Goal: Feedback & Contribution: Submit feedback/report problem

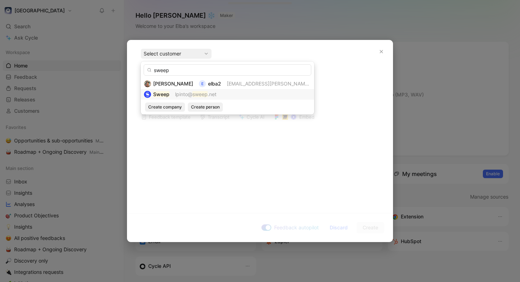
type input "sweep"
click at [199, 93] on mark "sweep" at bounding box center [199, 94] width 15 height 6
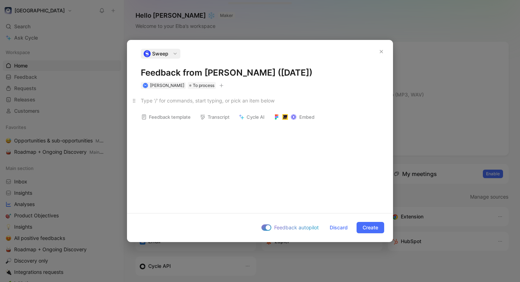
click at [191, 103] on div at bounding box center [260, 100] width 238 height 7
click at [196, 103] on div at bounding box center [260, 100] width 238 height 7
paste div
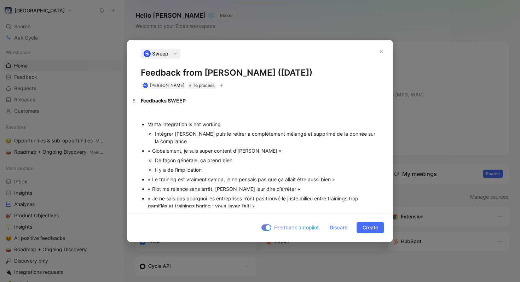
scroll to position [281, 0]
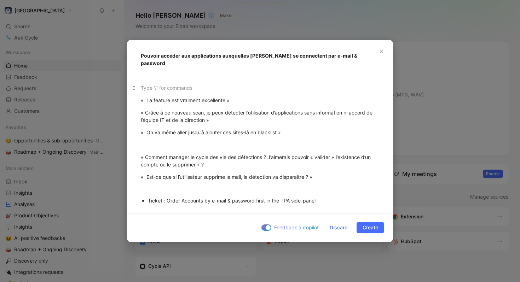
click at [222, 84] on div at bounding box center [260, 87] width 238 height 7
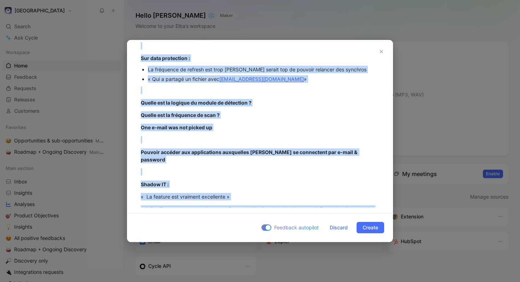
scroll to position [183, 0]
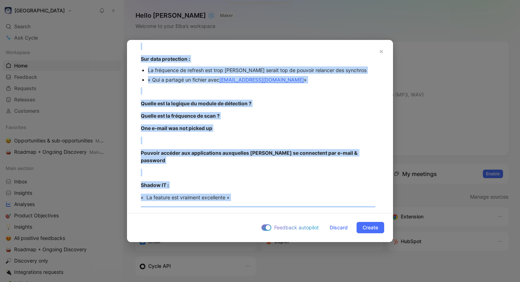
click at [241, 124] on p "One e-mail was not picked up" at bounding box center [259, 128] width 265 height 12
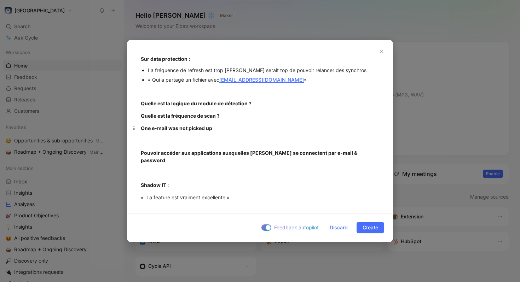
click at [236, 133] on p "One e-mail was not picked up" at bounding box center [259, 128] width 265 height 12
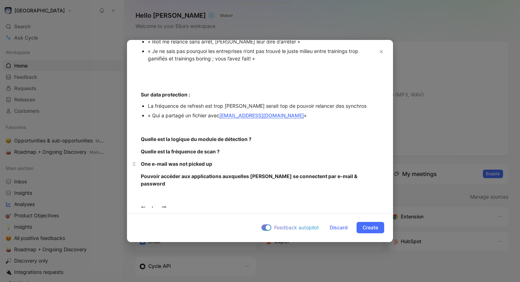
scroll to position [0, 0]
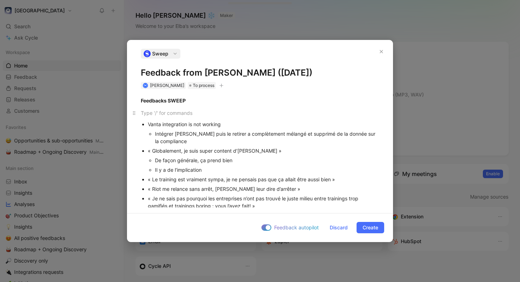
click at [252, 115] on div at bounding box center [260, 112] width 238 height 7
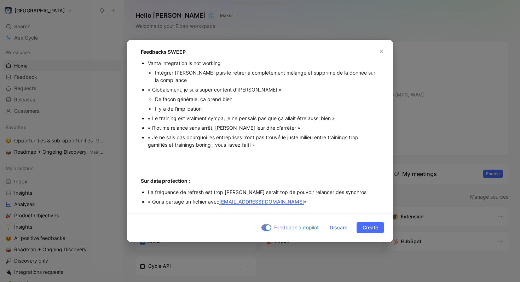
scroll to position [49, 0]
click at [243, 150] on div "Feedbacks SWEEP Vanta integration is not working Intégrer [PERSON_NAME] puis le…" at bounding box center [259, 233] width 265 height 387
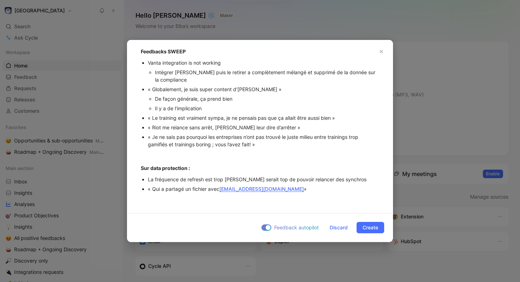
scroll to position [0, 0]
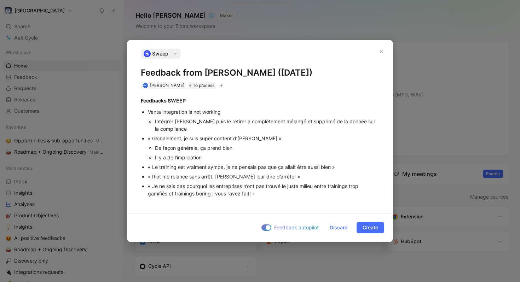
click at [243, 150] on div "De façon générale, ça prend bien" at bounding box center [267, 147] width 224 height 7
click at [141, 87] on icon "button" at bounding box center [142, 89] width 6 height 6
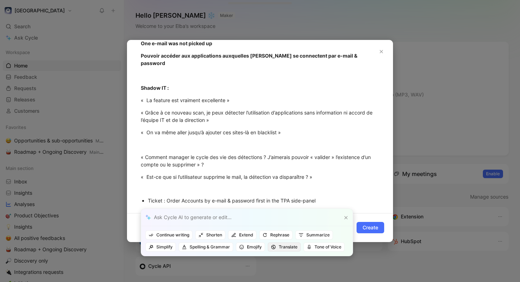
click at [290, 225] on span "Translate" at bounding box center [284, 247] width 27 height 7
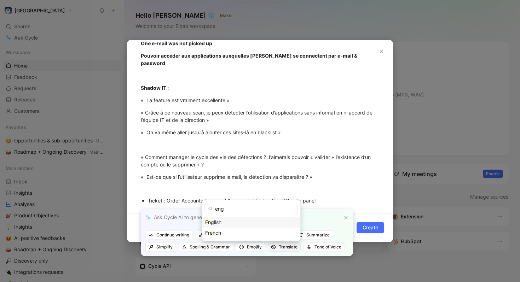
type input "engk"
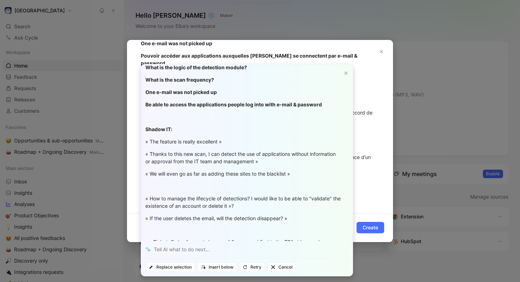
scroll to position [184, 0]
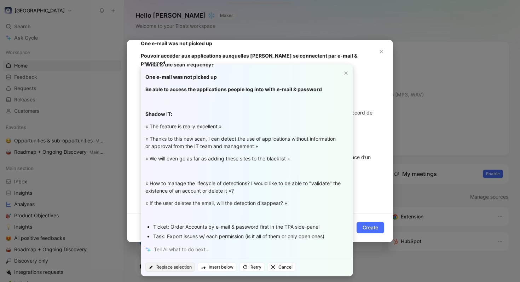
click at [187, 225] on span "Replace selection" at bounding box center [170, 267] width 43 height 7
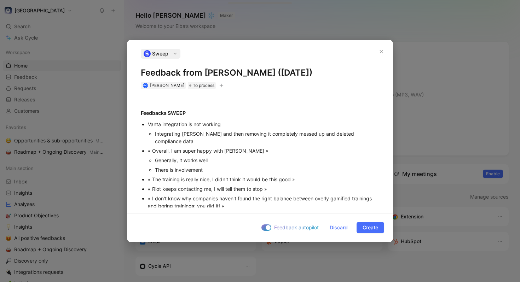
scroll to position [48, 0]
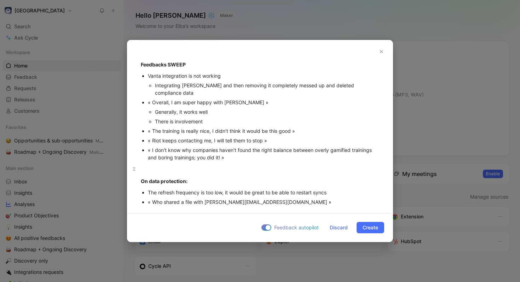
click at [197, 165] on div at bounding box center [260, 168] width 238 height 7
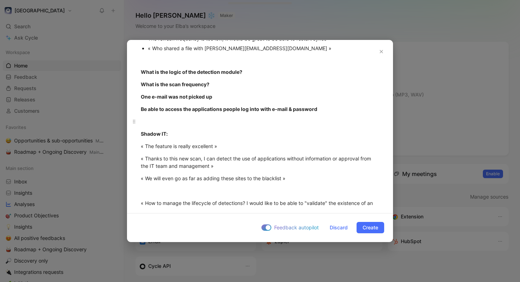
scroll to position [217, 0]
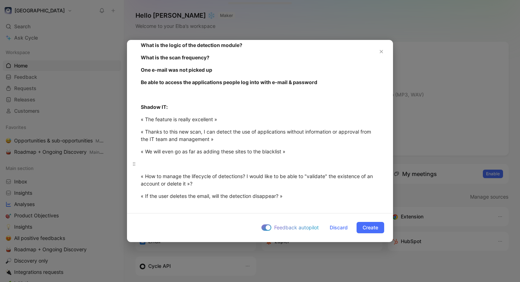
click at [214, 158] on p at bounding box center [259, 164] width 265 height 12
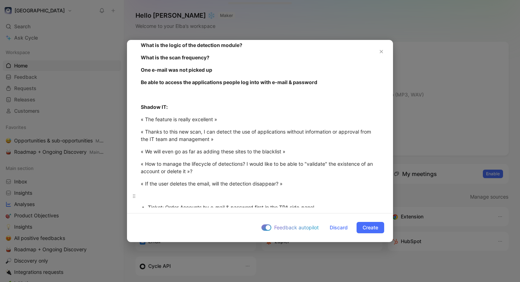
scroll to position [225, 0]
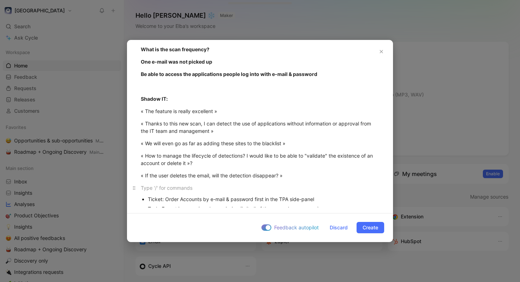
click at [262, 184] on div at bounding box center [260, 187] width 238 height 7
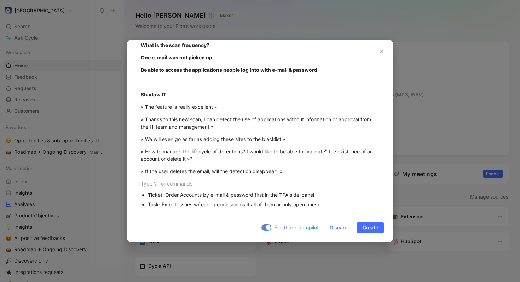
click at [328, 201] on div "Task: Export issues w/ each permission (is it all of them or only open ones)" at bounding box center [263, 204] width 231 height 7
click at [367, 224] on span "Create" at bounding box center [371, 228] width 16 height 8
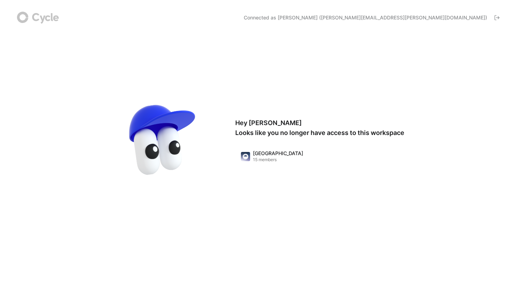
click at [416, 17] on span "Connected as [PERSON_NAME] ([PERSON_NAME][EMAIL_ADDRESS][PERSON_NAME][DOMAIN_NA…" at bounding box center [365, 17] width 243 height 7
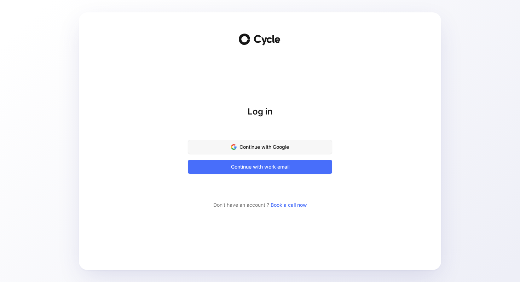
click at [293, 145] on span "Continue with Google" at bounding box center [260, 147] width 127 height 8
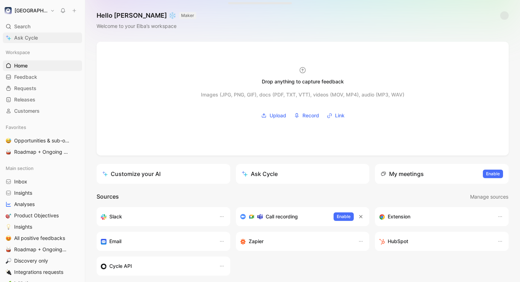
click at [36, 38] on span "Ask Cycle" at bounding box center [26, 38] width 24 height 8
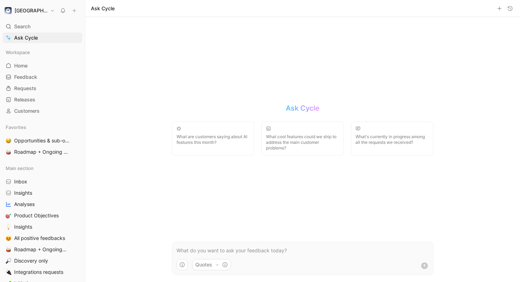
click at [253, 252] on p at bounding box center [303, 251] width 253 height 8
click at [212, 265] on button "Quotes" at bounding box center [211, 264] width 39 height 11
click at [331, 224] on html "Elba Search ⌘ K Ask Cycle Workspace Home G then H Feedback G then F Requests G …" at bounding box center [260, 141] width 520 height 282
click at [276, 249] on p at bounding box center [303, 251] width 253 height 8
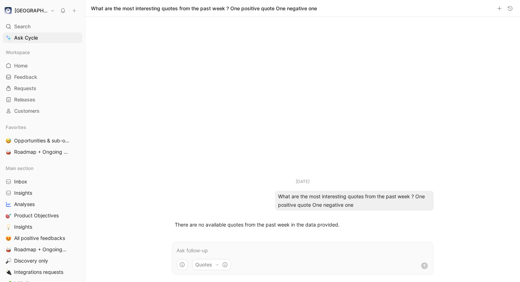
click at [213, 259] on button "Quotes" at bounding box center [211, 264] width 39 height 11
click at [293, 257] on html "Elba Search ⌘ K Ask Cycle Workspace Home G then H Feedback G then F Requests G …" at bounding box center [260, 141] width 520 height 282
click at [184, 267] on icon "button" at bounding box center [182, 265] width 6 height 6
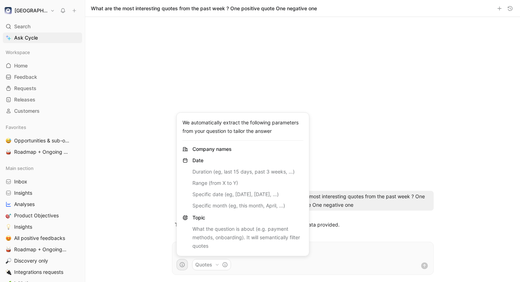
click at [140, 224] on html "Elba Search ⌘ K Ask Cycle Workspace Home G then H Feedback G then F Requests G …" at bounding box center [260, 141] width 520 height 282
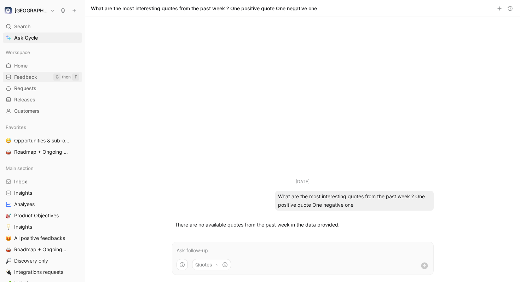
click at [32, 77] on span "Feedback" at bounding box center [25, 77] width 23 height 7
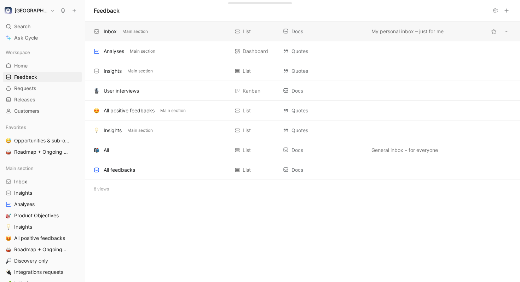
click at [168, 29] on div "Inbox Main section" at bounding box center [161, 31] width 135 height 8
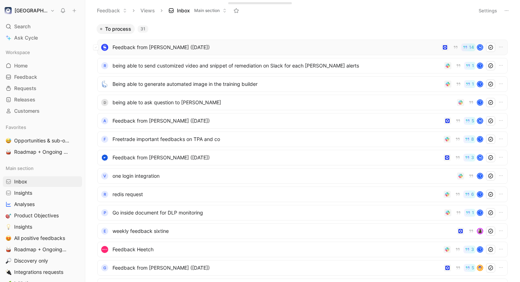
click at [200, 50] on span "Feedback from [PERSON_NAME] ([DATE])" at bounding box center [275, 47] width 326 height 8
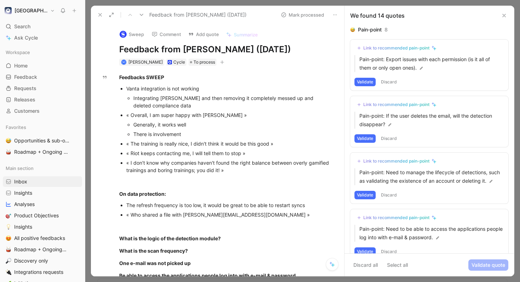
click at [387, 85] on button "Discard" at bounding box center [389, 82] width 21 height 8
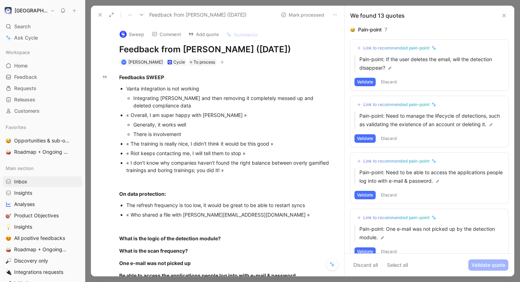
click at [388, 82] on button "Discard" at bounding box center [389, 82] width 21 height 8
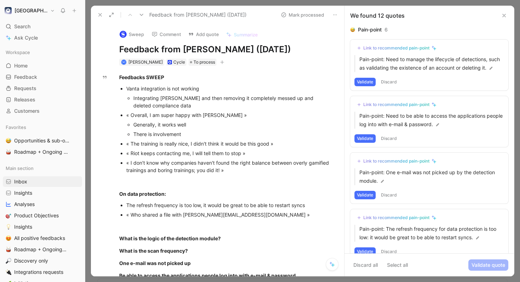
click at [363, 82] on button "Validate" at bounding box center [364, 82] width 21 height 8
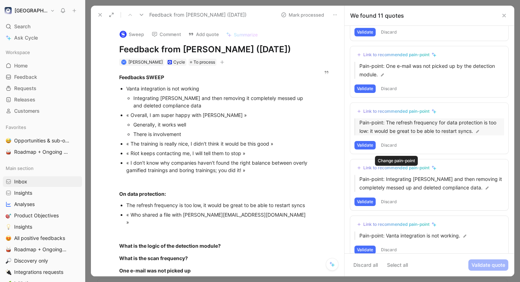
scroll to position [63, 0]
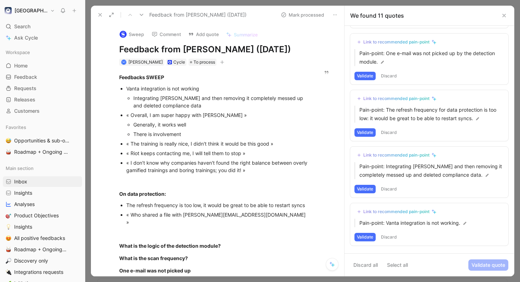
click at [365, 131] on button "Validate" at bounding box center [364, 132] width 21 height 8
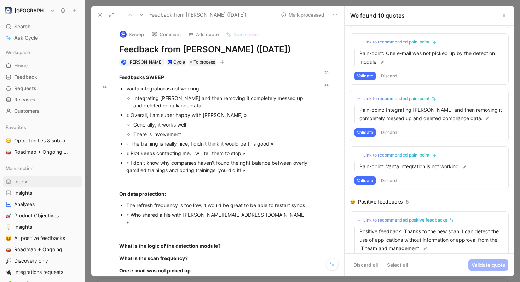
click at [391, 99] on div "Link to recommended pain-point" at bounding box center [396, 99] width 66 height 6
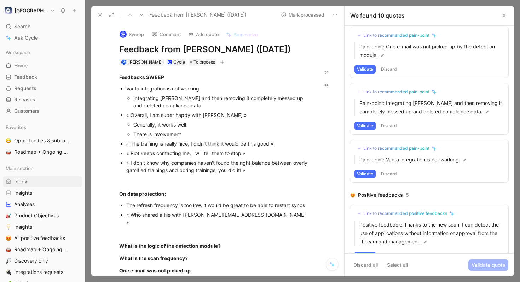
scroll to position [72, 0]
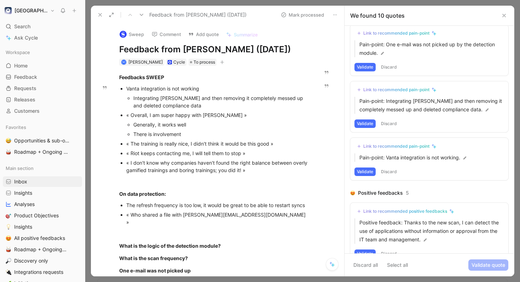
click at [389, 127] on button "Discard" at bounding box center [389, 124] width 21 height 8
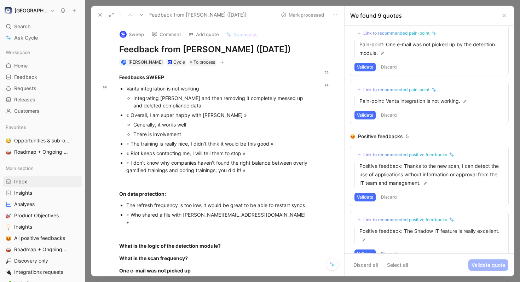
click at [371, 90] on div "Link to recommended pain-point" at bounding box center [396, 90] width 66 height 6
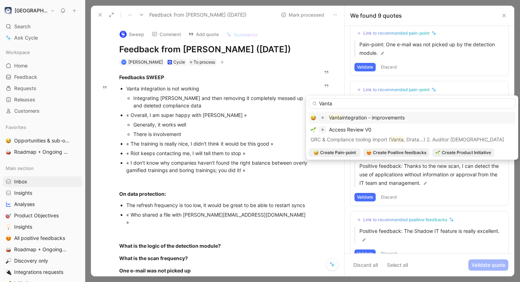
type input "Vanta"
click at [376, 118] on span "integration - improvements" at bounding box center [373, 118] width 63 height 6
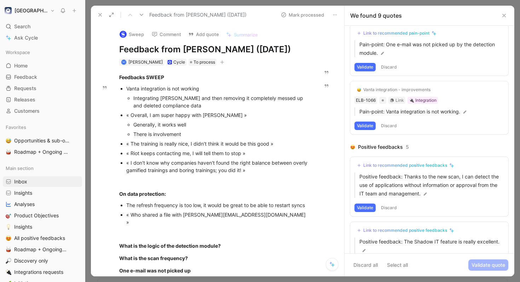
click at [365, 126] on button "Validate" at bounding box center [364, 126] width 21 height 8
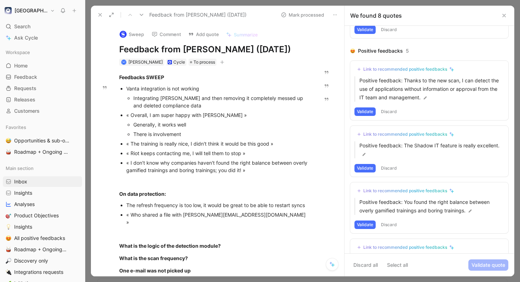
scroll to position [112, 0]
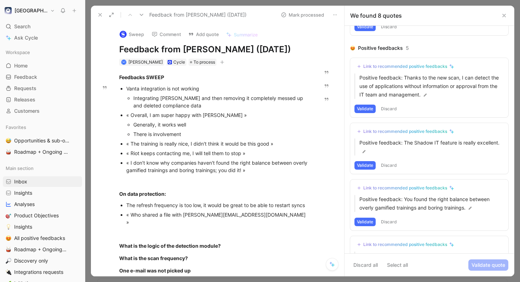
click at [370, 108] on button "Validate" at bounding box center [364, 109] width 21 height 8
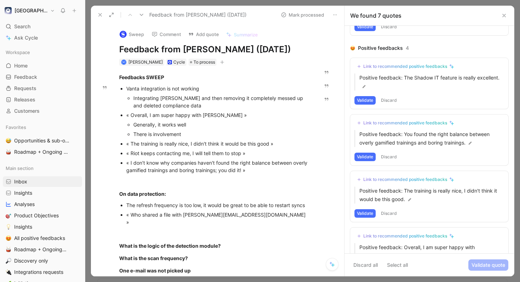
click at [366, 102] on button "Validate" at bounding box center [364, 100] width 21 height 8
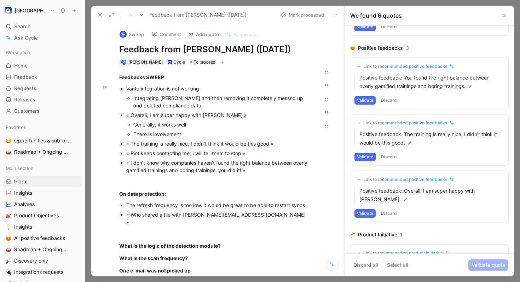
click at [366, 102] on button "Validate" at bounding box center [364, 100] width 21 height 8
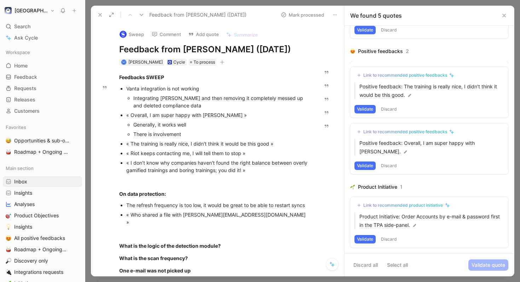
scroll to position [95, 0]
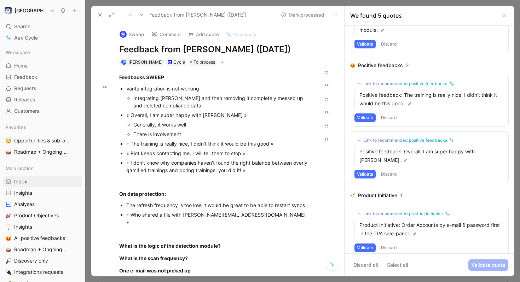
click at [368, 116] on button "Validate" at bounding box center [364, 118] width 21 height 8
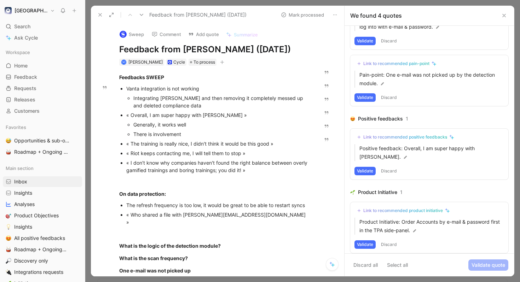
scroll to position [38, 0]
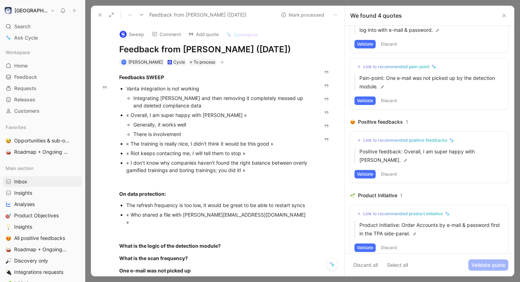
click at [371, 170] on button "Validate" at bounding box center [364, 174] width 21 height 8
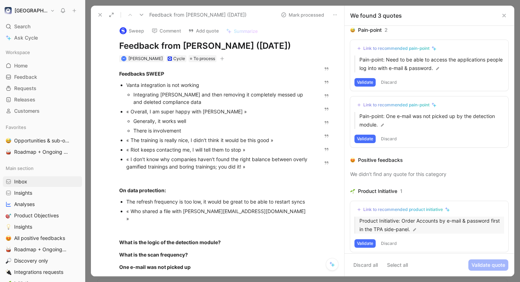
scroll to position [4, 0]
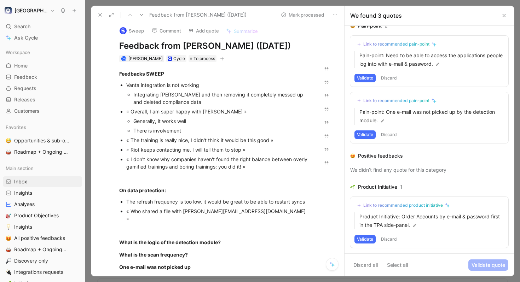
click at [143, 14] on use at bounding box center [142, 15] width 4 height 2
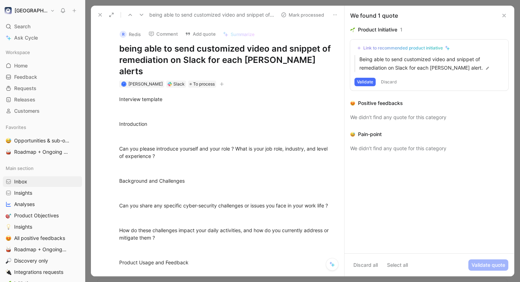
click at [132, 15] on use at bounding box center [130, 15] width 4 height 2
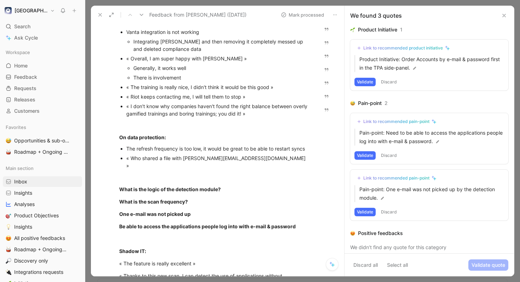
scroll to position [33, 0]
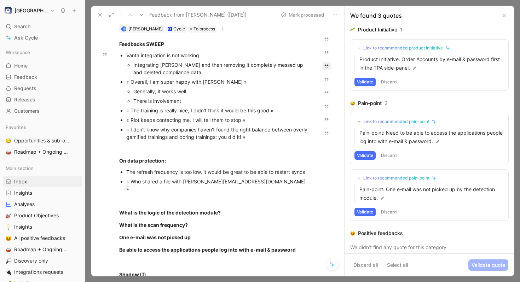
click at [328, 66] on icon "button" at bounding box center [327, 66] width 4 height 3
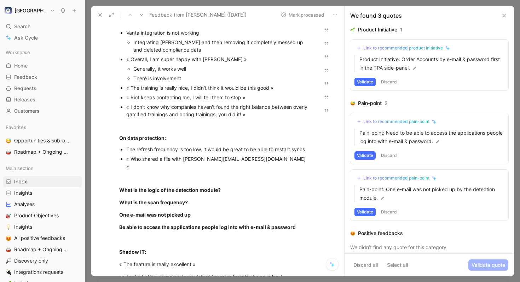
scroll to position [0, 0]
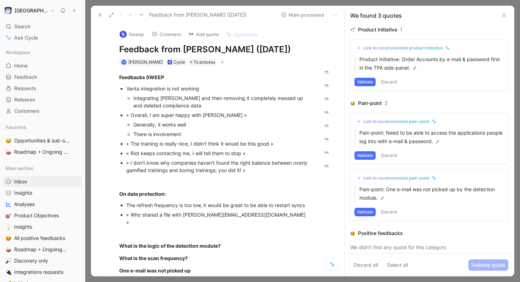
click at [317, 16] on button "Mark processed" at bounding box center [303, 15] width 50 height 10
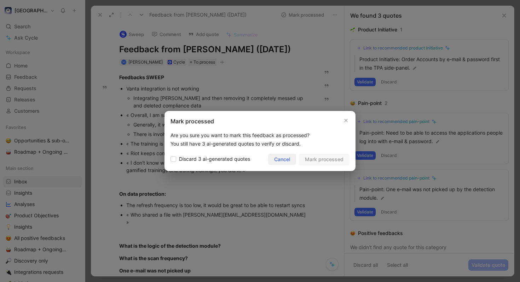
click at [277, 162] on span "Cancel" at bounding box center [282, 159] width 16 height 8
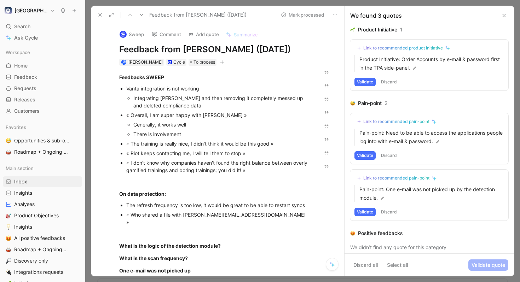
click at [388, 212] on button "Discard" at bounding box center [389, 212] width 21 height 8
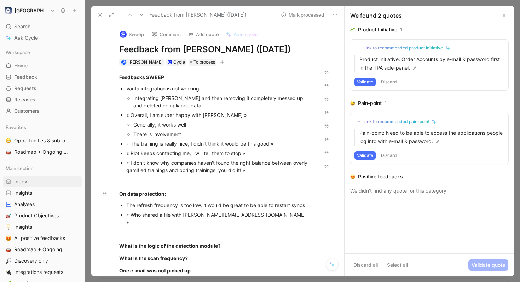
click at [397, 81] on button "Discard" at bounding box center [389, 82] width 21 height 8
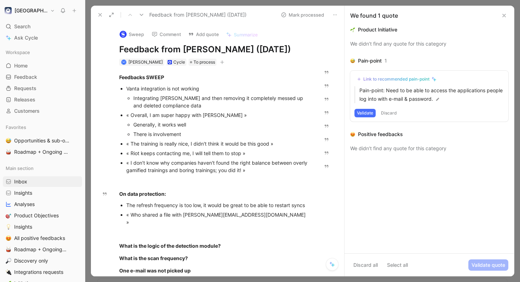
click at [392, 110] on button "Discard" at bounding box center [389, 113] width 21 height 8
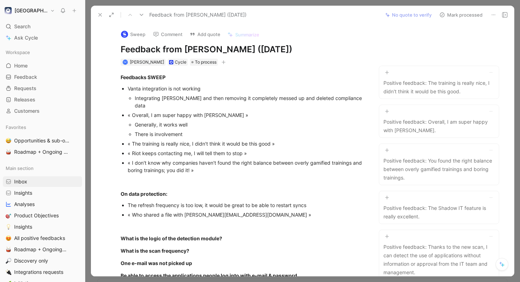
click at [463, 15] on button "Mark processed" at bounding box center [461, 15] width 50 height 10
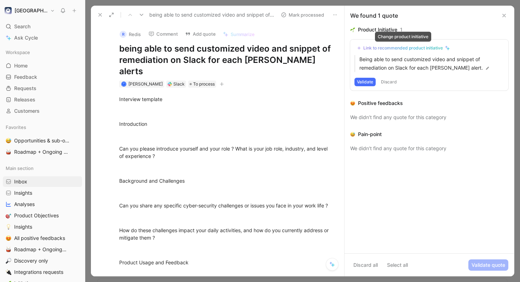
click at [378, 50] on div "Link to recommended product initiative" at bounding box center [403, 48] width 80 height 6
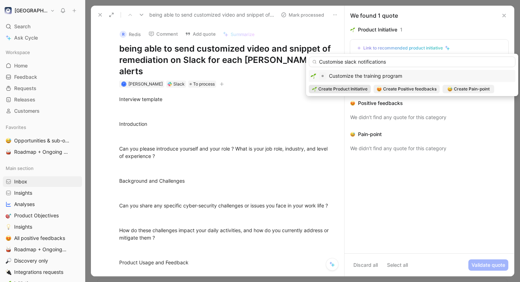
type input "Customise slack notifications"
click at [359, 92] on span "Create Product Initiative" at bounding box center [342, 89] width 49 height 7
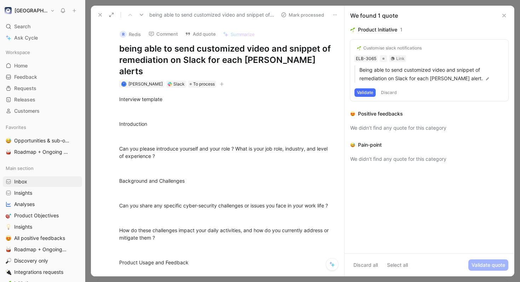
click at [293, 15] on button "Mark processed" at bounding box center [303, 15] width 50 height 10
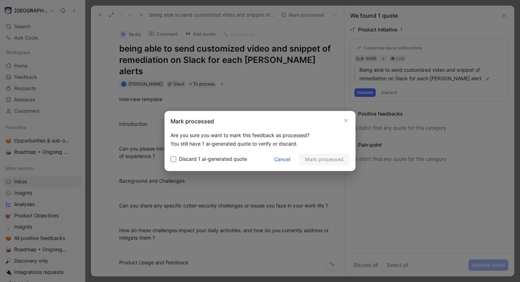
click at [227, 162] on span "Discard 1 ai-generated quote" at bounding box center [213, 159] width 68 height 8
click at [171, 155] on input "Discard 1 ai-generated quote" at bounding box center [171, 155] width 0 height 0
click at [330, 166] on div "Mark processed Are you sure you want to mark this feedback as processed? You st…" at bounding box center [259, 141] width 191 height 60
click at [280, 161] on span "Cancel" at bounding box center [282, 159] width 16 height 8
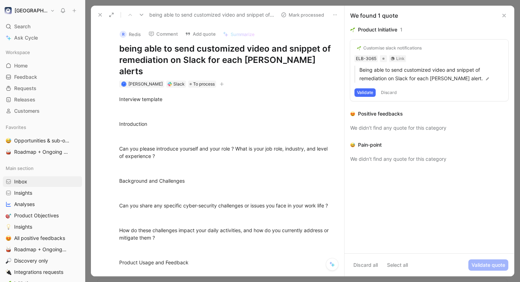
click at [365, 92] on button "Validate" at bounding box center [364, 92] width 21 height 8
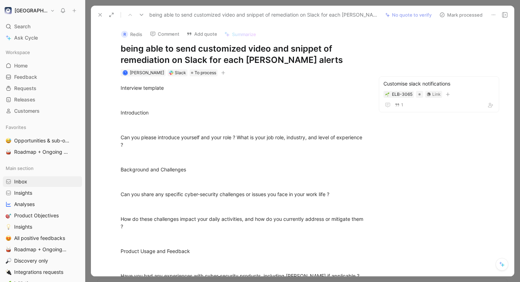
click at [453, 15] on button "Mark processed" at bounding box center [461, 15] width 50 height 10
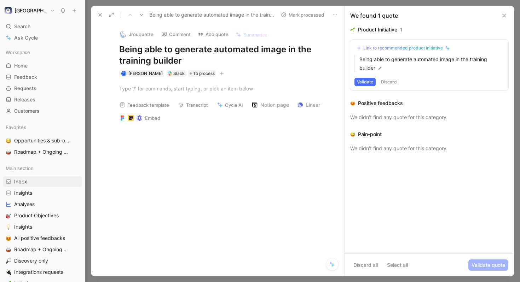
click at [391, 47] on div "Link to recommended product initiative" at bounding box center [403, 48] width 80 height 6
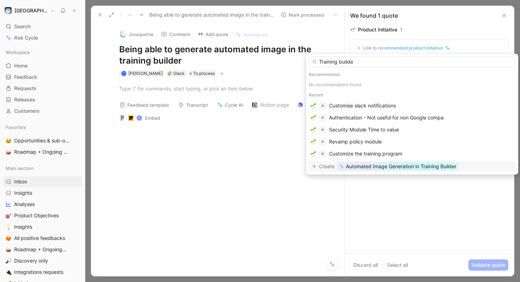
type input "Training builder"
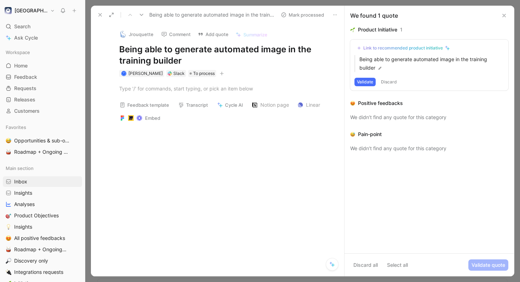
click at [368, 82] on button "Validate" at bounding box center [364, 82] width 21 height 8
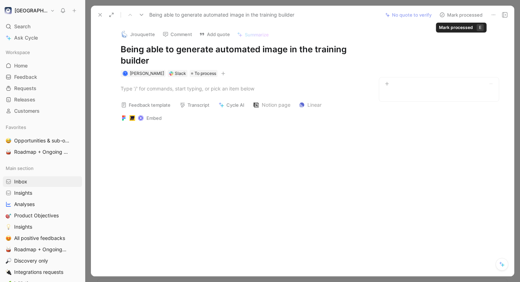
click at [464, 16] on button "Mark processed" at bounding box center [461, 15] width 50 height 10
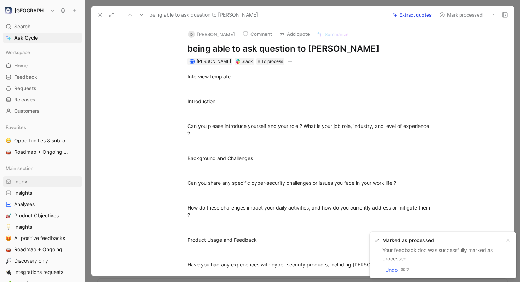
click at [421, 16] on button "Extract quotes" at bounding box center [411, 15] width 45 height 10
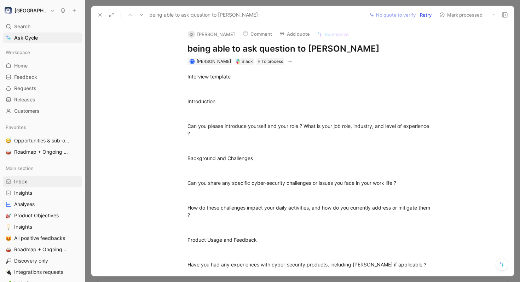
click at [305, 51] on h1 "being able to ask question to Sam" at bounding box center [309, 48] width 245 height 11
copy h1 "being able to ask question to Sam"
click at [247, 79] on div "Interview template" at bounding box center [309, 76] width 245 height 7
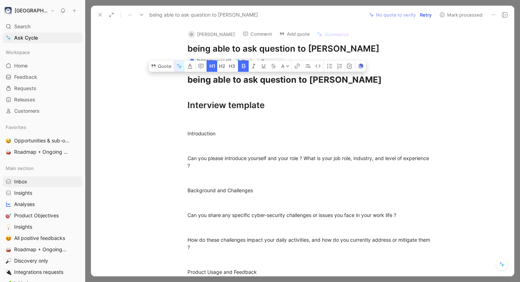
click at [179, 67] on icon "button" at bounding box center [180, 67] width 4 height 4
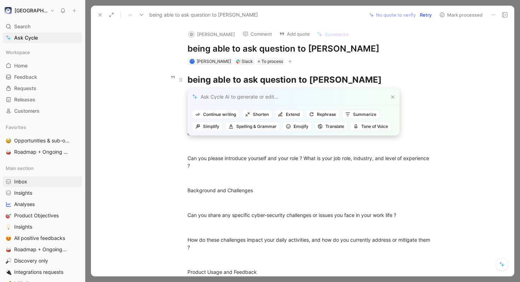
click at [276, 75] on strong "being able to ask question to Sam" at bounding box center [284, 80] width 194 height 10
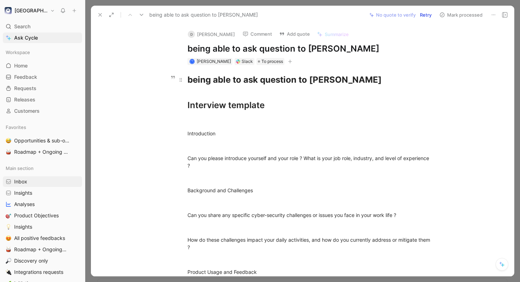
click at [332, 79] on div "being able to ask question to Sam Interview template" at bounding box center [309, 93] width 245 height 38
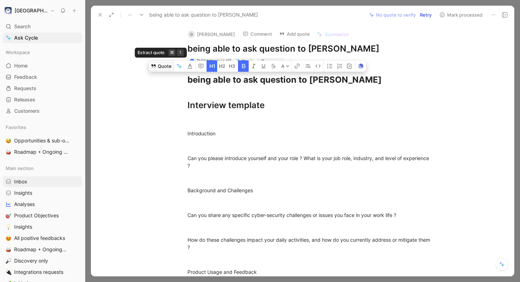
click at [158, 68] on button "Quote" at bounding box center [161, 65] width 25 height 11
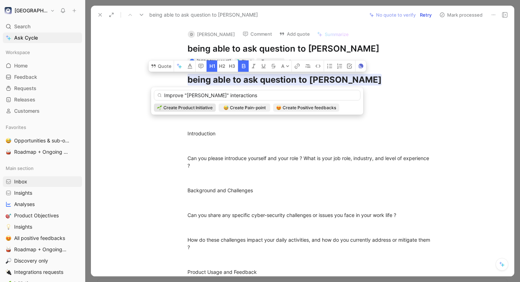
type input "Improve "Sam" interactions"
click at [204, 106] on span "Create Product Initiative" at bounding box center [187, 107] width 49 height 7
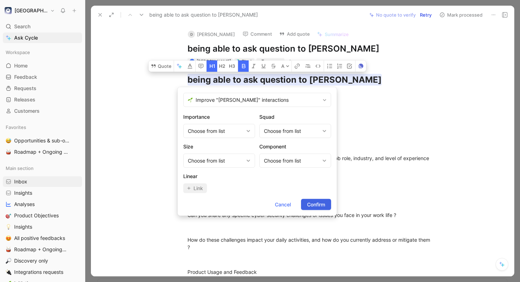
click at [317, 206] on span "Confirm" at bounding box center [316, 205] width 18 height 8
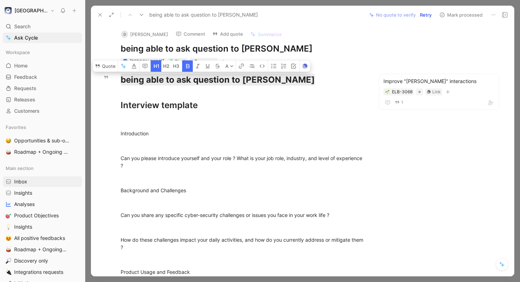
click at [455, 14] on button "Mark processed" at bounding box center [461, 15] width 50 height 10
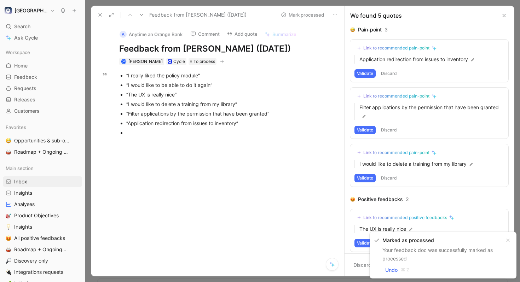
click at [193, 134] on div at bounding box center [228, 132] width 204 height 7
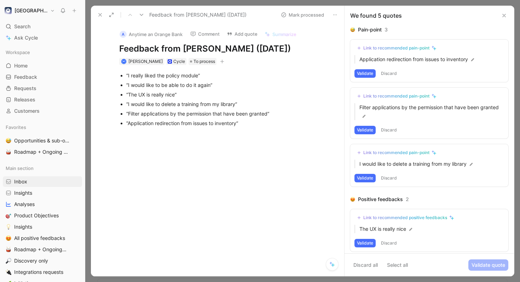
click at [333, 144] on div at bounding box center [225, 176] width 238 height 85
click at [372, 73] on button "Validate" at bounding box center [364, 73] width 21 height 8
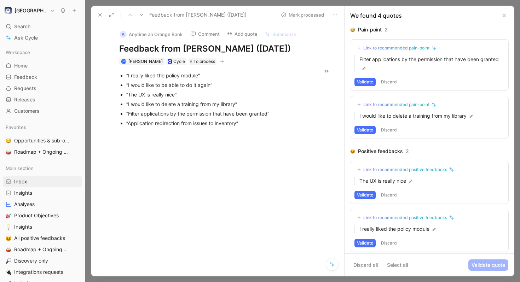
click at [377, 50] on div "Link to recommended pain-point" at bounding box center [396, 48] width 66 height 6
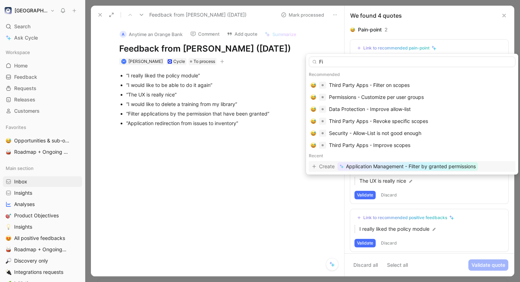
type input "F"
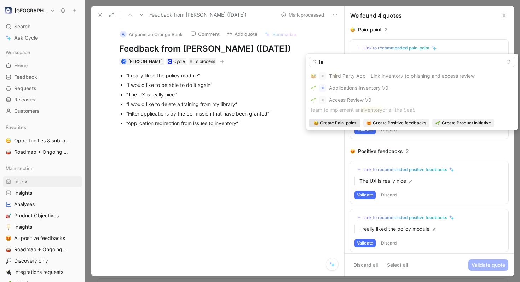
type input "h"
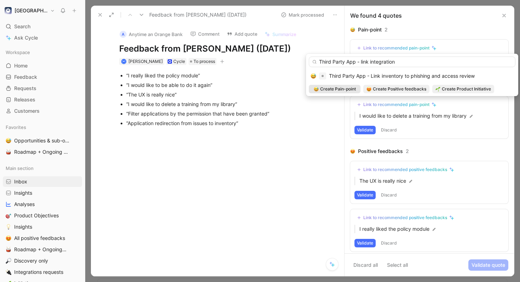
type input "Third Party App -"
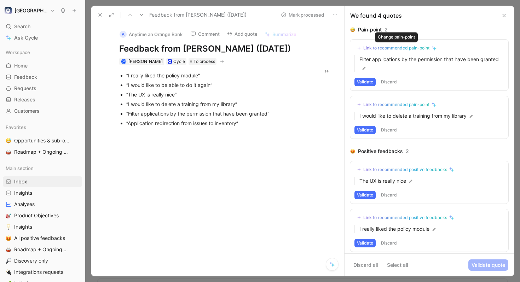
click at [401, 50] on div "Link to recommended pain-point" at bounding box center [396, 48] width 66 height 6
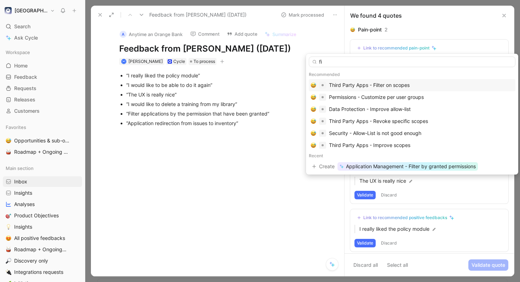
type input "f"
click at [393, 86] on div "Third Party Apps - Filter on scopes" at bounding box center [369, 85] width 81 height 8
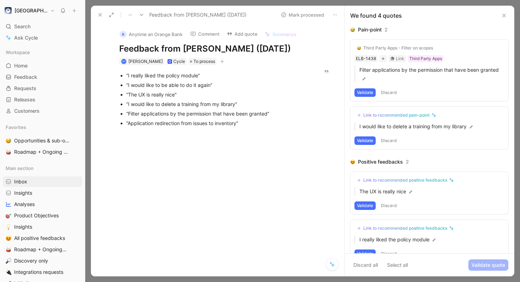
click at [363, 94] on button "Validate" at bounding box center [364, 92] width 21 height 8
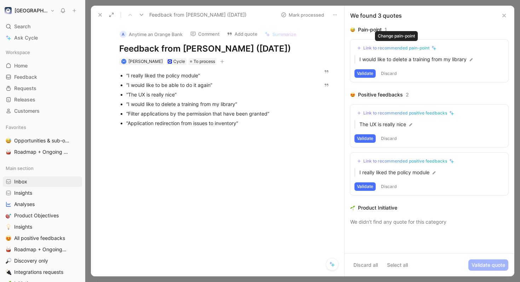
click at [409, 50] on div "Link to recommended pain-point" at bounding box center [396, 48] width 66 height 6
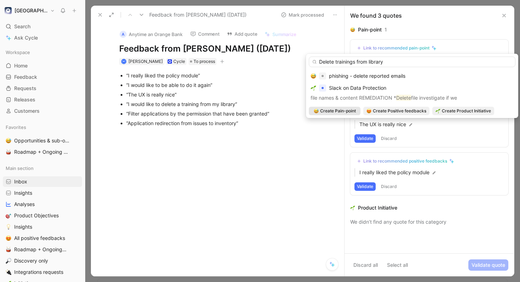
type input "Delete trainings from library"
click at [344, 111] on span "Create Pain-point" at bounding box center [338, 111] width 36 height 7
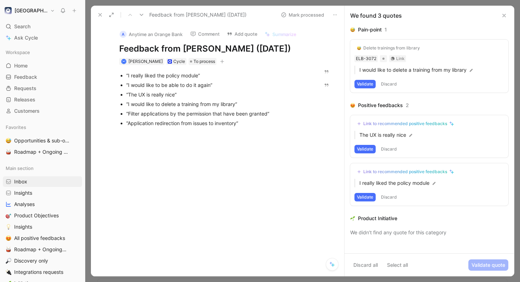
click at [369, 84] on button "Validate" at bounding box center [364, 84] width 21 height 8
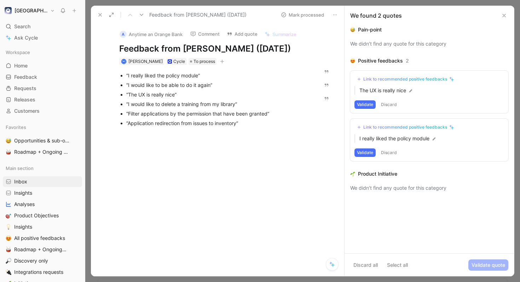
click at [371, 104] on button "Validate" at bounding box center [364, 104] width 21 height 8
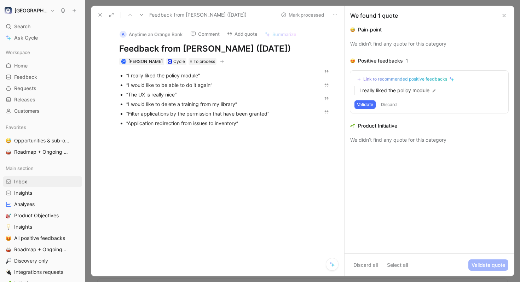
click at [369, 105] on button "Validate" at bounding box center [364, 104] width 21 height 8
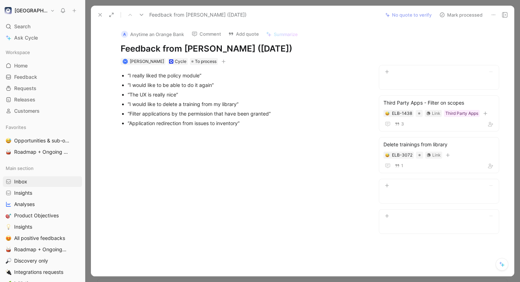
click at [463, 12] on button "Mark processed" at bounding box center [461, 15] width 50 height 10
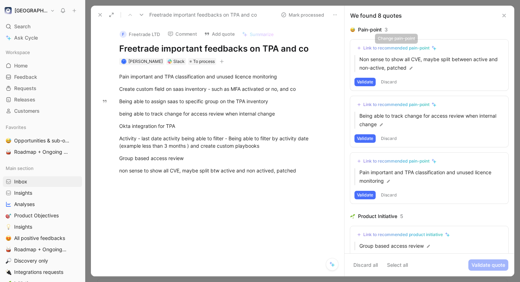
click at [382, 50] on div "Link to recommended pain-point" at bounding box center [396, 48] width 66 height 6
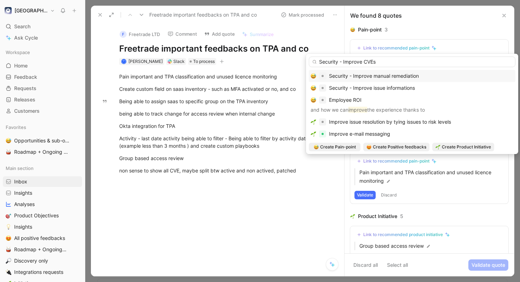
click at [399, 62] on input "Security - Improve CVEs" at bounding box center [412, 62] width 207 height 11
type input "Security - Improve CVEs"
click at [349, 145] on span "Create Pain-point" at bounding box center [338, 147] width 36 height 7
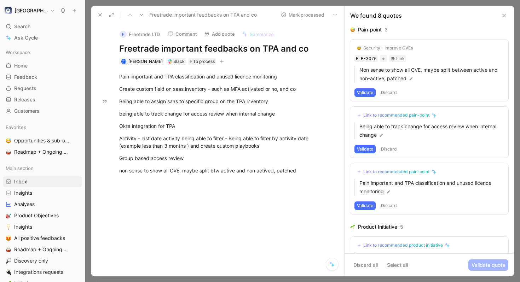
click at [367, 92] on button "Validate" at bounding box center [364, 92] width 21 height 8
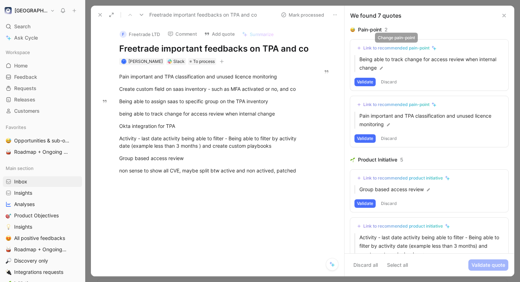
click at [379, 48] on div "Link to recommended pain-point" at bounding box center [396, 48] width 66 height 6
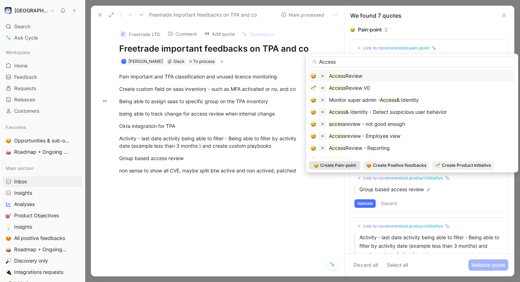
type input "Access"
click at [359, 74] on span "Review" at bounding box center [354, 76] width 17 height 6
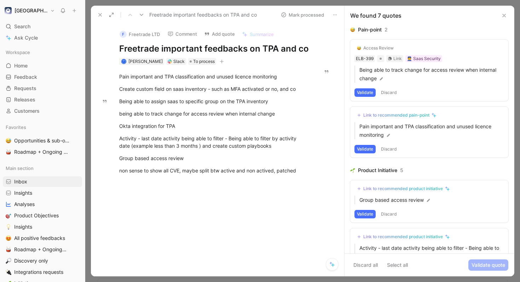
click at [363, 95] on button "Validate" at bounding box center [364, 92] width 21 height 8
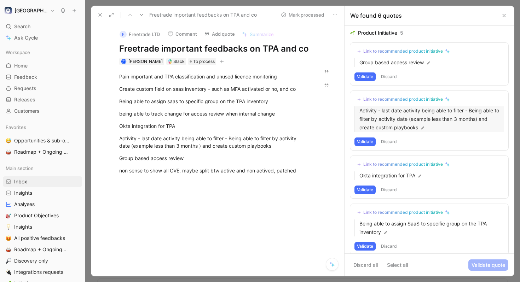
scroll to position [71, 0]
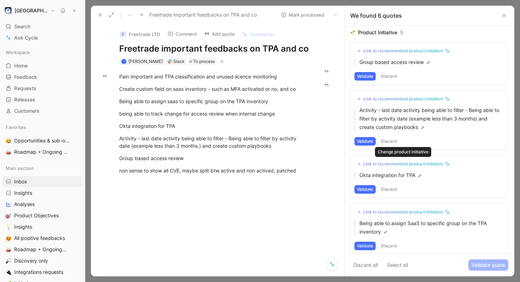
click at [389, 163] on div "Link to recommended product initiative" at bounding box center [403, 164] width 80 height 6
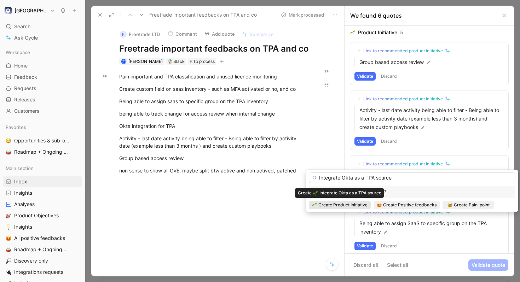
type input "Integrate Okta as a TPA source"
click at [357, 203] on span "Create Product Initiative" at bounding box center [342, 205] width 49 height 7
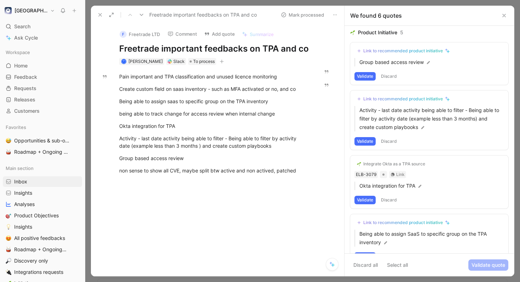
click at [365, 199] on button "Validate" at bounding box center [364, 200] width 21 height 8
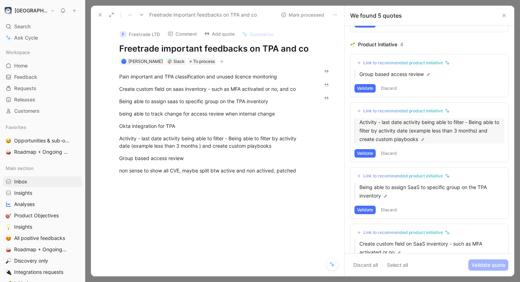
scroll to position [63, 0]
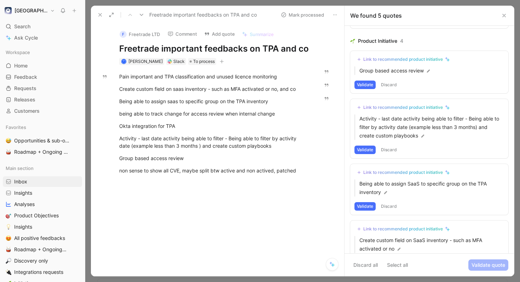
click at [394, 59] on div "Link to recommended product initiative" at bounding box center [403, 60] width 80 height 6
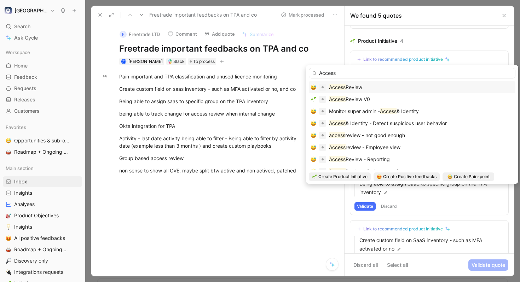
type input "Access"
click at [352, 90] on span "Review" at bounding box center [354, 87] width 17 height 6
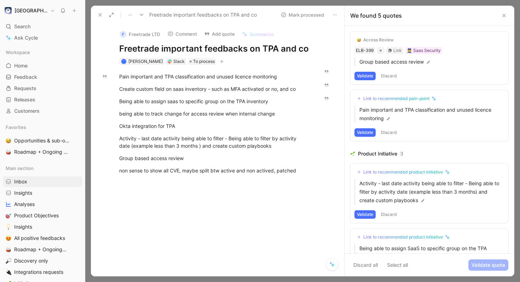
scroll to position [0, 0]
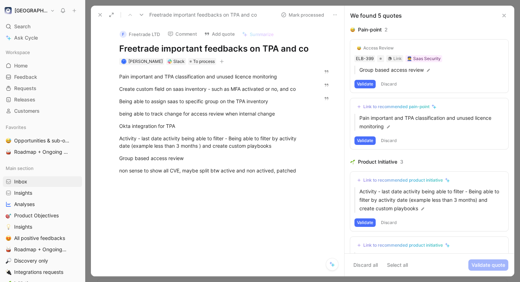
click at [366, 85] on button "Validate" at bounding box center [364, 84] width 21 height 8
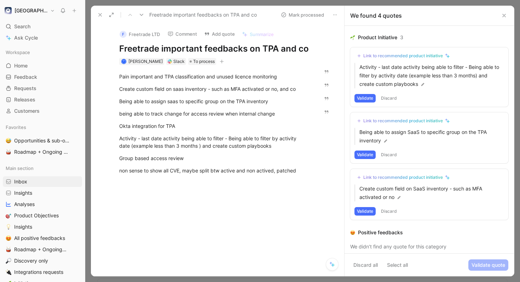
scroll to position [69, 0]
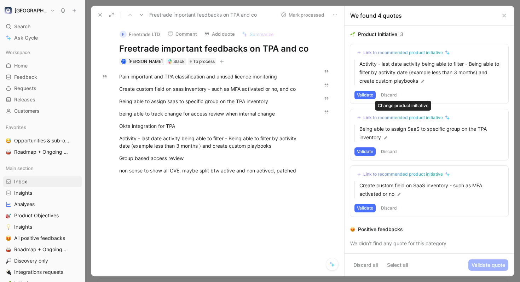
click at [385, 118] on div "Link to recommended product initiative" at bounding box center [403, 118] width 80 height 6
click at [363, 151] on button "Validate" at bounding box center [364, 152] width 21 height 8
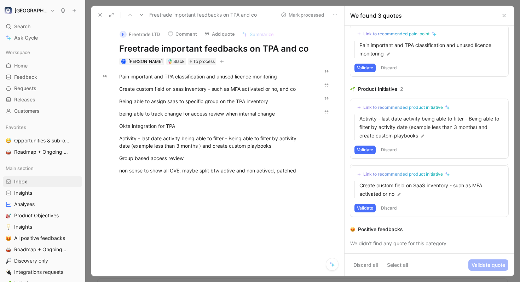
scroll to position [13, 0]
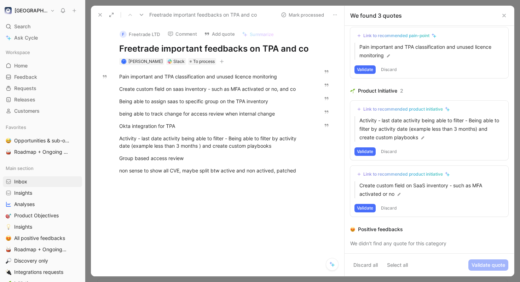
click at [366, 207] on button "Validate" at bounding box center [364, 208] width 21 height 8
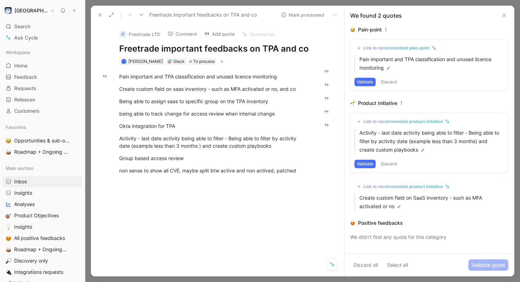
scroll to position [0, 0]
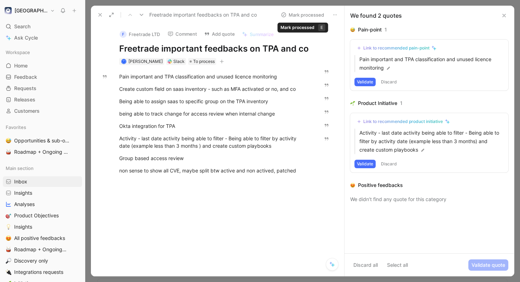
click at [317, 15] on button "Mark processed" at bounding box center [303, 15] width 50 height 10
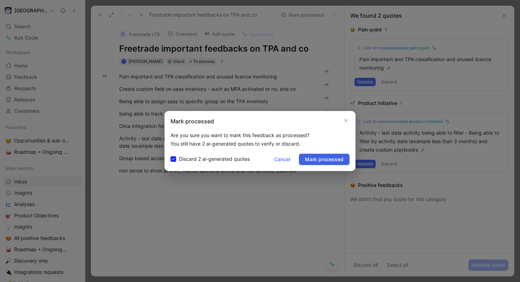
click at [317, 164] on button "Mark processed" at bounding box center [324, 159] width 51 height 11
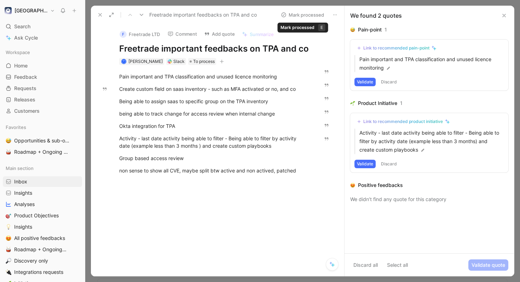
click at [302, 16] on button "Mark processed" at bounding box center [303, 15] width 50 height 10
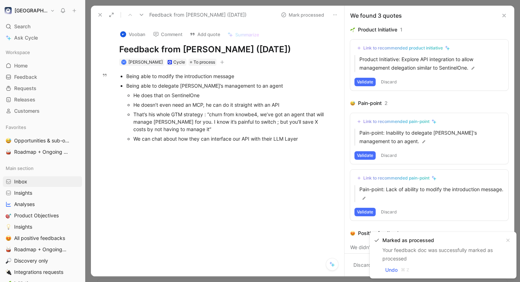
click at [298, 128] on div "That’s his whole GTM strategy : “churn from knowbe4, we’ve got an agent that wi…" at bounding box center [231, 122] width 197 height 22
click at [267, 79] on div "Being able to modify the introduction message" at bounding box center [228, 76] width 204 height 7
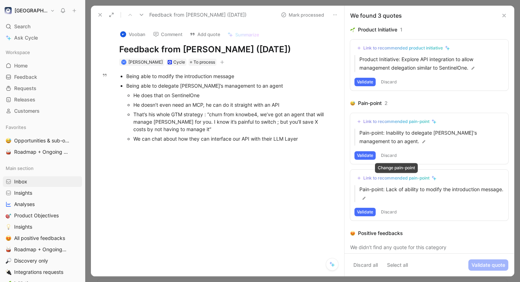
click at [388, 179] on div "Link to recommended pain-point" at bounding box center [396, 178] width 66 height 6
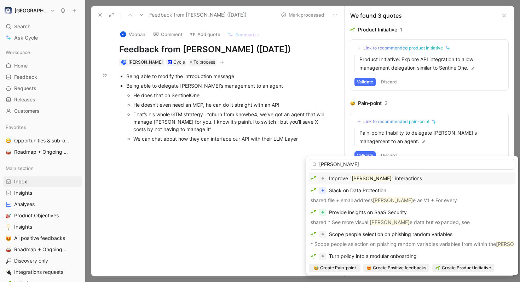
type input "sam"
click at [392, 179] on span "" interactions" at bounding box center [407, 178] width 30 height 6
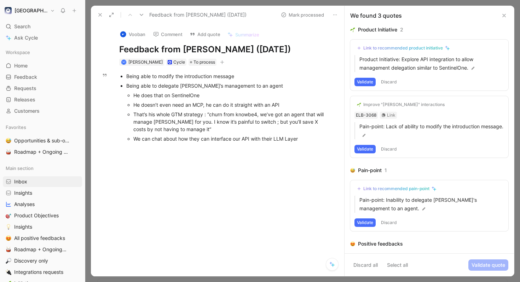
click at [369, 149] on button "Validate" at bounding box center [364, 149] width 21 height 8
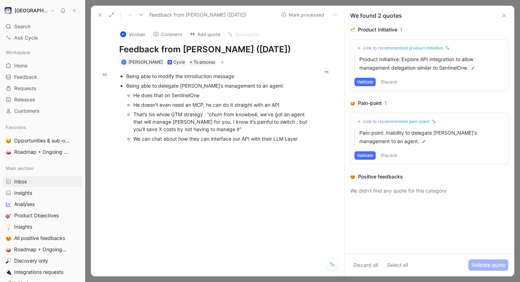
click at [381, 46] on div "Link to recommended product initiative" at bounding box center [403, 48] width 80 height 6
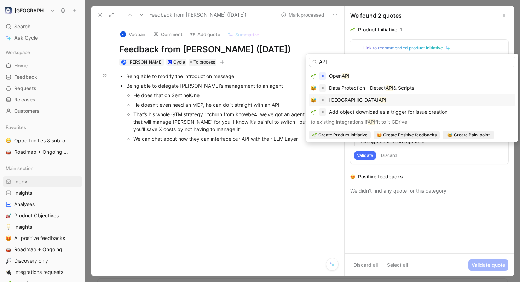
type input "API"
click at [349, 98] on div "Elba API" at bounding box center [412, 100] width 203 height 8
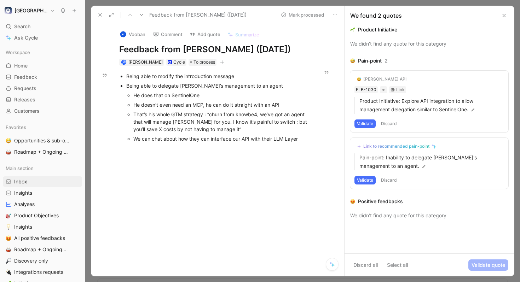
click at [368, 126] on button "Validate" at bounding box center [364, 124] width 21 height 8
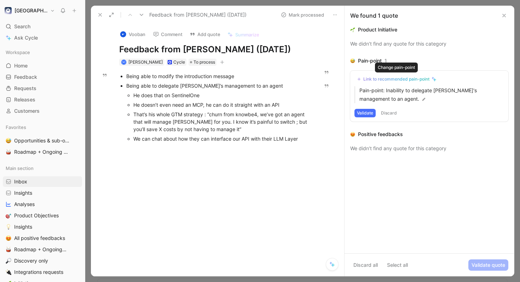
click at [395, 77] on div "Link to recommended pain-point" at bounding box center [396, 79] width 66 height 6
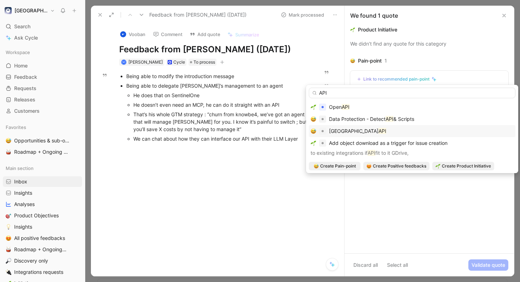
type input "API"
click at [349, 136] on div "Elba API" at bounding box center [412, 131] width 207 height 12
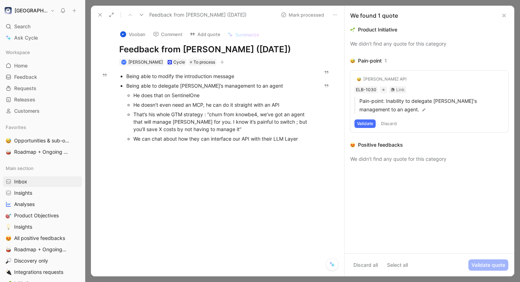
click at [363, 126] on button "Validate" at bounding box center [364, 124] width 21 height 8
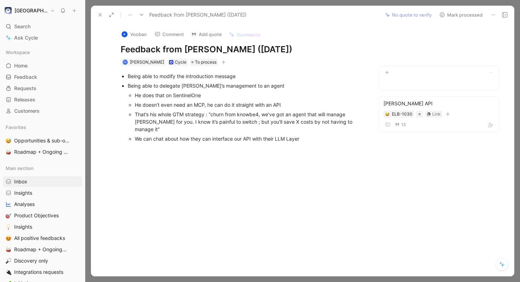
click at [451, 13] on button "Mark processed" at bounding box center [461, 15] width 50 height 10
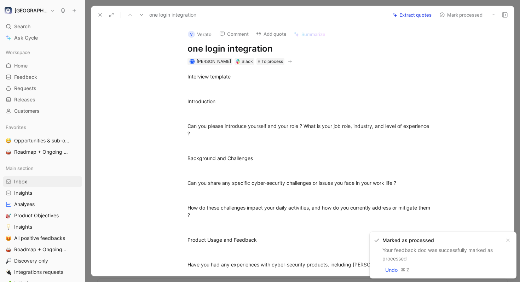
click at [283, 52] on h1 "one login integration" at bounding box center [309, 48] width 245 height 11
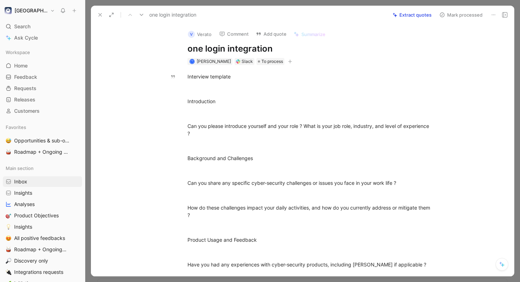
click at [425, 15] on button "Extract quotes" at bounding box center [411, 15] width 45 height 10
click at [268, 31] on button "Add quote" at bounding box center [271, 34] width 37 height 10
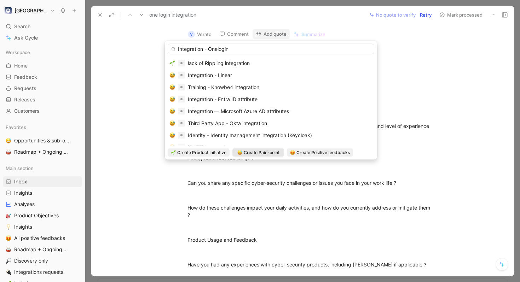
type input "Integration - Onelogin"
click at [270, 151] on span "Create Pain-point" at bounding box center [262, 152] width 36 height 7
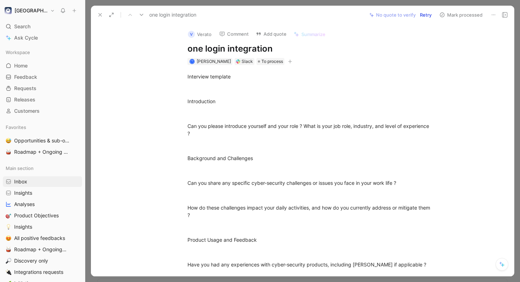
click at [274, 47] on h1 "one login integration" at bounding box center [309, 48] width 245 height 11
copy h1 "one login integration"
click at [258, 77] on div "Interview template" at bounding box center [309, 76] width 245 height 7
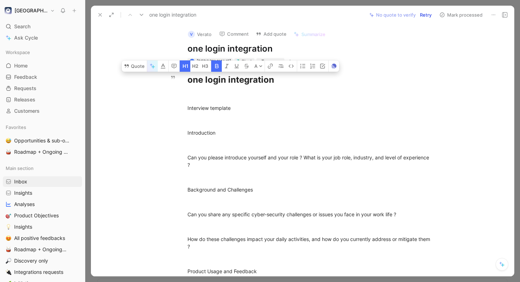
click at [150, 65] on icon "button" at bounding box center [151, 65] width 2 height 2
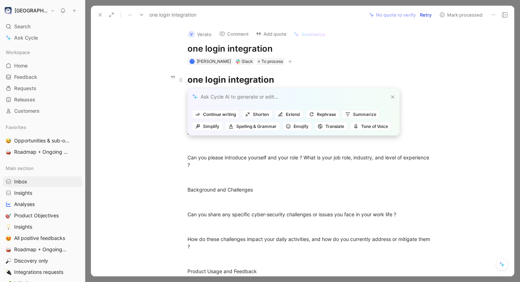
click at [308, 81] on div "one login integration" at bounding box center [309, 80] width 245 height 13
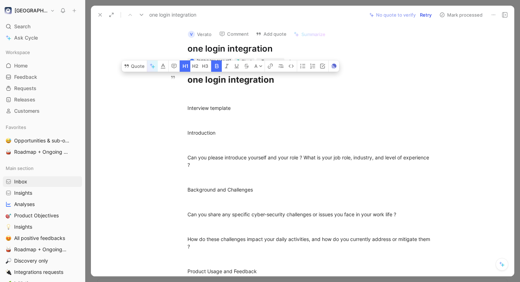
click at [151, 65] on icon "button" at bounding box center [151, 65] width 2 height 2
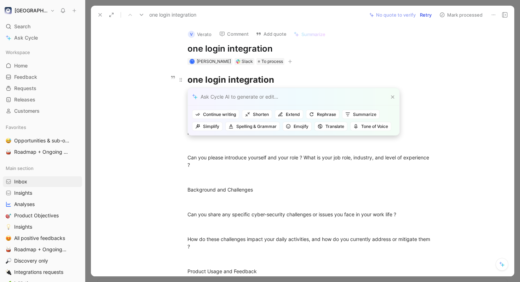
click at [287, 77] on div "one login integration" at bounding box center [309, 80] width 245 height 13
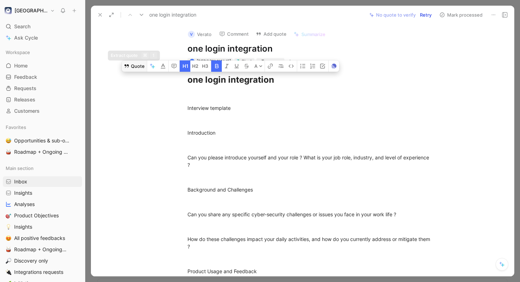
click at [136, 68] on button "Quote" at bounding box center [134, 65] width 25 height 11
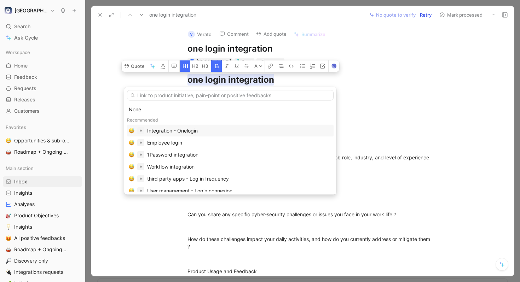
click at [199, 129] on div "Integration - Onelogin" at bounding box center [239, 131] width 185 height 8
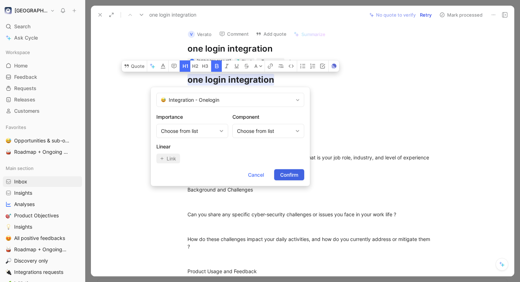
click at [294, 175] on span "Confirm" at bounding box center [289, 175] width 18 height 8
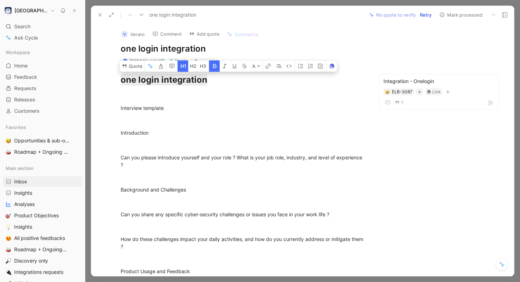
click at [458, 13] on button "Mark processed" at bounding box center [461, 15] width 50 height 10
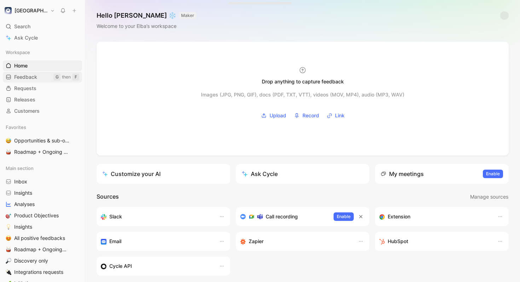
click at [48, 75] on link "Feedback G then F" at bounding box center [42, 77] width 79 height 11
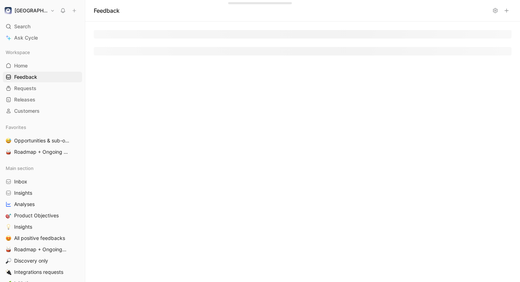
click at [495, 10] on use at bounding box center [495, 10] width 4 height 5
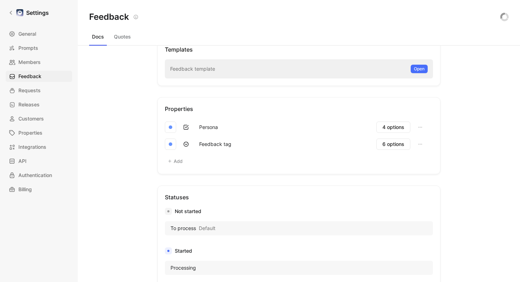
scroll to position [230, 0]
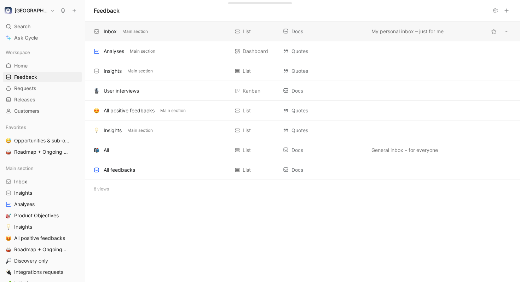
click at [162, 34] on div "Inbox Main section" at bounding box center [161, 31] width 135 height 8
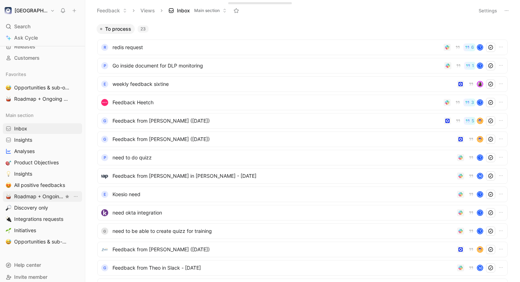
scroll to position [59, 0]
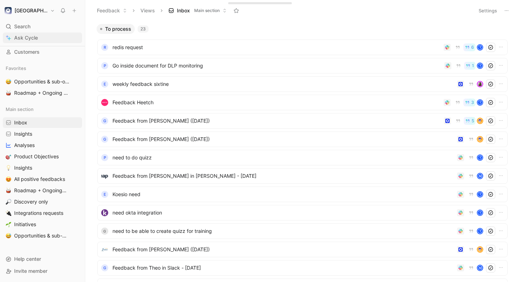
click at [47, 38] on link "Ask Cycle" at bounding box center [42, 38] width 79 height 11
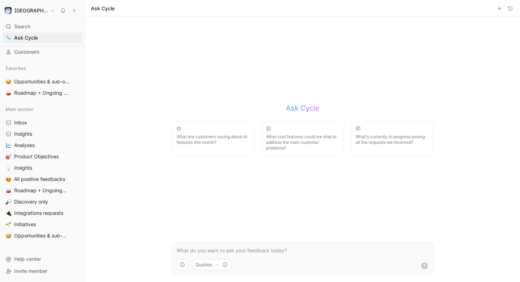
click at [248, 249] on p at bounding box center [303, 251] width 253 height 8
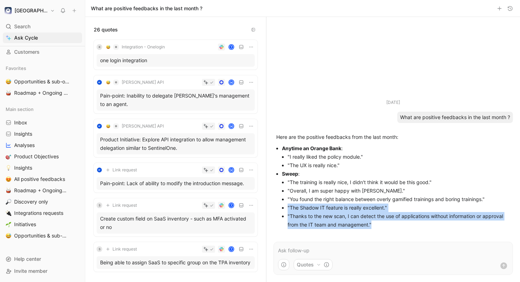
drag, startPoint x: 392, startPoint y: 226, endPoint x: 282, endPoint y: 205, distance: 111.3
click at [282, 205] on ul ""The training is really nice, I didn't think it would be this good." "Overall, …" at bounding box center [396, 203] width 228 height 51
copy ul ""The Shadow IT feature is really excellent." "Thanks to the new scan, I can det…"
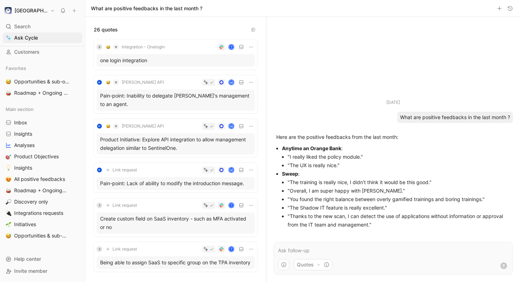
click at [320, 60] on div "Aug 13, 2025 What are positive feedbacks in the last month ? Here are the posit…" at bounding box center [393, 126] width 254 height 218
click at [0, 0] on icon "button" at bounding box center [0, 0] width 0 height 0
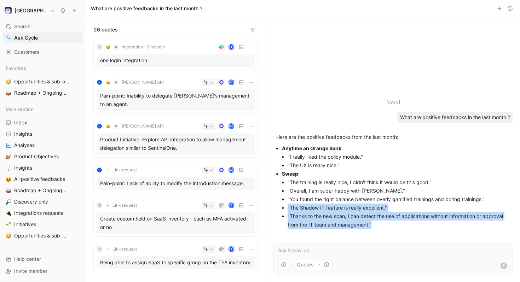
drag, startPoint x: 386, startPoint y: 227, endPoint x: 287, endPoint y: 209, distance: 100.3
click at [287, 209] on ul ""The training is really nice, I didn't think it would be this good." "Overall, …" at bounding box center [396, 203] width 228 height 51
copy ul ""The Shadow IT feature is really excellent." "Thanks to the new scan, I can det…"
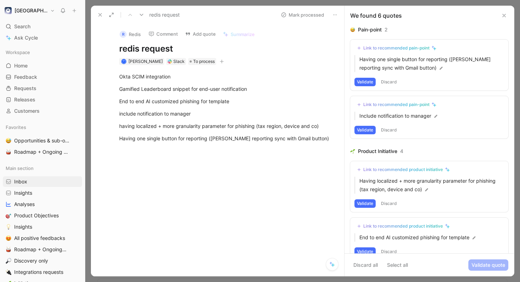
click at [377, 47] on div "Link to recommended pain-point" at bounding box center [396, 48] width 66 height 6
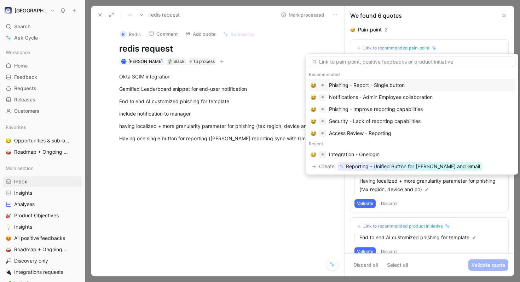
click at [377, 83] on div "Phishing - Report - Single button" at bounding box center [367, 85] width 76 height 8
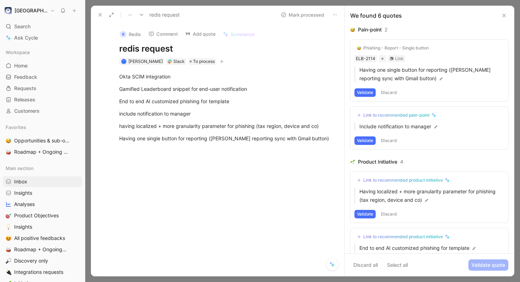
click at [366, 92] on button "Validate" at bounding box center [364, 92] width 21 height 8
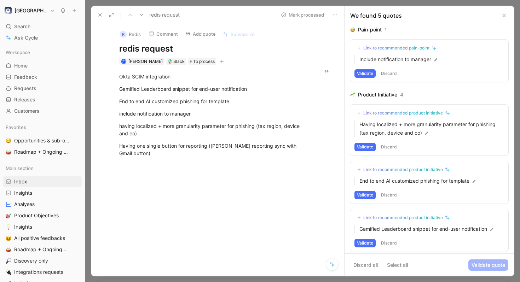
click at [388, 48] on div "Link to recommended pain-point" at bounding box center [396, 48] width 66 height 6
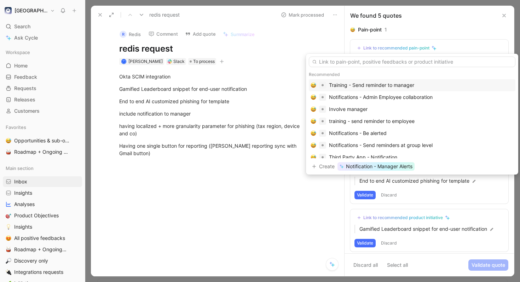
click at [383, 85] on div "Training - Send reminder to manager" at bounding box center [371, 85] width 85 height 8
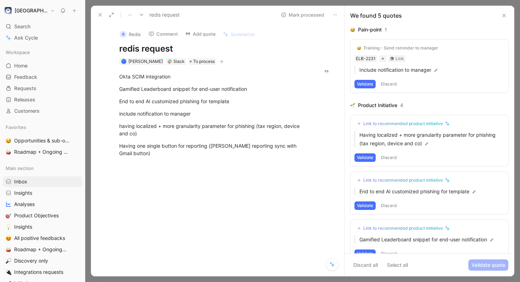
click at [366, 84] on button "Validate" at bounding box center [364, 84] width 21 height 8
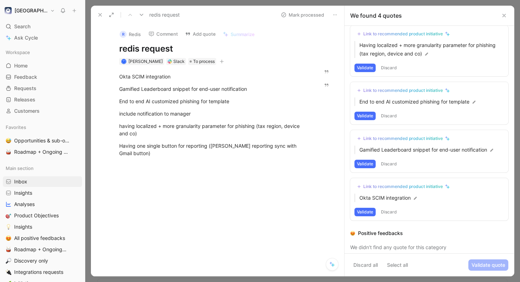
scroll to position [50, 0]
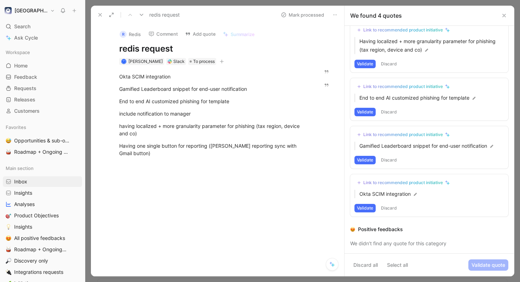
click at [394, 134] on div "Link to recommended product initiative" at bounding box center [403, 135] width 80 height 6
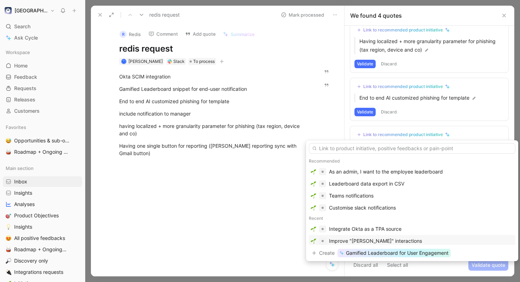
click at [382, 240] on div "Improve "Sam" interactions" at bounding box center [375, 241] width 93 height 8
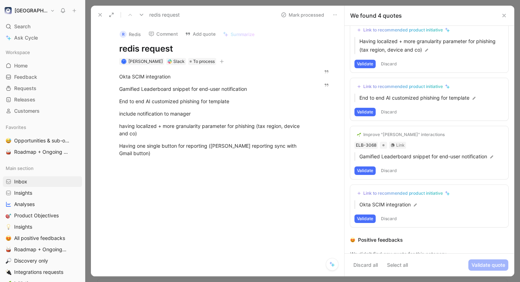
click at [367, 169] on button "Validate" at bounding box center [364, 171] width 21 height 8
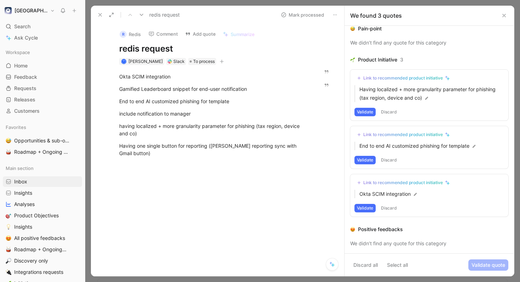
scroll to position [0, 0]
click at [377, 181] on div "Link to recommended product initiative" at bounding box center [403, 184] width 80 height 6
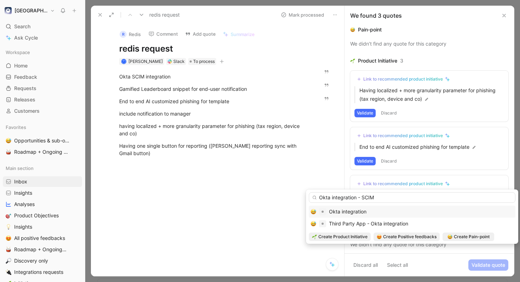
click at [389, 201] on input "Okta integration - SCIM" at bounding box center [412, 197] width 207 height 11
type input "Okta integration - SCIM"
click at [452, 237] on img at bounding box center [449, 237] width 5 height 5
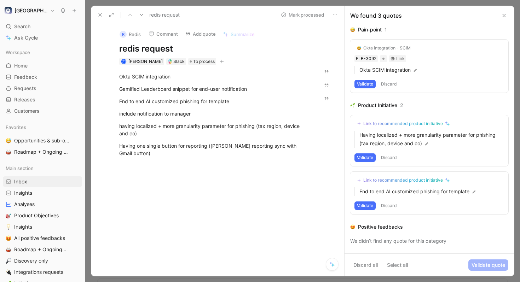
click at [365, 84] on button "Validate" at bounding box center [364, 84] width 21 height 8
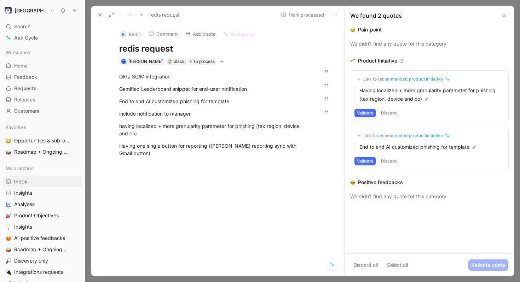
click at [373, 138] on div "Link to recommended product initiative" at bounding box center [403, 136] width 80 height 6
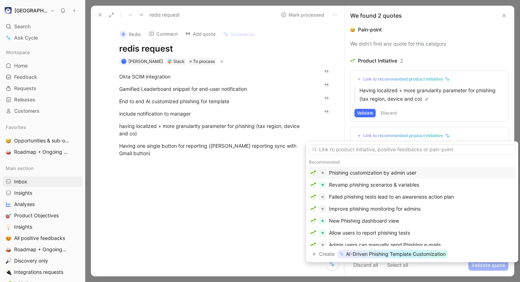
click at [374, 171] on div "Phishing customization by admin user" at bounding box center [372, 173] width 87 height 8
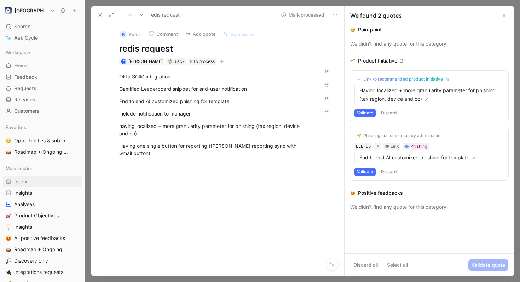
click at [366, 170] on button "Validate" at bounding box center [364, 172] width 21 height 8
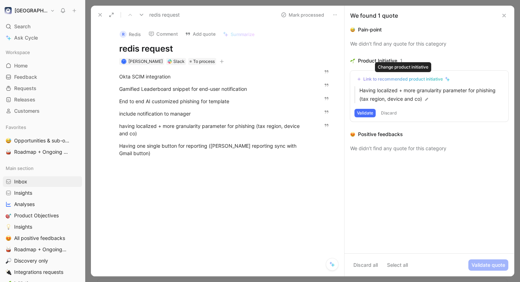
click at [386, 78] on div "Link to recommended product initiative" at bounding box center [403, 79] width 80 height 6
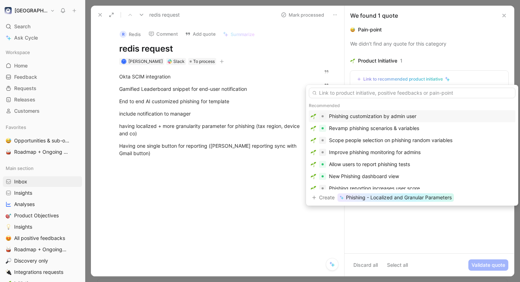
click at [387, 115] on div "Phishing customization by admin user" at bounding box center [372, 116] width 87 height 8
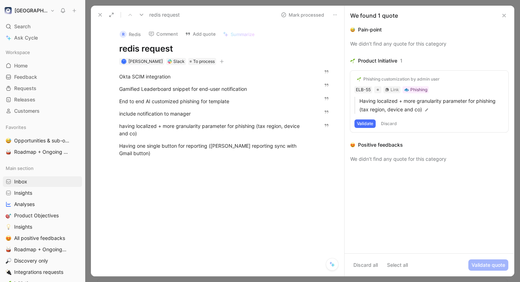
click at [370, 121] on button "Validate" at bounding box center [364, 124] width 21 height 8
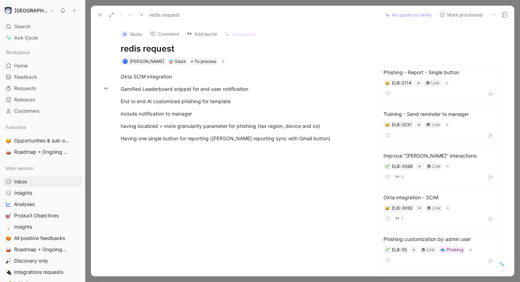
click at [465, 9] on div "redis request No quote to verify Mark processed" at bounding box center [302, 15] width 423 height 18
click at [465, 13] on button "Mark processed" at bounding box center [461, 15] width 50 height 10
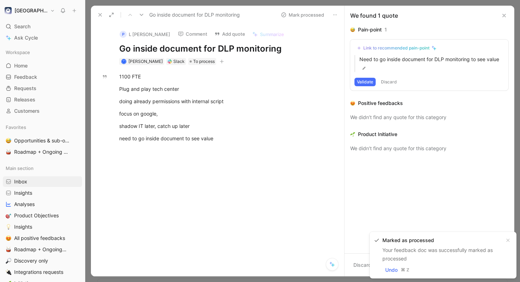
click at [382, 47] on div "Link to recommended pain-point" at bounding box center [396, 48] width 66 height 6
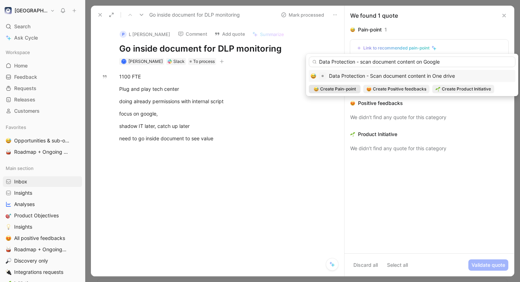
type input "Data Protection - scan document content on Google"
click at [352, 88] on span "Create Pain-point" at bounding box center [338, 89] width 36 height 7
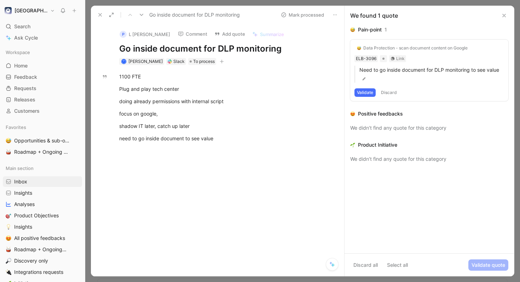
click at [365, 91] on button "Validate" at bounding box center [364, 92] width 21 height 8
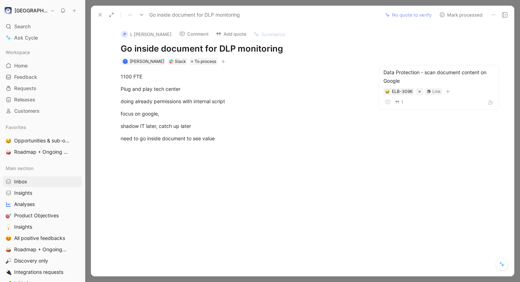
click at [459, 18] on button "Mark processed" at bounding box center [461, 15] width 50 height 10
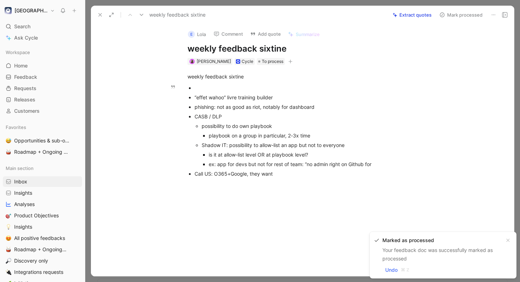
click at [288, 85] on div at bounding box center [314, 87] width 238 height 7
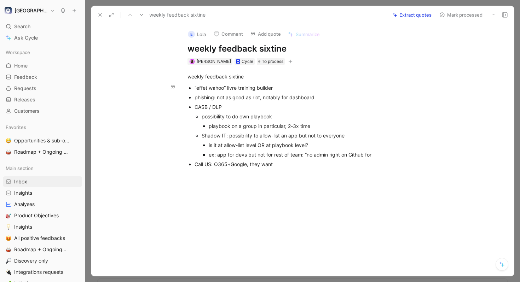
click at [285, 90] on div "“effet wahoo” livre training builder" at bounding box center [314, 87] width 238 height 7
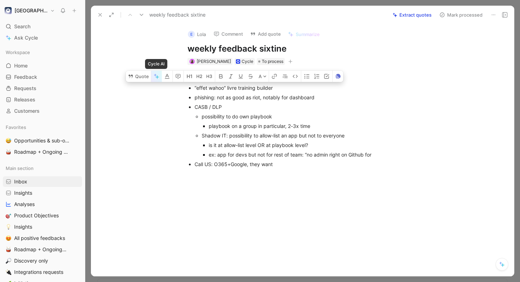
click at [152, 79] on button "button" at bounding box center [156, 76] width 11 height 11
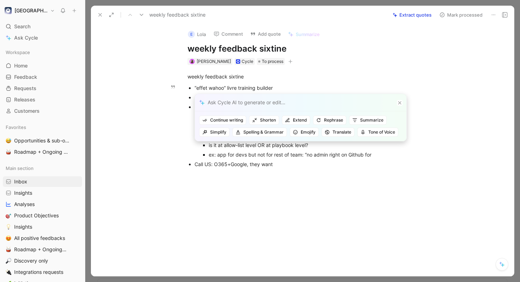
click at [399, 101] on icon at bounding box center [400, 103] width 4 height 4
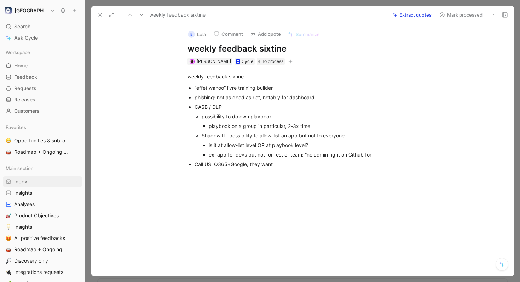
click at [411, 13] on button "Extract quotes" at bounding box center [411, 15] width 45 height 10
click at [339, 92] on p "“effet wahoo” livre training builder" at bounding box center [314, 88] width 238 height 10
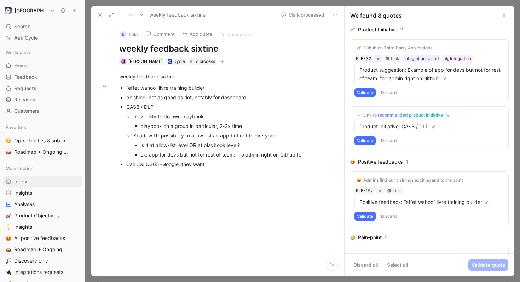
click at [387, 46] on div "Github on Third Party Applications" at bounding box center [397, 48] width 69 height 6
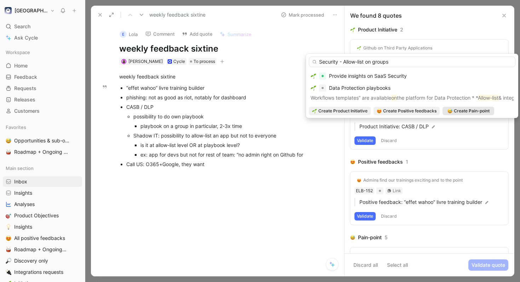
type input "Security - Allow-list on groups"
click at [461, 107] on div "Create Pain-point" at bounding box center [469, 111] width 52 height 8
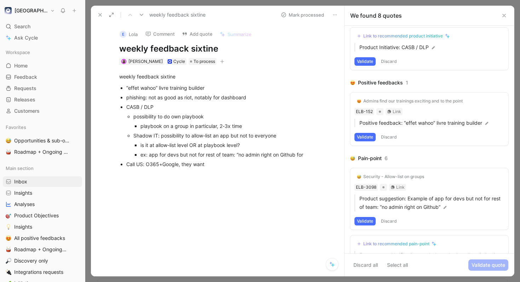
scroll to position [15, 0]
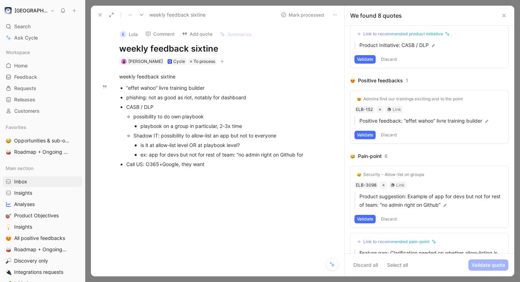
click at [366, 133] on button "Validate" at bounding box center [364, 135] width 21 height 8
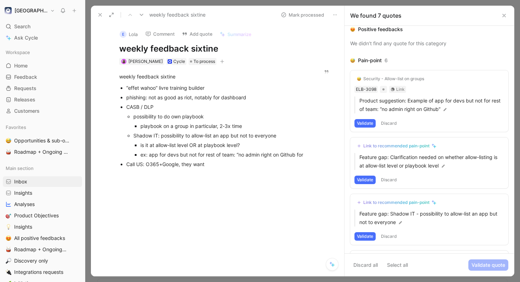
scroll to position [68, 0]
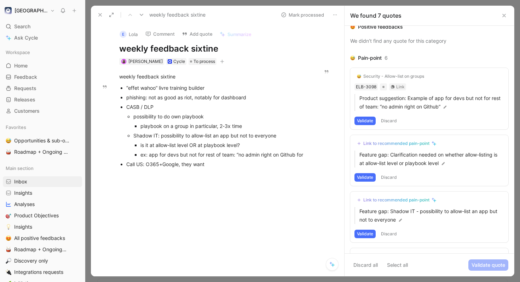
click at [371, 119] on button "Validate" at bounding box center [364, 121] width 21 height 8
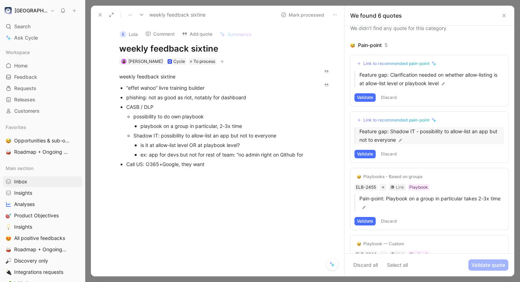
scroll to position [82, 0]
click at [389, 96] on button "Discard" at bounding box center [389, 97] width 21 height 8
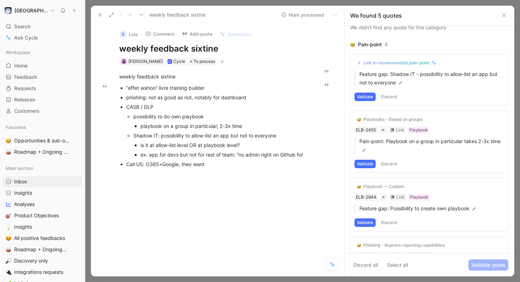
click at [392, 93] on button "Discard" at bounding box center [389, 97] width 21 height 8
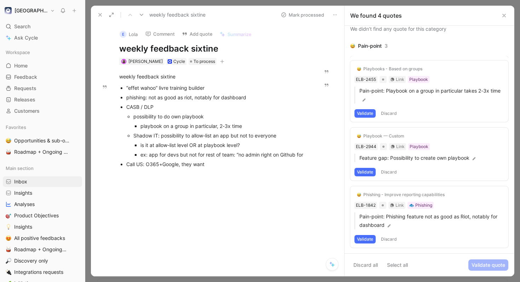
scroll to position [76, 0]
click at [368, 112] on button "Validate" at bounding box center [364, 113] width 21 height 8
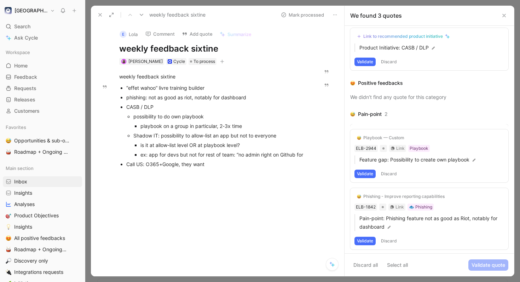
scroll to position [8, 0]
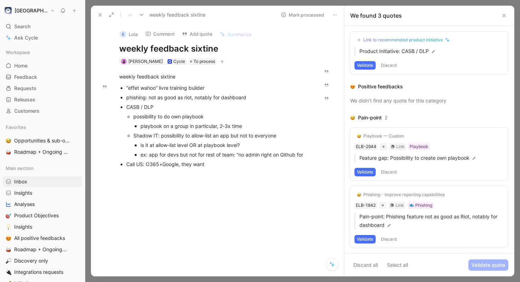
click at [369, 171] on button "Validate" at bounding box center [364, 172] width 21 height 8
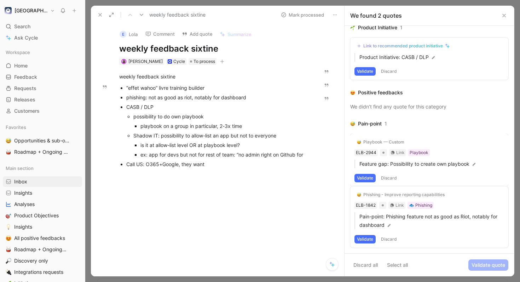
scroll to position [0, 0]
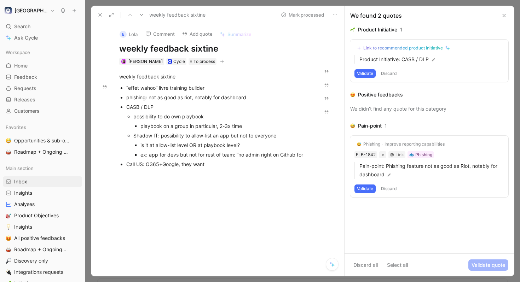
click at [364, 186] on button "Validate" at bounding box center [364, 189] width 21 height 8
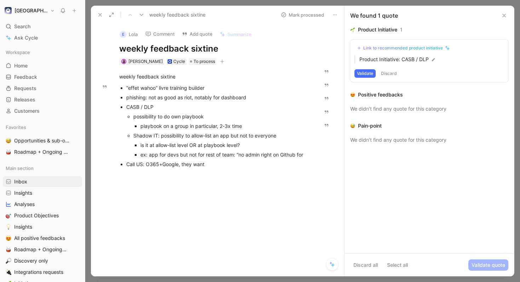
click at [386, 73] on button "Discard" at bounding box center [389, 73] width 21 height 8
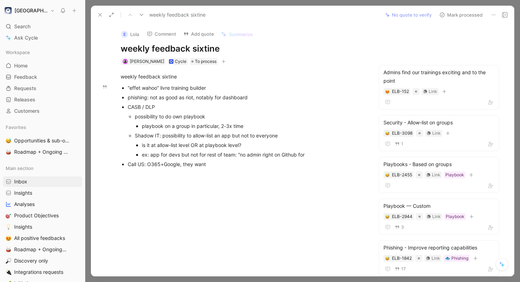
click at [461, 12] on button "Mark processed" at bounding box center [461, 15] width 50 height 10
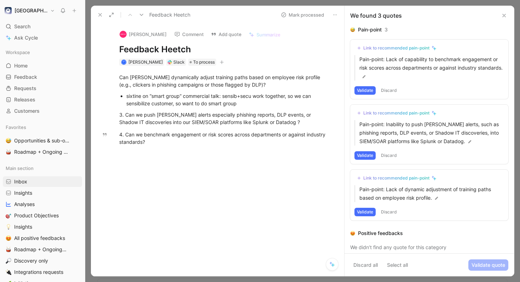
click at [400, 112] on div "Link to recommended pain-point" at bounding box center [396, 113] width 66 height 6
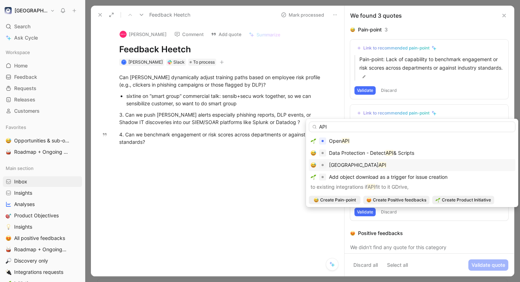
type input "API"
click at [365, 163] on div "Elba API" at bounding box center [412, 165] width 203 height 8
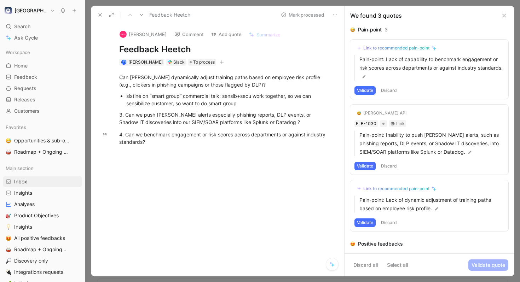
click at [368, 168] on button "Validate" at bounding box center [364, 166] width 21 height 8
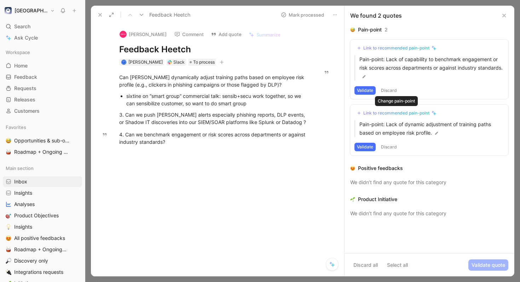
click at [409, 109] on button "Link to recommended pain-point" at bounding box center [396, 113] width 85 height 8
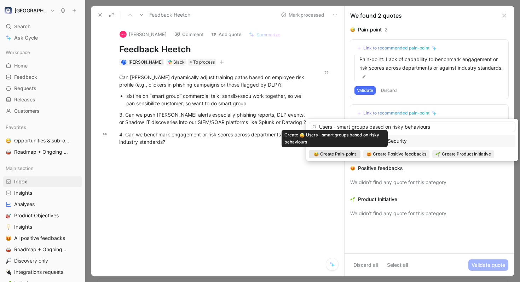
type input "Users - smart groups based on risky behaviours"
click at [352, 153] on span "Create Pain-point" at bounding box center [338, 154] width 36 height 7
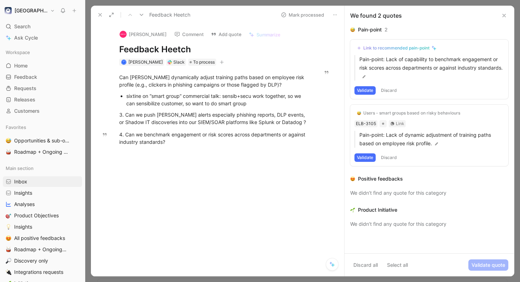
click at [365, 155] on button "Validate" at bounding box center [364, 158] width 21 height 8
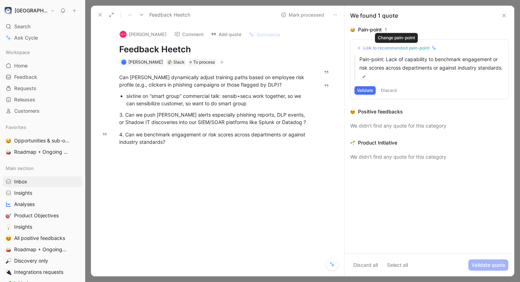
click at [409, 47] on div "Link to recommended pain-point" at bounding box center [396, 48] width 66 height 6
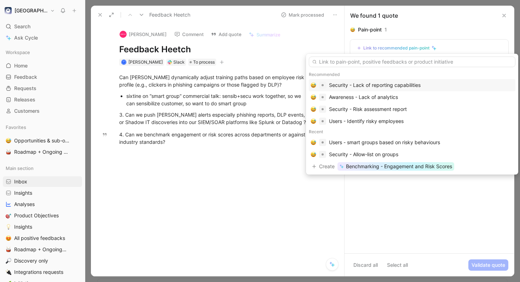
click at [411, 82] on div "Security - Lack of reporting capabilities" at bounding box center [375, 85] width 92 height 8
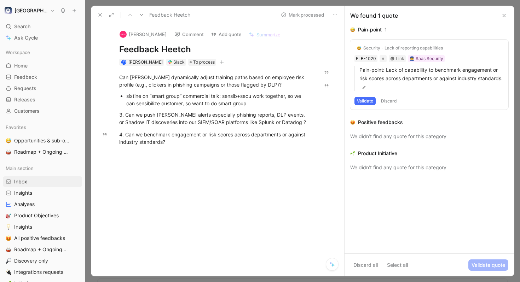
click at [367, 102] on button "Validate" at bounding box center [364, 101] width 21 height 8
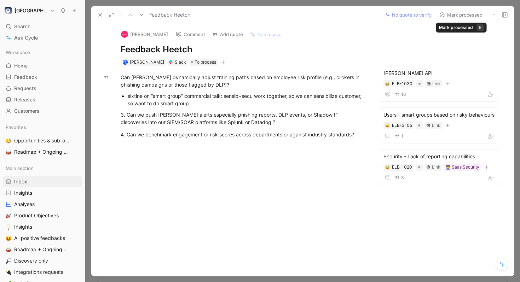
click at [458, 16] on button "Mark processed" at bounding box center [461, 15] width 50 height 10
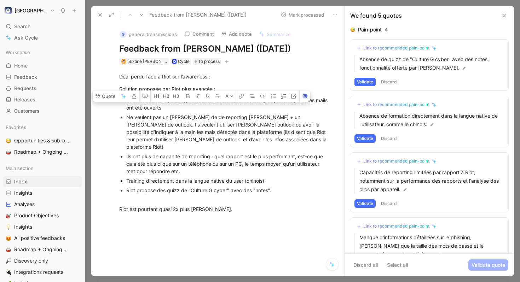
drag, startPoint x: 199, startPoint y: 109, endPoint x: 126, endPoint y: 100, distance: 74.0
click at [126, 100] on ul "Plus d'infos sur le phishing : taille des mots de passe renseignés, savoir quan…" at bounding box center [225, 146] width 238 height 100
click at [305, 155] on div "Ils ont plus de capacité de reporting : quel rapport est le plus performant, es…" at bounding box center [228, 164] width 204 height 22
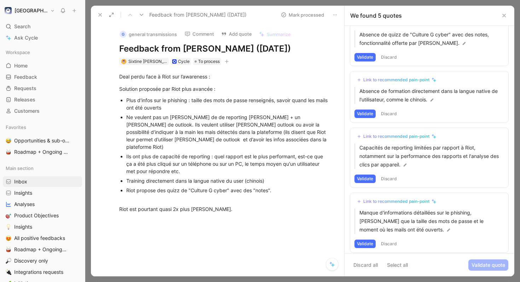
scroll to position [25, 0]
click at [411, 79] on div "Link to recommended pain-point" at bounding box center [396, 80] width 66 height 6
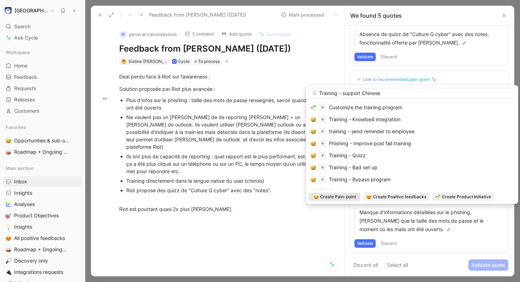
type input "Training - support Chinese"
click at [349, 200] on span "Create Pain-point" at bounding box center [338, 196] width 36 height 7
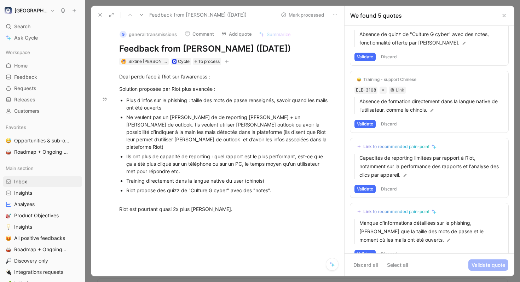
click at [365, 125] on button "Validate" at bounding box center [364, 124] width 21 height 8
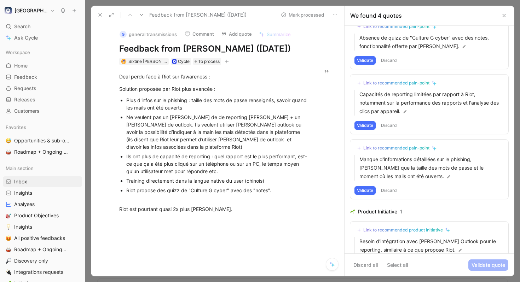
scroll to position [21, 0]
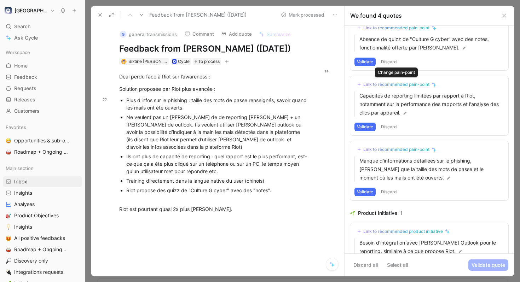
click at [394, 84] on div "Link to recommended pain-point" at bounding box center [396, 85] width 66 height 6
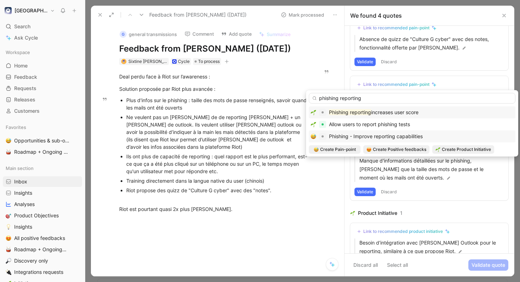
type input "phishing reporting"
click at [384, 136] on span "Phishing - Improve reporting capabilities" at bounding box center [376, 136] width 94 height 6
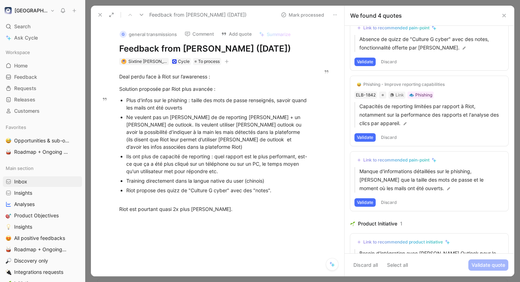
click at [370, 137] on button "Validate" at bounding box center [364, 137] width 21 height 8
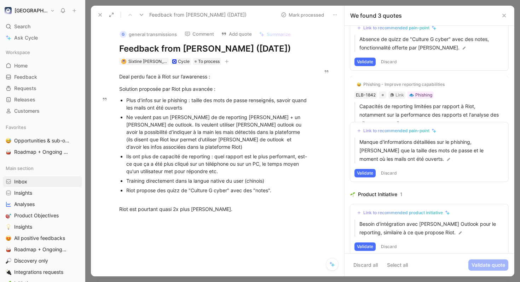
scroll to position [13, 0]
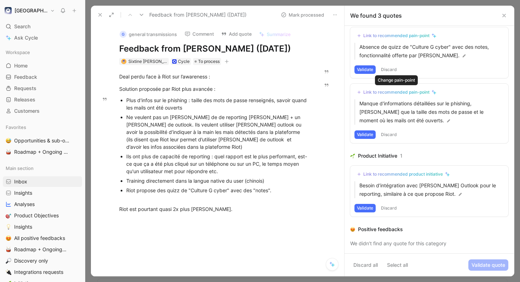
click at [374, 93] on div "Link to recommended pain-point" at bounding box center [396, 92] width 66 height 6
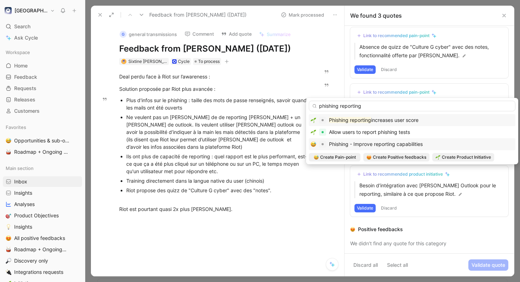
type input "phishing reporting"
click at [356, 143] on span "Phishing - Improve reporting capabilities" at bounding box center [376, 144] width 94 height 6
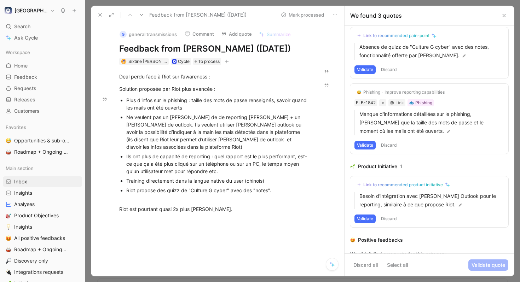
click at [356, 146] on button "Validate" at bounding box center [364, 145] width 21 height 8
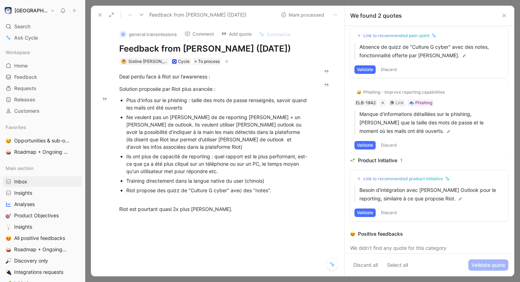
scroll to position [0, 0]
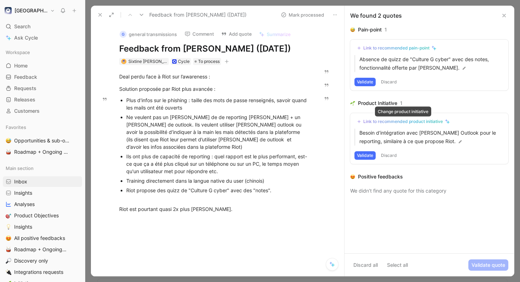
click at [393, 122] on div "Link to recommended product initiative" at bounding box center [403, 122] width 80 height 6
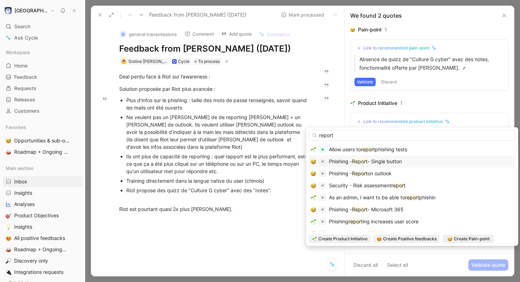
type input "report"
click at [379, 159] on span "- Single button" at bounding box center [385, 161] width 34 height 6
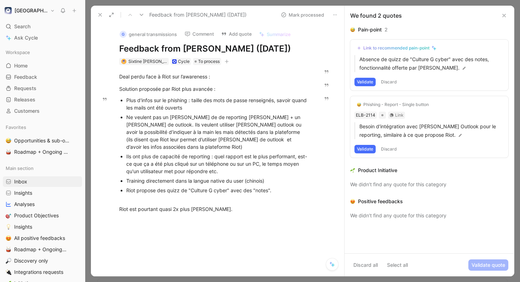
click at [366, 150] on button "Validate" at bounding box center [364, 149] width 21 height 8
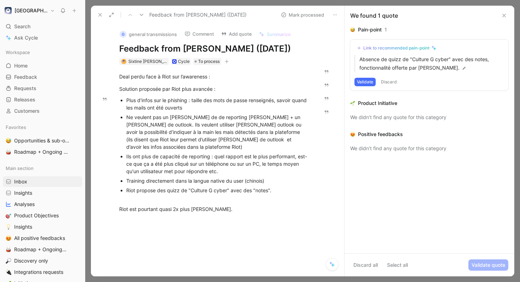
click at [381, 46] on div "Link to recommended pain-point" at bounding box center [396, 48] width 66 height 6
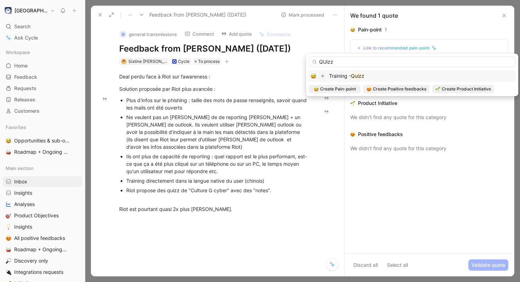
type input "QUizz"
click at [371, 71] on div "Training - Quizz" at bounding box center [412, 76] width 207 height 12
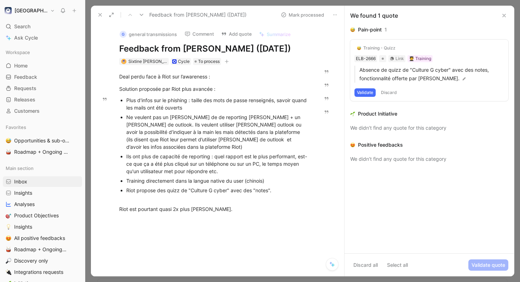
click at [370, 89] on button "Validate" at bounding box center [364, 92] width 21 height 8
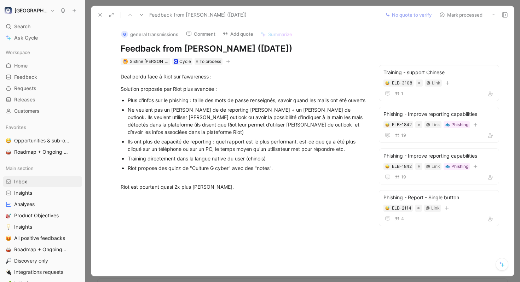
click at [450, 12] on button "Mark processed" at bounding box center [461, 15] width 50 height 10
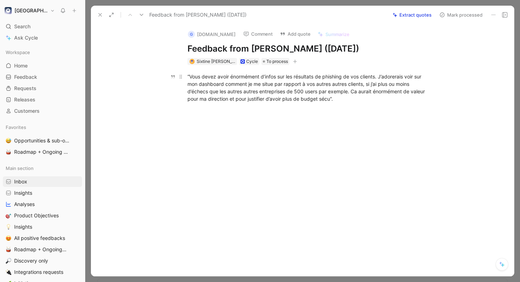
click at [343, 100] on div "“Vous devez avoir énormément d’infos sur les résultats de phishing de vos clien…" at bounding box center [309, 88] width 245 height 30
click at [408, 16] on button "Extract quotes" at bounding box center [411, 15] width 45 height 10
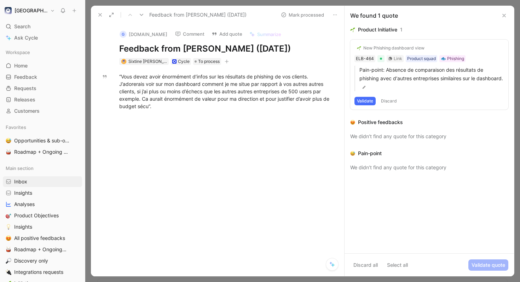
click at [397, 48] on div "New Phishing dashboard view" at bounding box center [393, 48] width 61 height 6
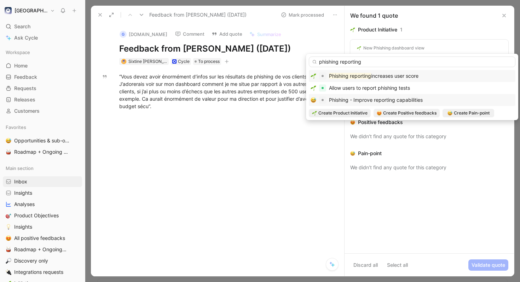
type input "phishing reporting"
click at [382, 100] on span "Phishing - Improve reporting capabilities" at bounding box center [376, 100] width 94 height 6
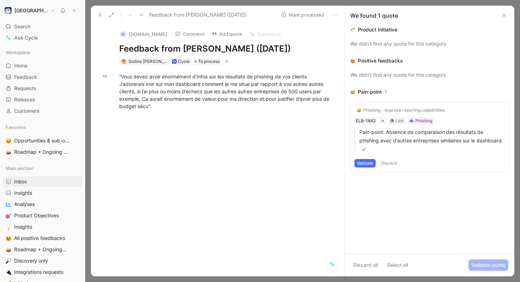
click at [369, 163] on button "Validate" at bounding box center [364, 163] width 21 height 8
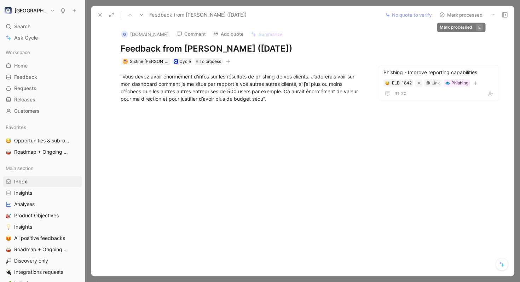
click at [458, 16] on button "Mark processed" at bounding box center [461, 15] width 50 height 10
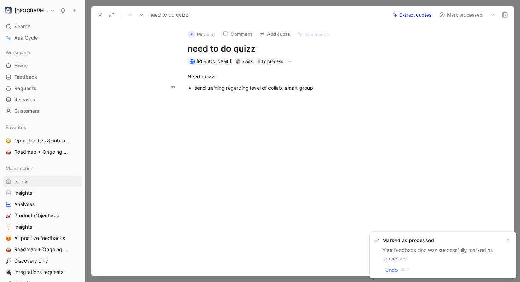
click at [332, 88] on div "send training regarding level of collab, smart group" at bounding box center [314, 87] width 238 height 7
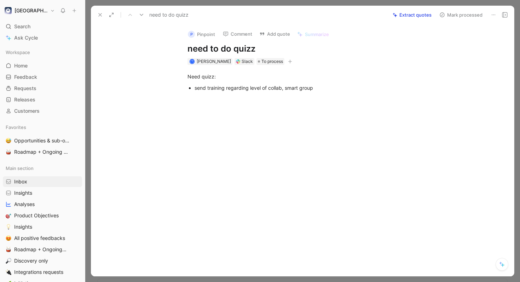
click at [411, 15] on button "Extract quotes" at bounding box center [411, 15] width 45 height 10
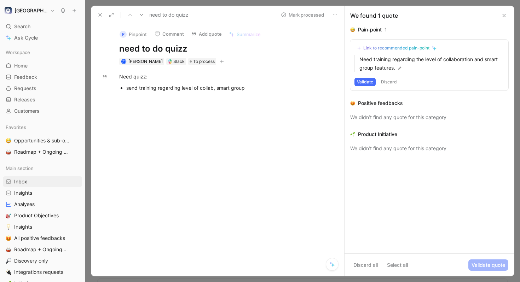
click at [397, 51] on button "Link to recommended pain-point" at bounding box center [396, 48] width 85 height 8
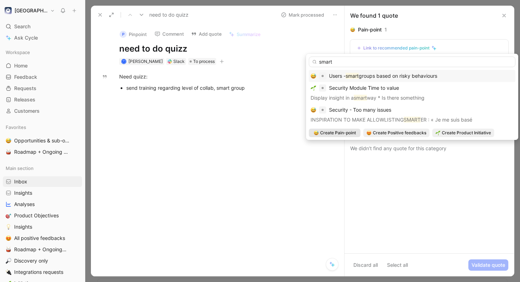
type input "smart"
click at [399, 70] on div "Users - smart groups based on risky behaviours" at bounding box center [412, 76] width 207 height 12
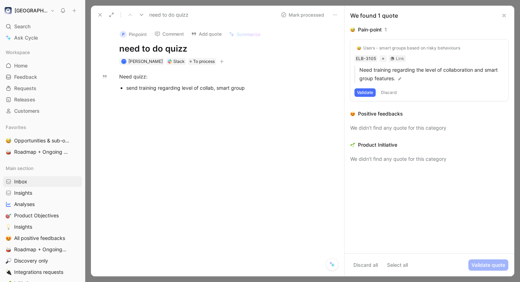
click at [366, 94] on button "Validate" at bounding box center [364, 92] width 21 height 8
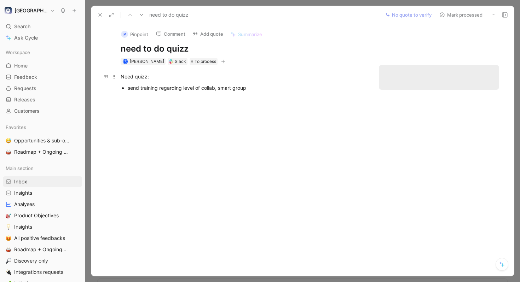
click at [189, 80] on div "Need quizz:" at bounding box center [243, 76] width 245 height 7
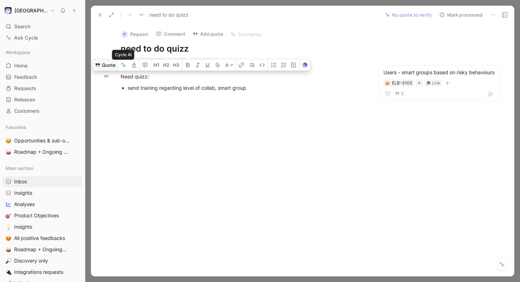
click at [111, 65] on button "Quote" at bounding box center [105, 64] width 25 height 11
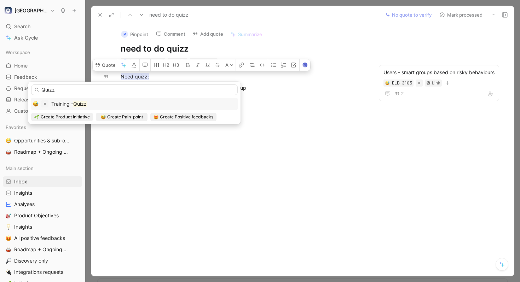
type input "Quizz"
click at [148, 106] on div "Training - Quizz" at bounding box center [134, 104] width 203 height 8
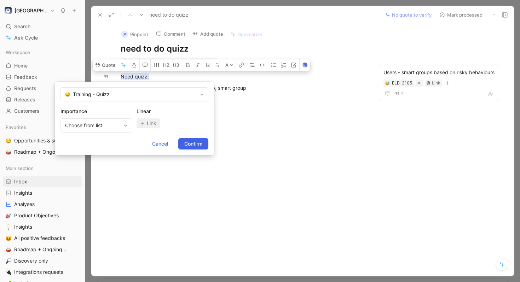
click at [191, 144] on span "Confirm" at bounding box center [193, 144] width 18 height 8
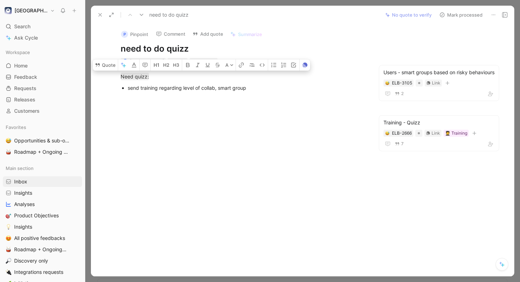
click at [325, 168] on div at bounding box center [243, 140] width 275 height 85
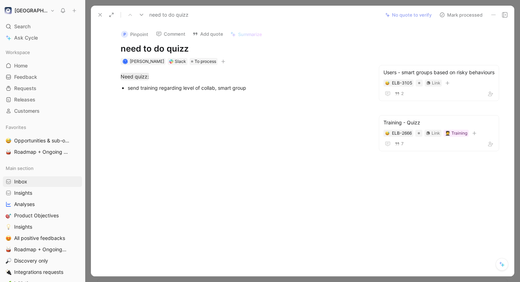
click at [461, 14] on button "Mark processed" at bounding box center [461, 15] width 50 height 10
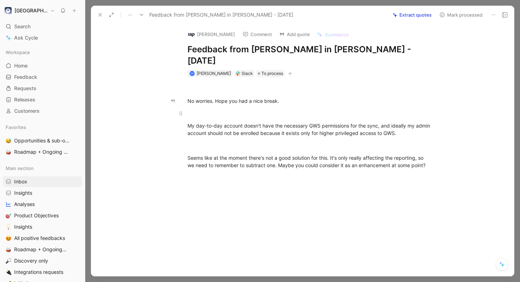
click at [313, 110] on div at bounding box center [309, 113] width 245 height 7
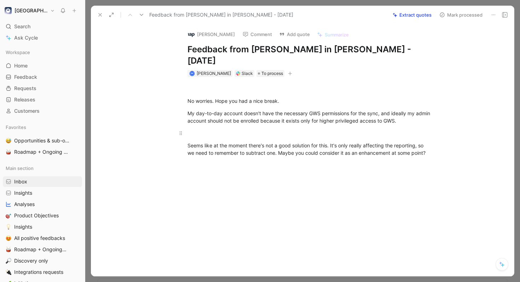
click at [324, 129] on div at bounding box center [309, 132] width 245 height 7
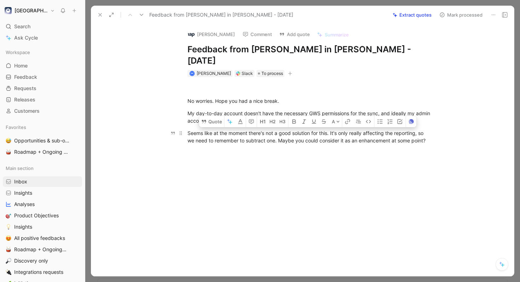
drag, startPoint x: 429, startPoint y: 129, endPoint x: 186, endPoint y: 123, distance: 243.1
click at [186, 127] on p "Seems like at the moment there's not a good solution for this. It's only really…" at bounding box center [310, 136] width 272 height 19
click at [227, 119] on icon "button" at bounding box center [230, 122] width 6 height 6
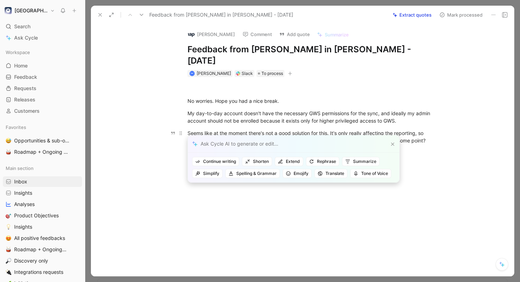
click at [231, 132] on div "Seems like at the moment there's not a good solution for this. It's only really…" at bounding box center [309, 136] width 245 height 15
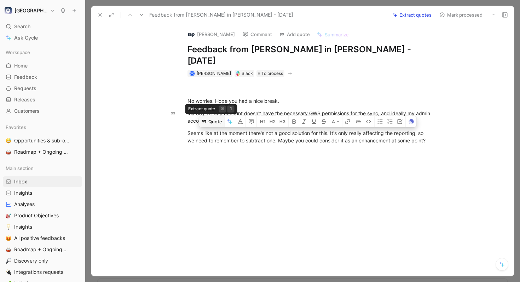
click at [208, 116] on button "Quote" at bounding box center [211, 121] width 25 height 11
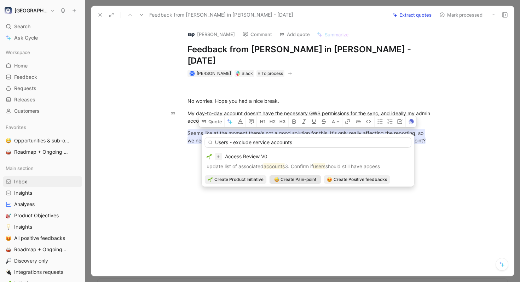
type input "Users - exclude service accounts"
click at [297, 178] on span "Create Pain-point" at bounding box center [299, 179] width 36 height 7
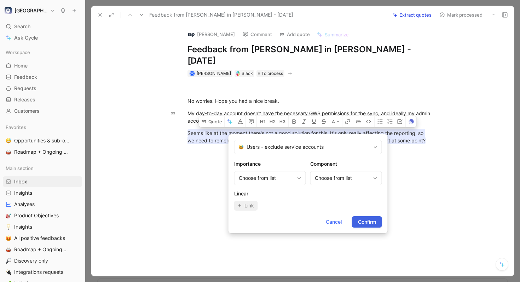
click at [356, 221] on button "Confirm" at bounding box center [367, 221] width 30 height 11
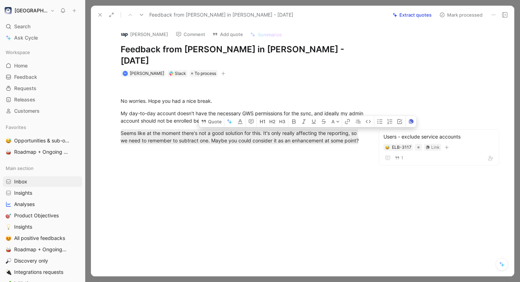
click at [455, 15] on button "Mark processed" at bounding box center [461, 15] width 50 height 10
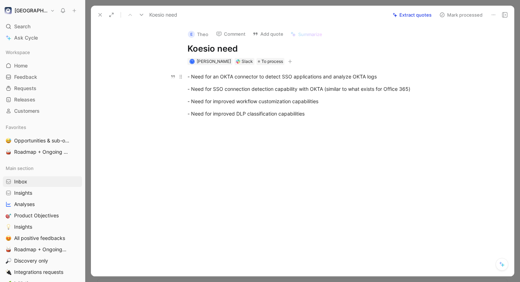
click at [386, 76] on div "- Need for an OKTA connector to detect SSO applications and analyze OKTA logs" at bounding box center [309, 76] width 245 height 7
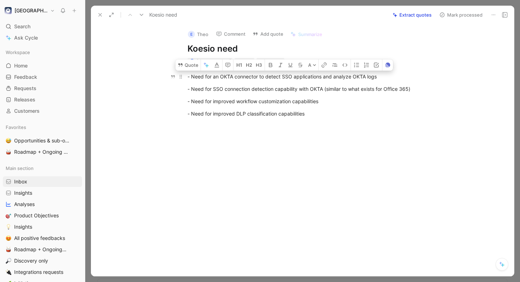
drag, startPoint x: 386, startPoint y: 76, endPoint x: 192, endPoint y: 77, distance: 194.6
click at [192, 77] on div "- Need for an OKTA connector to detect SSO applications and analyze OKTA logs" at bounding box center [309, 76] width 245 height 7
click at [191, 68] on button "Quote" at bounding box center [187, 64] width 25 height 11
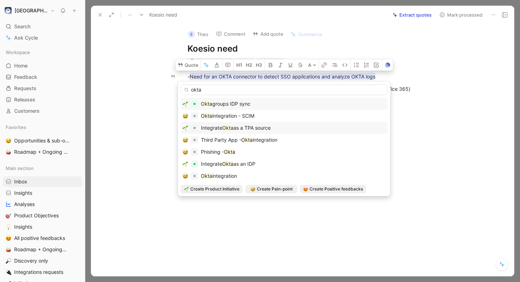
type input "okta"
click at [264, 125] on span "as a TPA source" at bounding box center [251, 128] width 37 height 6
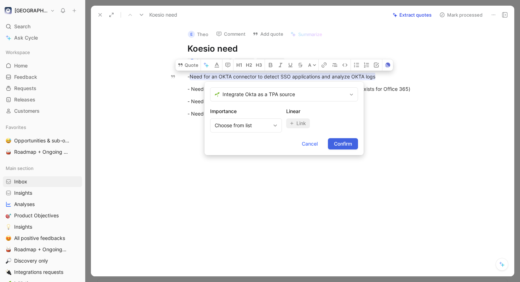
click at [340, 143] on span "Confirm" at bounding box center [343, 144] width 18 height 8
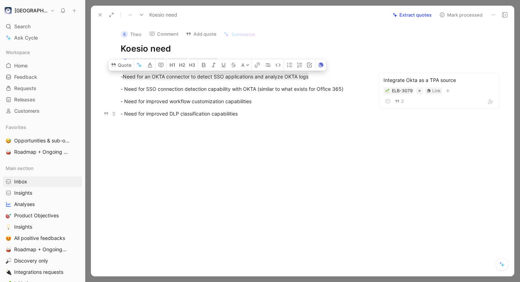
click at [301, 116] on div "- Need for improved DLP classification capabilities" at bounding box center [243, 113] width 245 height 7
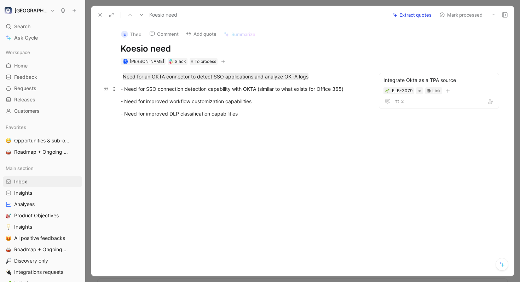
click at [348, 89] on div "- Need for SSO connection detection capability with OKTA (similar to what exist…" at bounding box center [243, 88] width 245 height 7
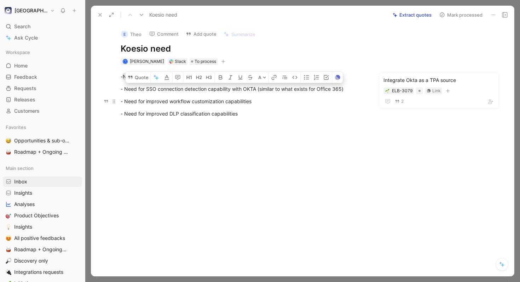
click at [253, 106] on p "- Need for improved workflow customization capabilities" at bounding box center [243, 102] width 272 height 12
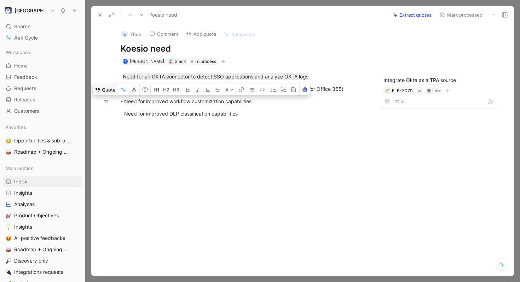
click at [111, 92] on button "Quote" at bounding box center [105, 89] width 25 height 11
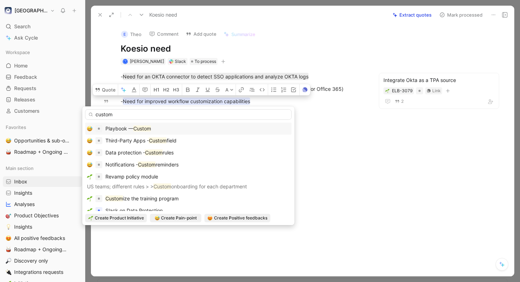
type input "custom"
click at [143, 129] on mark "Custom" at bounding box center [142, 129] width 18 height 6
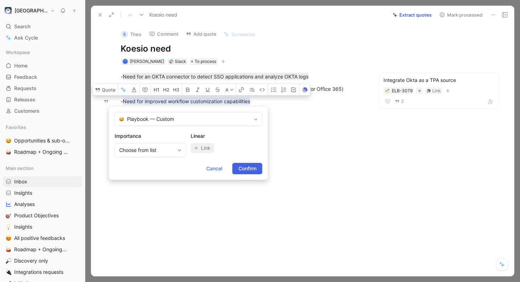
click at [239, 169] on span "Confirm" at bounding box center [247, 168] width 18 height 8
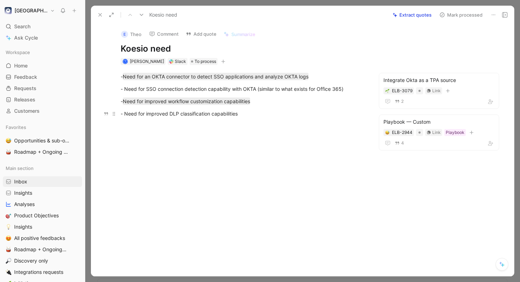
click at [246, 116] on div "- Need for improved DLP classification capabilities" at bounding box center [243, 113] width 245 height 7
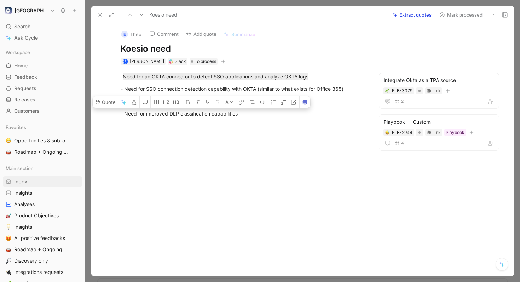
click at [246, 116] on div "- Need for improved DLP classification capabilities" at bounding box center [243, 113] width 245 height 7
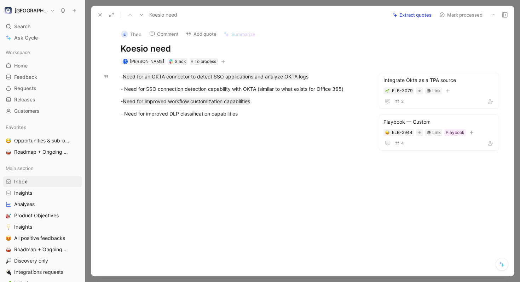
click at [142, 16] on icon at bounding box center [142, 15] width 6 height 6
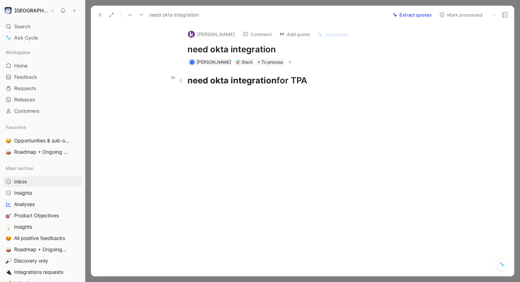
click at [311, 81] on div "need okta integration for TPA" at bounding box center [309, 80] width 245 height 13
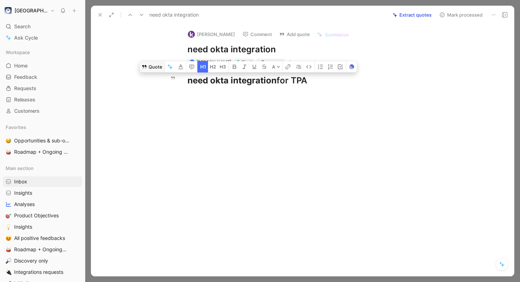
click at [155, 67] on button "Quote" at bounding box center [151, 66] width 25 height 11
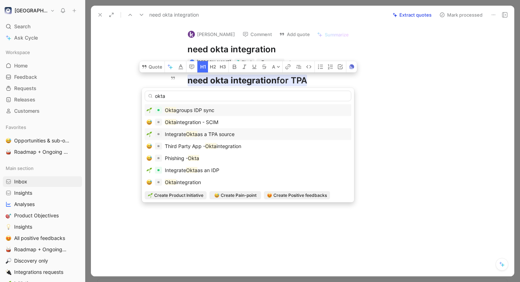
type input "okta"
click at [223, 133] on span "as a TPA source" at bounding box center [215, 134] width 37 height 6
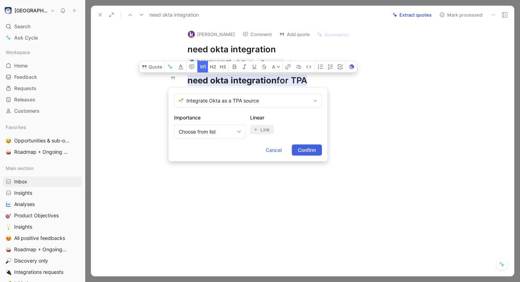
click at [304, 148] on span "Confirm" at bounding box center [307, 150] width 18 height 8
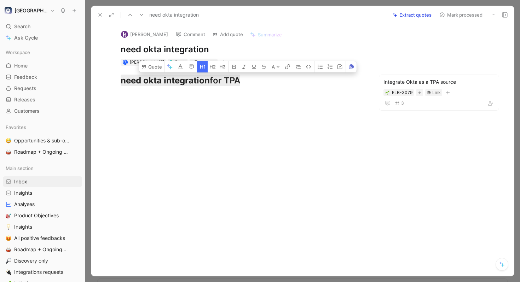
click at [142, 14] on icon at bounding box center [142, 15] width 6 height 6
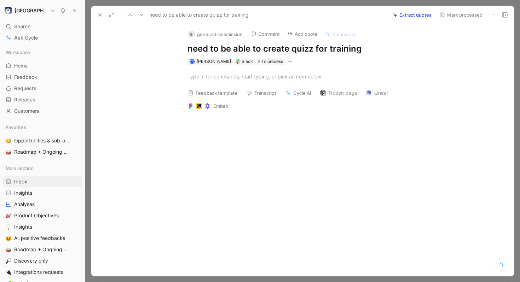
click at [364, 51] on h1 "need to be able to create quizz for training" at bounding box center [309, 48] width 245 height 11
copy h1 "need to be able to create quizz for training"
click at [289, 75] on div at bounding box center [309, 76] width 245 height 7
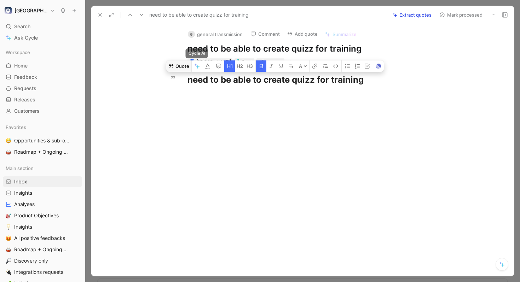
click at [184, 65] on button "Quote" at bounding box center [178, 65] width 25 height 11
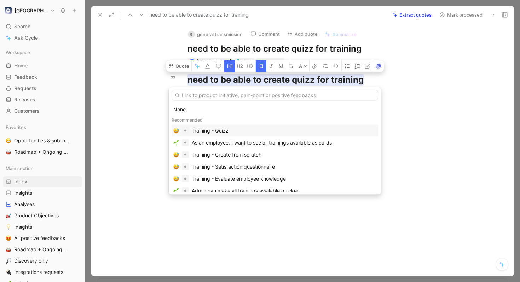
click at [214, 128] on div "Training - Quizz" at bounding box center [210, 131] width 37 height 8
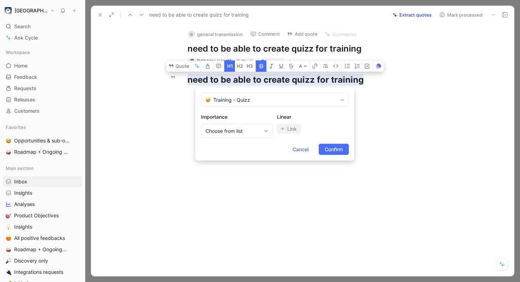
click at [340, 155] on form "Training - Quizz Importance Choose from list Linear Link Cancel Confirm" at bounding box center [274, 124] width 159 height 74
click at [337, 148] on span "Confirm" at bounding box center [334, 149] width 18 height 8
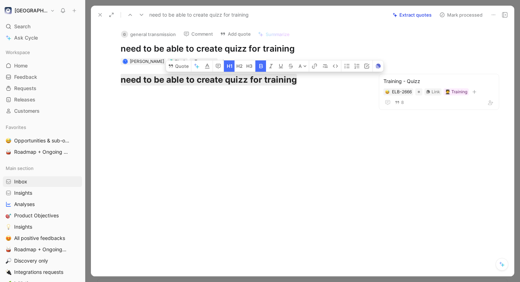
click at [463, 15] on button "Mark processed" at bounding box center [461, 15] width 50 height 10
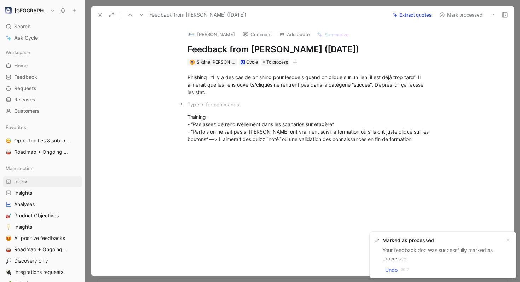
click at [279, 101] on div at bounding box center [309, 104] width 245 height 7
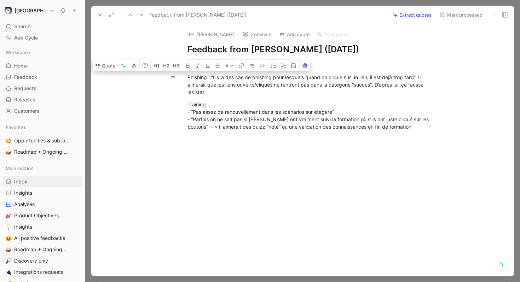
drag, startPoint x: 251, startPoint y: 96, endPoint x: 184, endPoint y: 70, distance: 71.5
click at [184, 70] on div "Phishing : “Il y a des cas de phishing pour lesquels quand on clique sur un lie…" at bounding box center [310, 102] width 408 height 73
click at [120, 69] on button "button" at bounding box center [123, 65] width 11 height 11
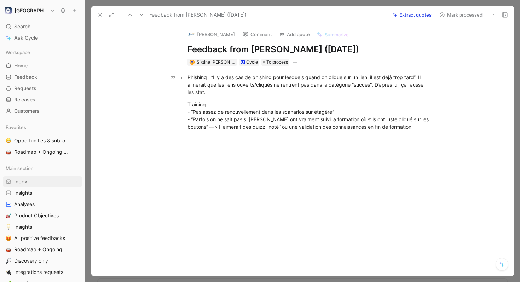
drag, startPoint x: 213, startPoint y: 95, endPoint x: 186, endPoint y: 75, distance: 33.0
click at [186, 75] on p "Phishing : “Il y a des cas de phishing pour lesquels quand on clique sur un lie…" at bounding box center [310, 84] width 272 height 27
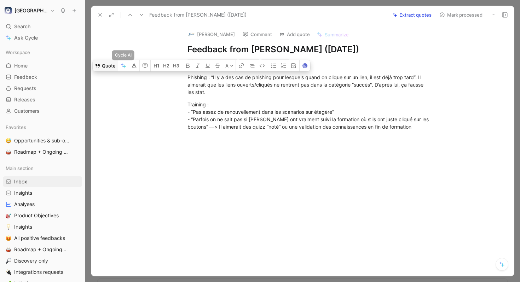
click at [114, 66] on button "Quote" at bounding box center [105, 65] width 25 height 11
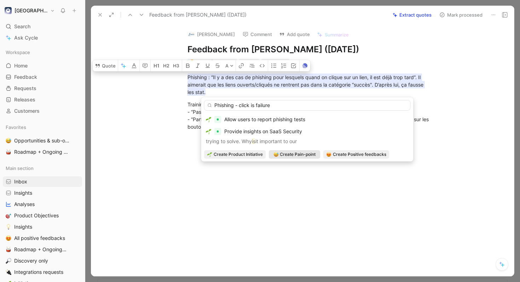
type input "Phishing - click is failure"
click at [292, 156] on span "Create Pain-point" at bounding box center [298, 154] width 36 height 7
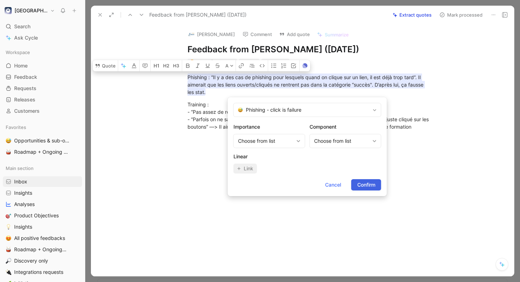
click at [371, 183] on span "Confirm" at bounding box center [366, 185] width 18 height 8
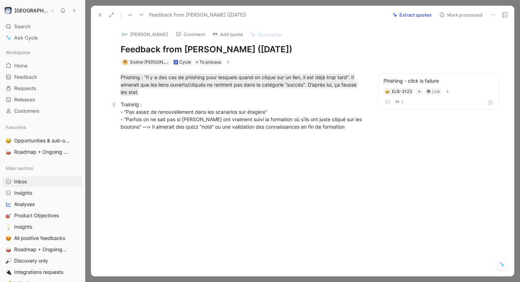
click at [283, 112] on div "Training : - “Pas assez de renouvellement dans les scanarios sur étagère” - “Pa…" at bounding box center [243, 116] width 245 height 30
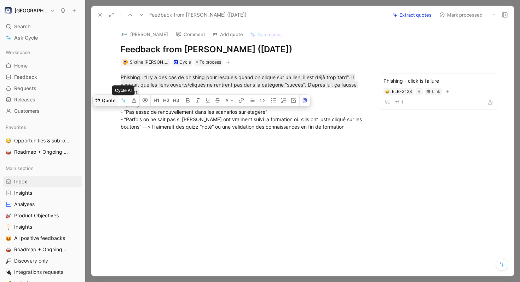
click at [106, 103] on button "Quote" at bounding box center [105, 100] width 25 height 11
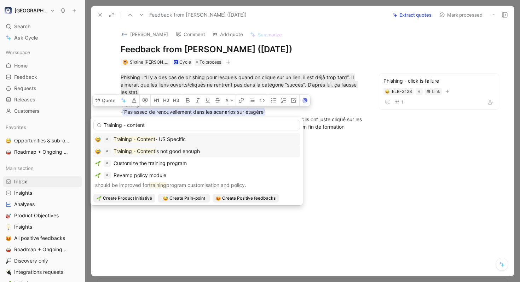
type input "Training - content"
click at [205, 154] on div "Training - Content is not good enough" at bounding box center [196, 151] width 203 height 8
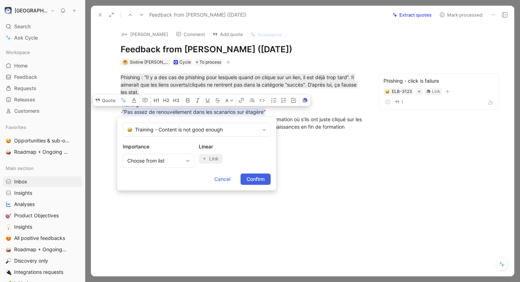
click at [255, 177] on span "Confirm" at bounding box center [256, 179] width 18 height 8
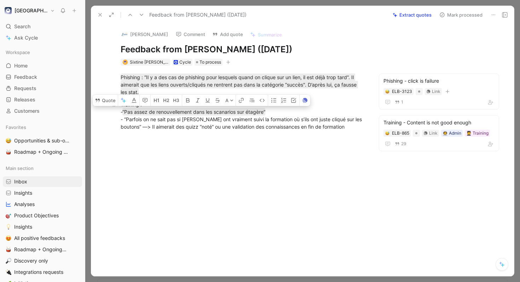
click at [247, 119] on div "Training : - “Pas assez de renouvellement dans les scanarios sur étagère” - “Pa…" at bounding box center [243, 116] width 245 height 30
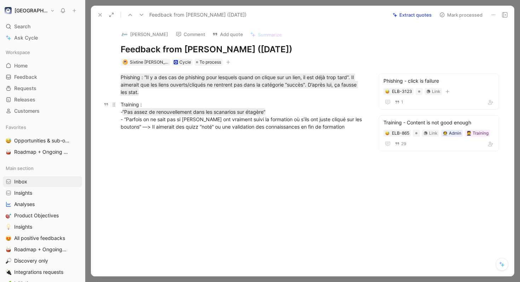
click at [346, 126] on div "Training : - “Pas assez de renouvellement dans les scanarios sur étagère” - “Pa…" at bounding box center [243, 116] width 245 height 30
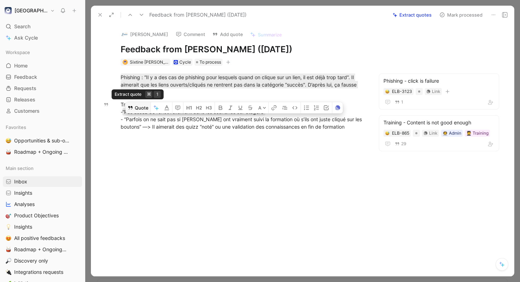
click at [145, 111] on button "Quote" at bounding box center [138, 107] width 25 height 11
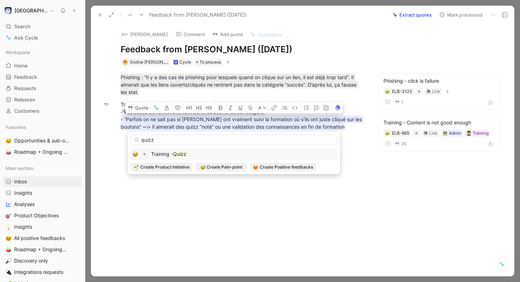
type input "quizz"
click at [186, 156] on mark "Quizz" at bounding box center [179, 154] width 13 height 6
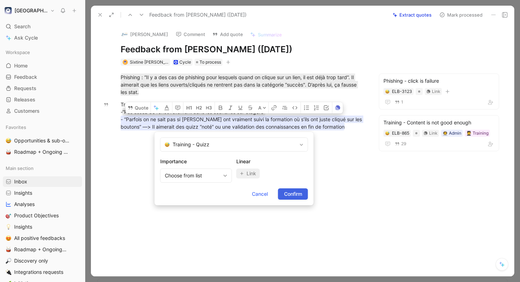
click at [289, 195] on span "Confirm" at bounding box center [293, 194] width 18 height 8
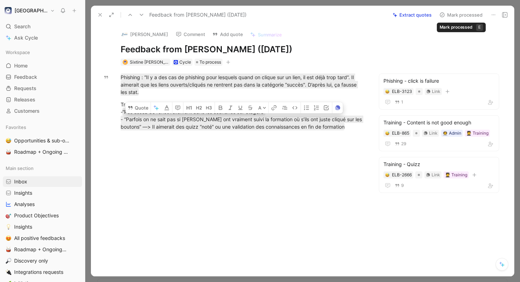
click at [451, 16] on button "Mark processed" at bounding box center [461, 15] width 50 height 10
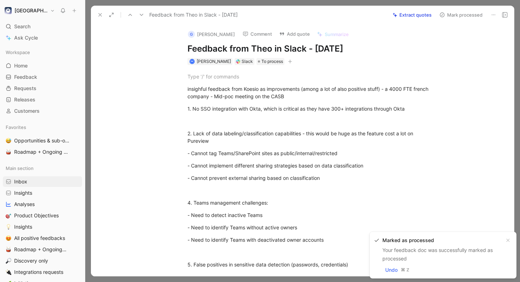
click at [417, 15] on button "Extract quotes" at bounding box center [411, 15] width 45 height 10
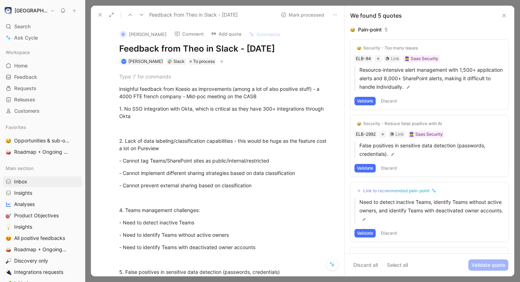
click at [366, 103] on button "Validate" at bounding box center [364, 101] width 21 height 8
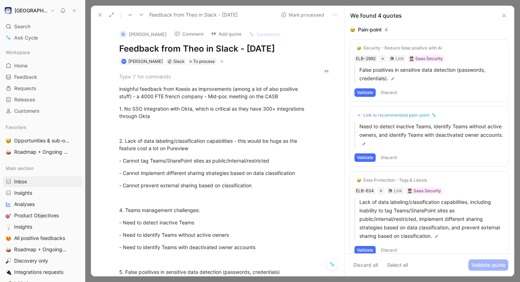
click at [365, 88] on button "Validate" at bounding box center [364, 92] width 21 height 8
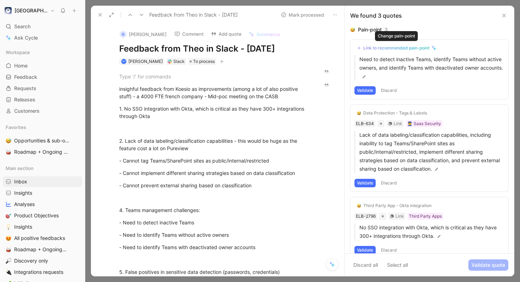
click at [402, 46] on div "Link to recommended pain-point" at bounding box center [396, 48] width 66 height 6
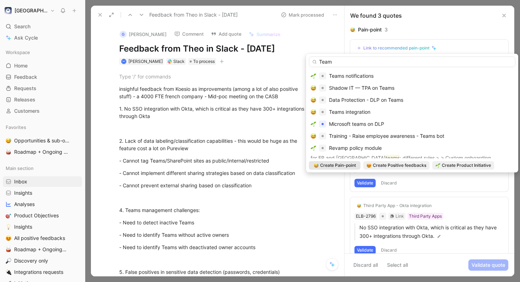
type input "Teams"
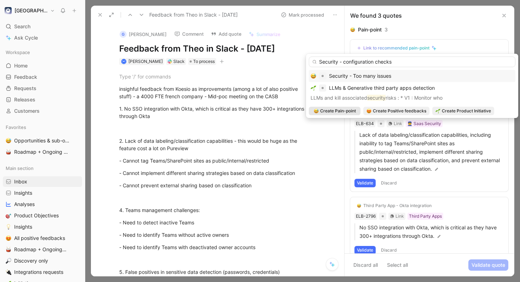
type input "Security - configuration checks"
click at [349, 111] on span "Create Pain-point" at bounding box center [338, 111] width 36 height 7
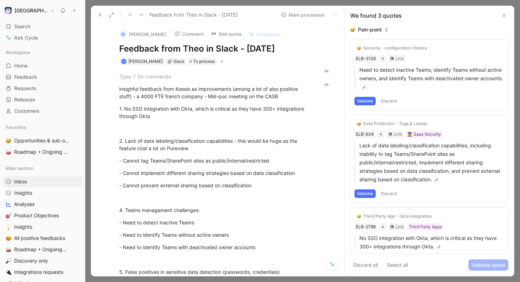
click at [371, 100] on button "Validate" at bounding box center [364, 101] width 21 height 8
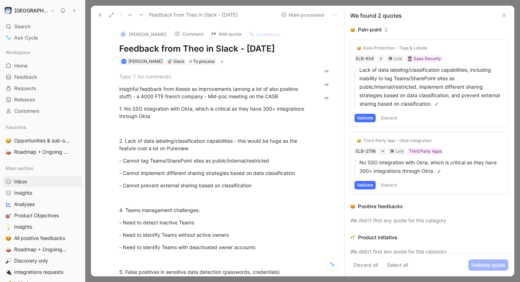
click at [367, 117] on button "Validate" at bounding box center [364, 118] width 21 height 8
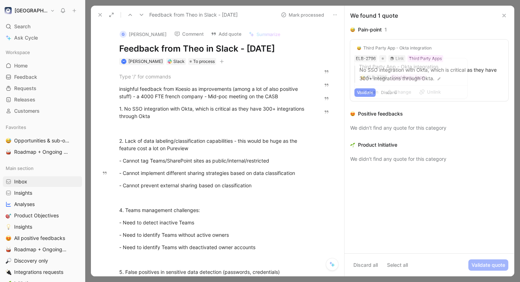
click at [399, 48] on div "Third Party App - Okta integration" at bounding box center [397, 48] width 68 height 6
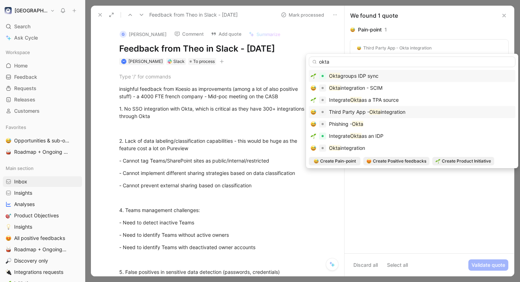
type input "okta"
click at [380, 110] on mark "Okta" at bounding box center [374, 112] width 11 height 6
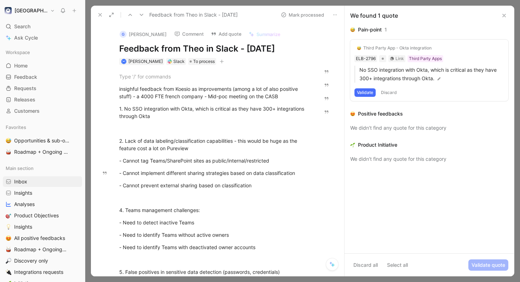
click at [367, 92] on button "Validate" at bounding box center [364, 92] width 21 height 8
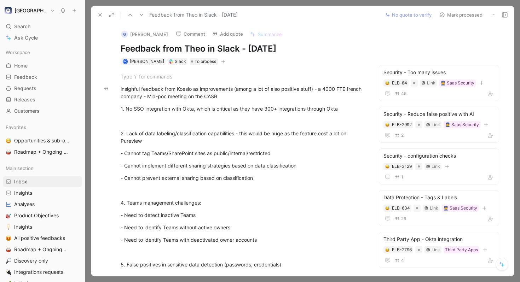
click at [457, 13] on button "Mark processed" at bounding box center [461, 15] width 50 height 10
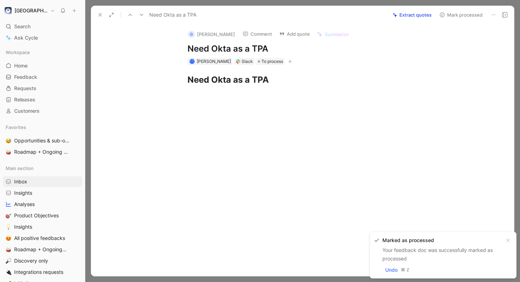
click at [287, 70] on div "Need Okta as a TPA" at bounding box center [310, 80] width 408 height 30
click at [286, 79] on div "Need Okta as a TPA" at bounding box center [309, 80] width 245 height 13
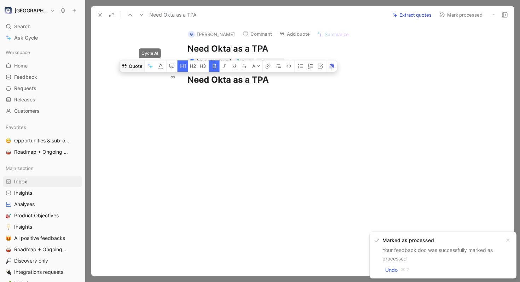
click at [138, 69] on button "Quote" at bounding box center [132, 65] width 25 height 11
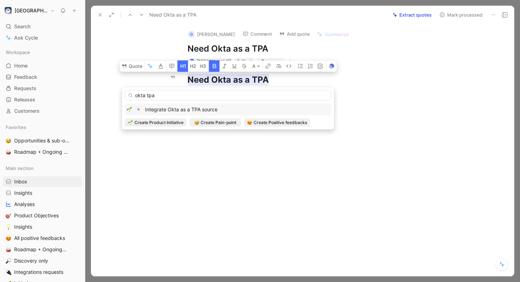
type input "okta tpa"
click at [227, 109] on div "Integrate Okta as a TPA source" at bounding box center [228, 109] width 203 height 8
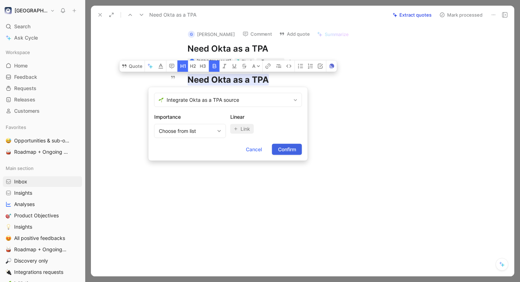
click at [288, 148] on span "Confirm" at bounding box center [287, 149] width 18 height 8
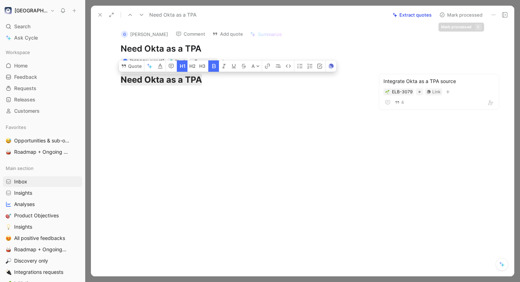
click at [452, 15] on button "Mark processed" at bounding box center [461, 15] width 50 height 10
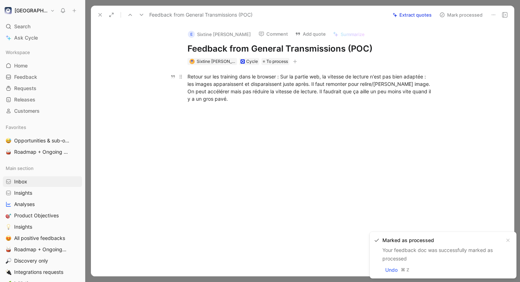
click at [259, 104] on p "Retour sur les training dans le browser : Sur la partie web, la vitesse de lect…" at bounding box center [310, 88] width 272 height 34
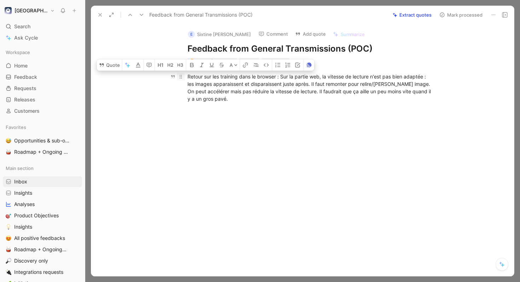
drag, startPoint x: 255, startPoint y: 103, endPoint x: 182, endPoint y: 74, distance: 78.9
click at [182, 74] on p "Retour sur les training dans le browser : Sur la partie web, la vitesse de lect…" at bounding box center [310, 88] width 272 height 34
click at [114, 65] on button "Quote" at bounding box center [109, 64] width 25 height 11
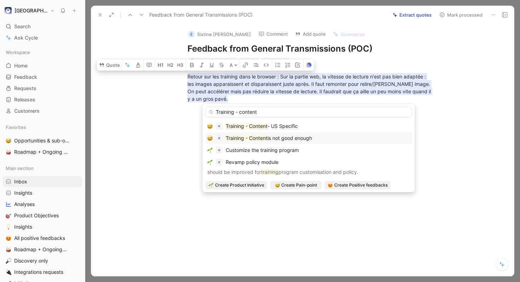
type input "Training - content"
click at [317, 141] on div "Training - Content is not good enough" at bounding box center [308, 138] width 203 height 8
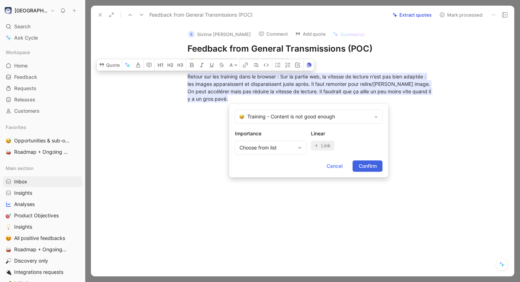
click at [355, 167] on button "Confirm" at bounding box center [368, 166] width 30 height 11
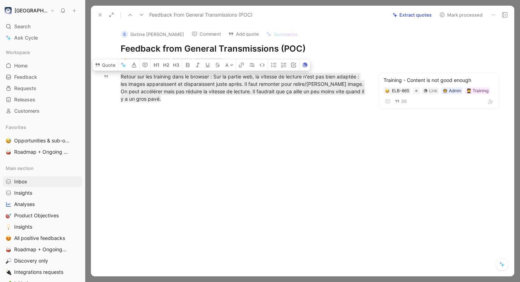
click at [450, 16] on button "Mark processed" at bounding box center [461, 15] width 50 height 10
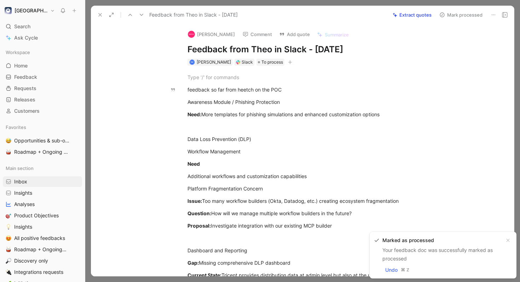
click at [417, 17] on button "Extract quotes" at bounding box center [411, 15] width 45 height 10
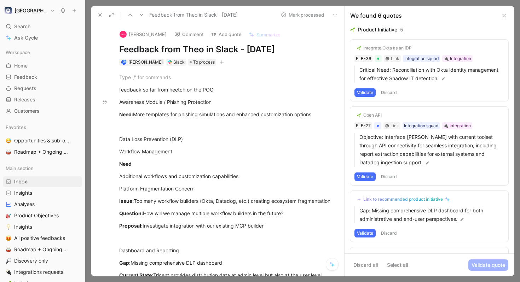
click at [361, 92] on button "Validate" at bounding box center [364, 92] width 21 height 8
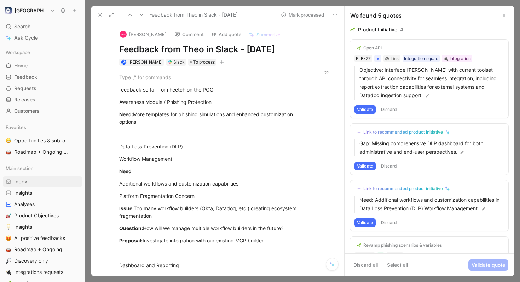
click at [376, 47] on div "Open API" at bounding box center [372, 48] width 18 height 6
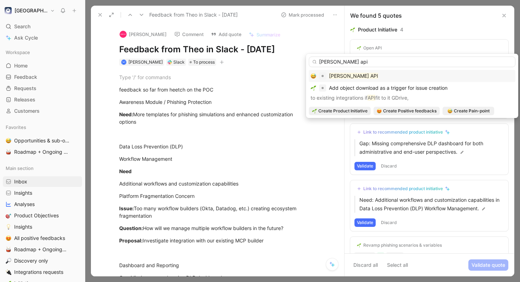
type input "elba api"
click at [363, 74] on div "Elba API" at bounding box center [412, 76] width 203 height 8
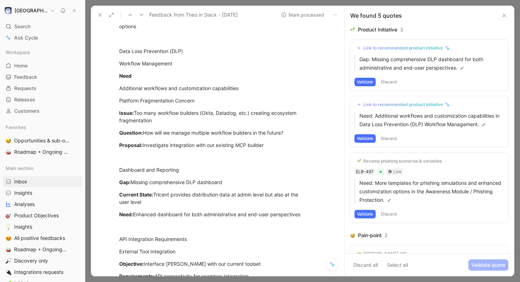
scroll to position [203, 0]
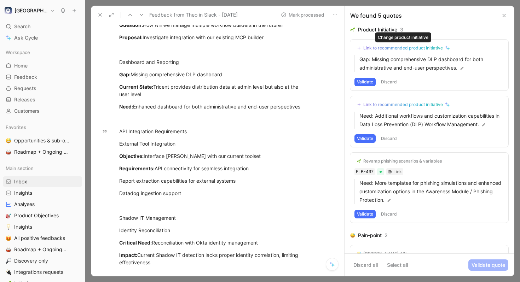
click at [412, 49] on div "Link to recommended product initiative" at bounding box center [403, 48] width 80 height 6
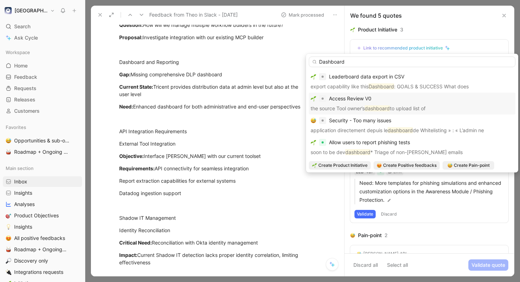
scroll to position [0, 0]
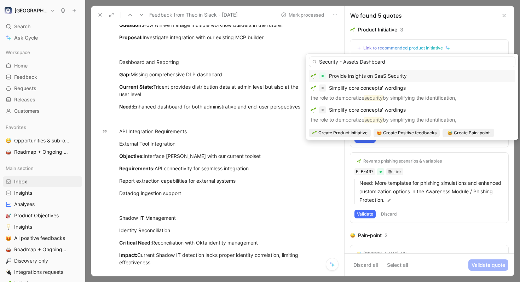
click at [399, 59] on input "Security - Assets Dashboard" at bounding box center [412, 62] width 207 height 11
type input "Security - Assets Dashboard"
drag, startPoint x: 461, startPoint y: 133, endPoint x: 337, endPoint y: 133, distance: 124.2
click at [337, 133] on div "Create Product Initiative Create Positive feedbacks Create Pain-point Create Se…" at bounding box center [412, 133] width 207 height 8
click at [340, 133] on span "Create Product Initiative" at bounding box center [342, 132] width 49 height 7
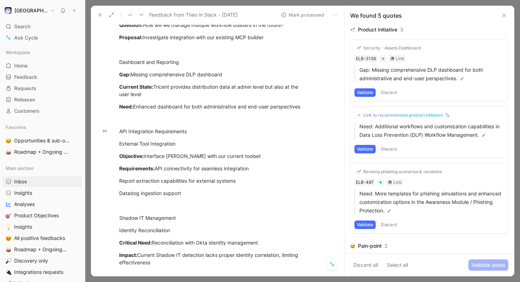
click at [366, 89] on button "Validate" at bounding box center [364, 92] width 21 height 8
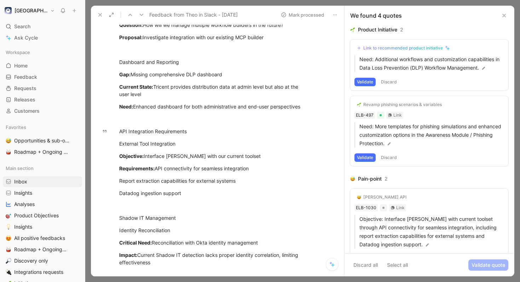
click at [417, 48] on div "Link to recommended product initiative" at bounding box center [403, 48] width 80 height 6
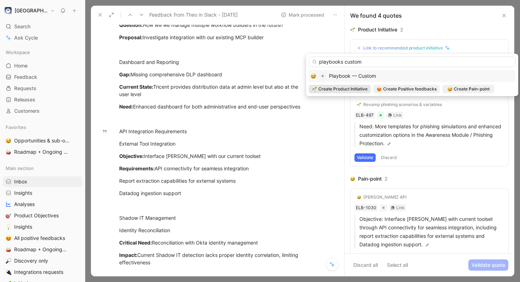
type input "playbooks custom"
click at [389, 72] on div "Playbook — Custom" at bounding box center [412, 76] width 203 height 8
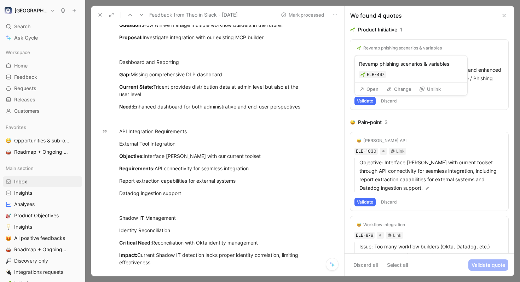
click at [411, 48] on div "Revamp phishing scenarios & variables" at bounding box center [402, 48] width 79 height 6
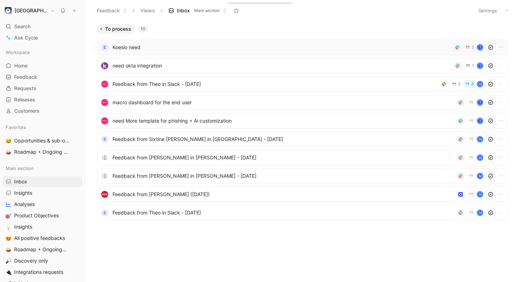
click at [194, 51] on span "Koesio need" at bounding box center [281, 47] width 339 height 8
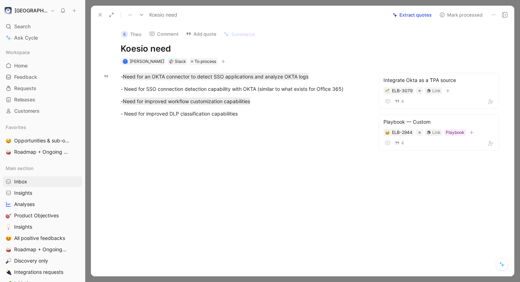
click at [142, 16] on icon at bounding box center [142, 15] width 6 height 6
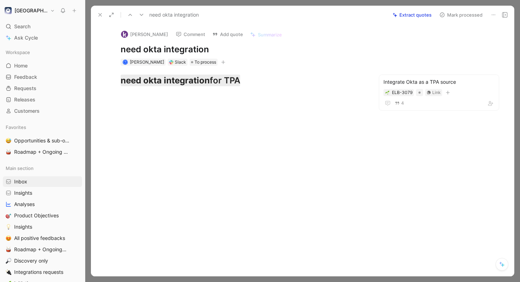
click at [142, 16] on icon at bounding box center [142, 15] width 6 height 6
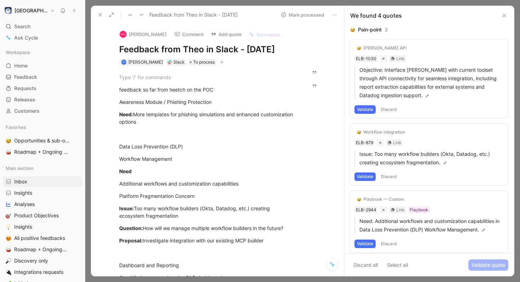
click at [132, 13] on icon at bounding box center [130, 15] width 6 height 6
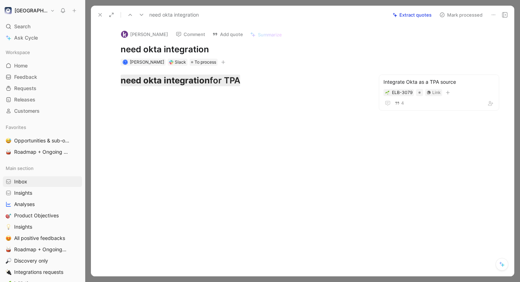
click at [463, 17] on button "Mark processed" at bounding box center [461, 15] width 50 height 10
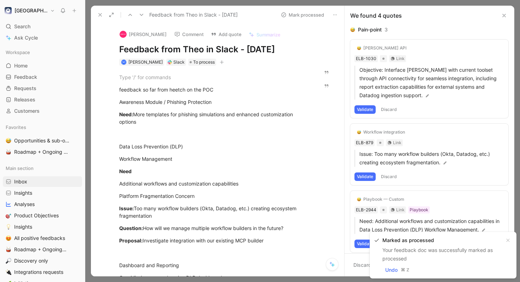
click at [369, 107] on button "Validate" at bounding box center [364, 109] width 21 height 8
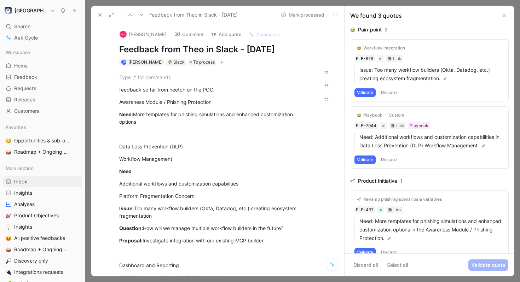
click at [377, 50] on div "Workflow integration" at bounding box center [384, 48] width 42 height 6
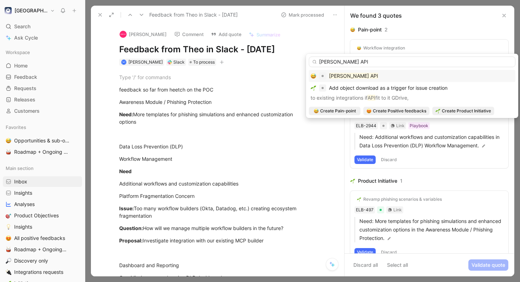
type input "elba API"
click at [354, 75] on div "Elba API" at bounding box center [412, 76] width 203 height 8
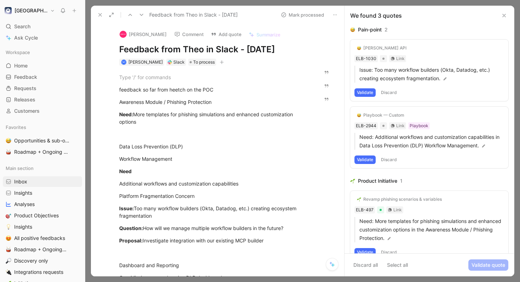
click at [369, 93] on button "Validate" at bounding box center [364, 92] width 21 height 8
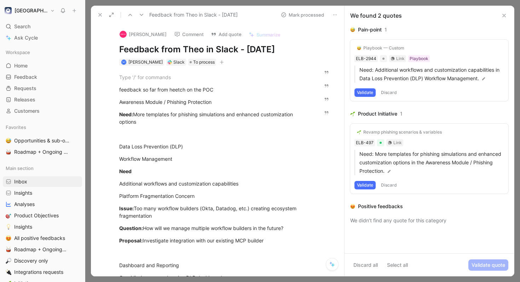
click at [383, 44] on div "Playbook — Custom ELB-2944 Link Playbook Need: Additional workflows and customi…" at bounding box center [429, 71] width 158 height 62
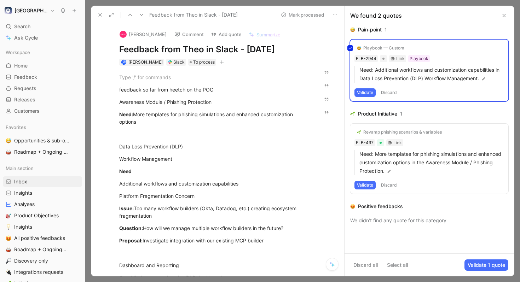
click at [384, 39] on div "Pain-point 1 Playbook — Custom ELB-2944 Link Playbook Need: Additional workflow…" at bounding box center [429, 65] width 158 height 81
click at [384, 41] on div "Playbook — Custom ELB-2944 Link Playbook Need: Additional workflows and customi…" at bounding box center [429, 71] width 158 height 62
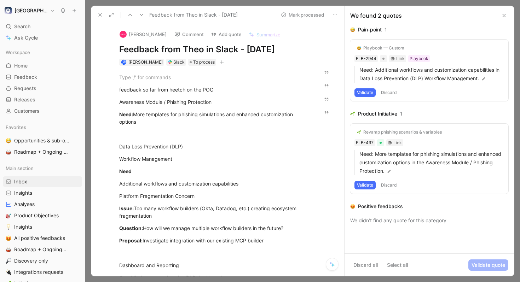
click at [362, 94] on button "Validate" at bounding box center [364, 92] width 21 height 8
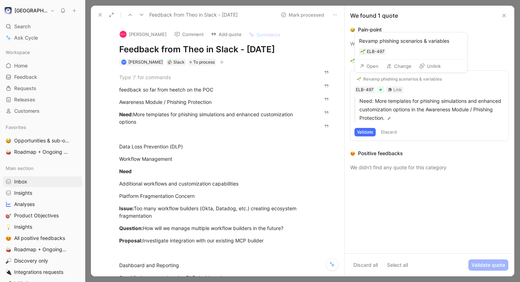
click at [393, 79] on div "Revamp phishing scenarios & variables" at bounding box center [402, 79] width 79 height 6
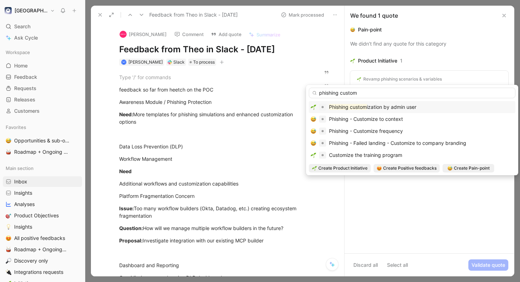
type input "phishing custom"
click at [409, 109] on span "ization by admin user" at bounding box center [392, 107] width 50 height 6
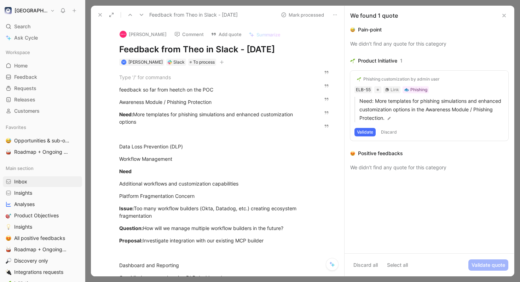
click at [362, 132] on button "Validate" at bounding box center [364, 132] width 21 height 8
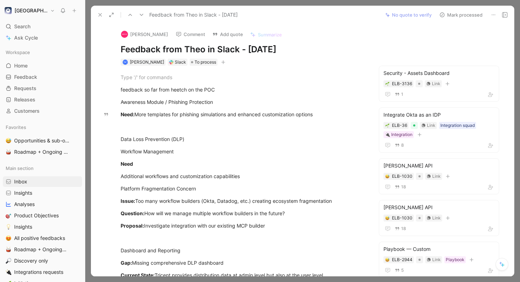
click at [466, 15] on button "Mark processed" at bounding box center [461, 15] width 50 height 10
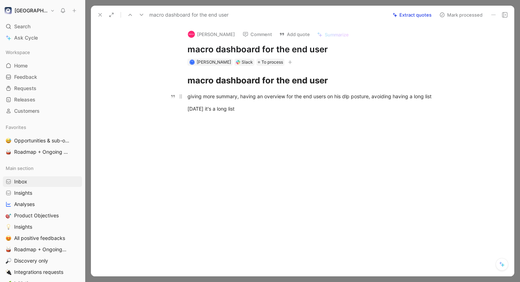
click at [253, 100] on div "giving more summary, having an overview for the end users on his dlp posture, a…" at bounding box center [309, 96] width 245 height 7
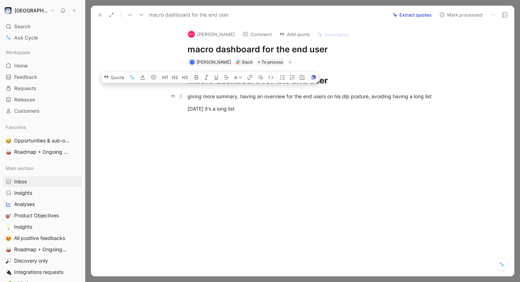
drag, startPoint x: 253, startPoint y: 114, endPoint x: 186, endPoint y: 95, distance: 69.0
click at [186, 95] on div "macro dashboard for the end user giving more summary, having an overview for th…" at bounding box center [310, 93] width 408 height 54
click at [132, 80] on icon "button" at bounding box center [133, 78] width 4 height 4
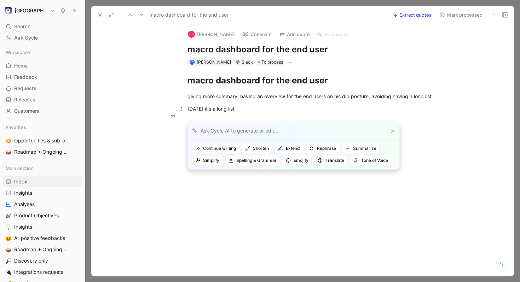
drag, startPoint x: 232, startPoint y: 128, endPoint x: 233, endPoint y: 110, distance: 17.3
click at [233, 110] on div "Elba Search ⌘ K Ask Cycle Workspace Home G then H Feedback G then F Requests G …" at bounding box center [260, 141] width 520 height 282
click at [233, 110] on p "today it's a long list" at bounding box center [310, 109] width 272 height 12
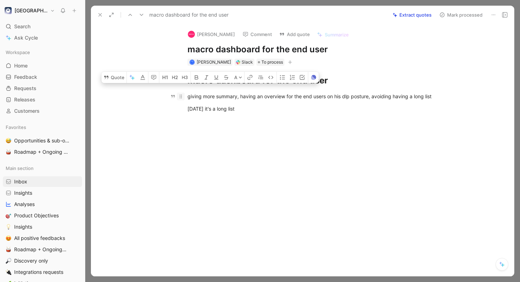
drag, startPoint x: 239, startPoint y: 113, endPoint x: 183, endPoint y: 94, distance: 59.8
click at [183, 94] on div "macro dashboard for the end user giving more summary, having an overview for th…" at bounding box center [310, 93] width 408 height 54
click at [119, 83] on button "Quote" at bounding box center [114, 77] width 25 height 11
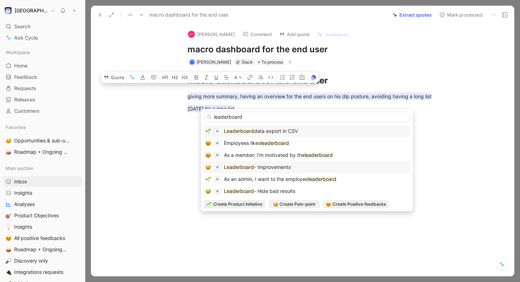
type input "leaderboard"
click at [292, 168] on div "Leaderboard - Improvements" at bounding box center [307, 167] width 203 height 8
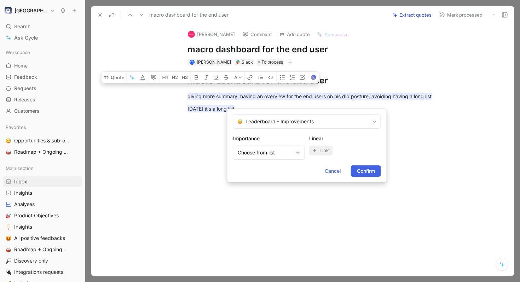
click at [365, 171] on span "Confirm" at bounding box center [366, 171] width 18 height 8
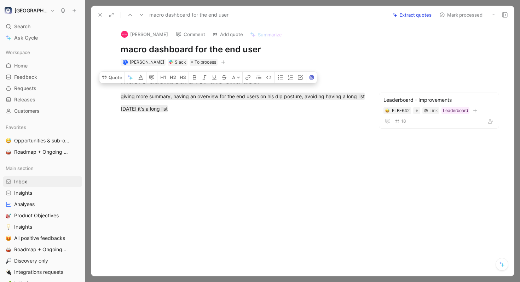
click at [459, 16] on button "Mark processed" at bounding box center [461, 15] width 50 height 10
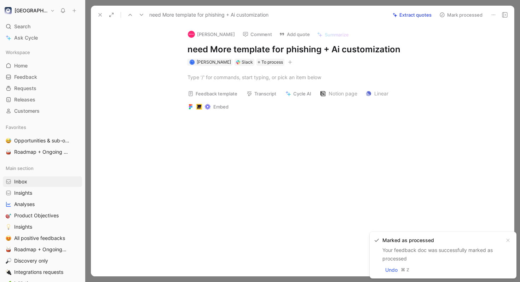
click at [386, 46] on h1 "need More template for phishing + Ai customization" at bounding box center [309, 49] width 245 height 11
copy h1 "need More template for phishing + Ai customization"
click at [193, 52] on h1 "need More template for phishing + Ai customization" at bounding box center [309, 49] width 245 height 11
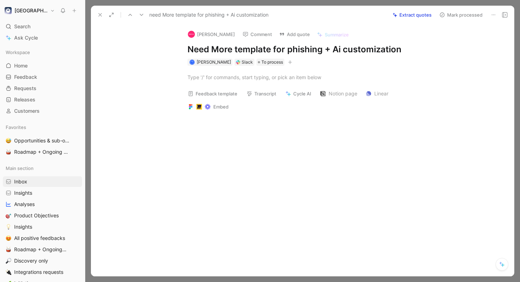
click at [218, 48] on h1 "Need More template for phishing + Ai customization" at bounding box center [309, 49] width 245 height 11
click at [225, 76] on div at bounding box center [309, 77] width 245 height 7
paste div
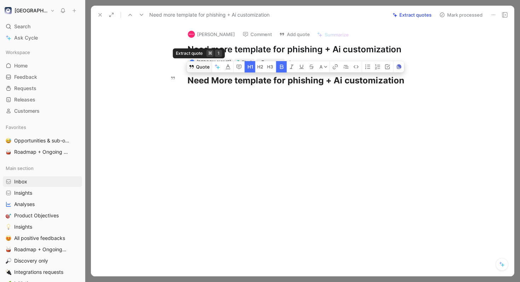
click at [201, 69] on button "Quote" at bounding box center [199, 66] width 25 height 11
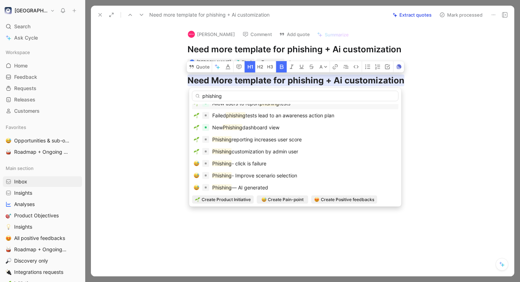
scroll to position [33, 0]
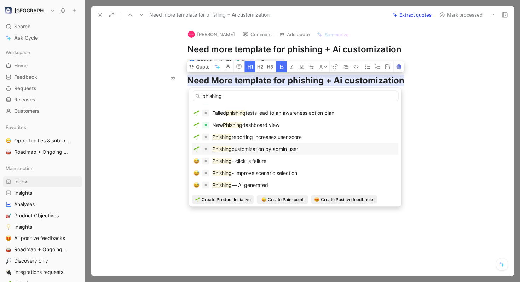
type input "phishing"
click at [316, 153] on div "Phishing customization by admin user" at bounding box center [295, 149] width 203 height 8
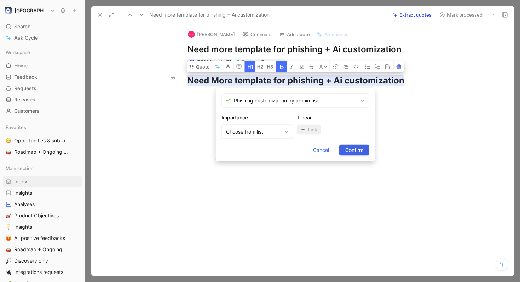
click at [356, 145] on button "Confirm" at bounding box center [354, 150] width 30 height 11
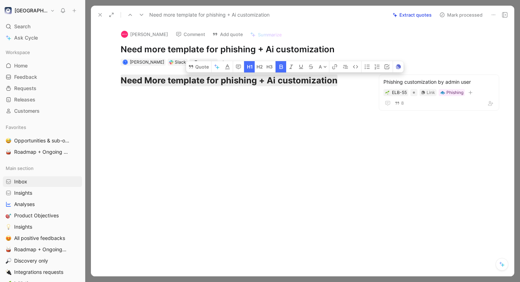
click at [457, 15] on button "Mark processed" at bounding box center [461, 15] width 50 height 10
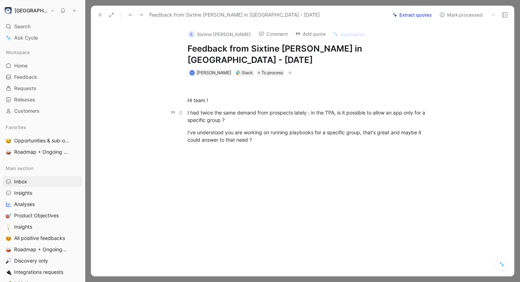
click at [254, 110] on div "I had twice the same demand from prospects lately : in the TPA, is it possible …" at bounding box center [309, 116] width 245 height 15
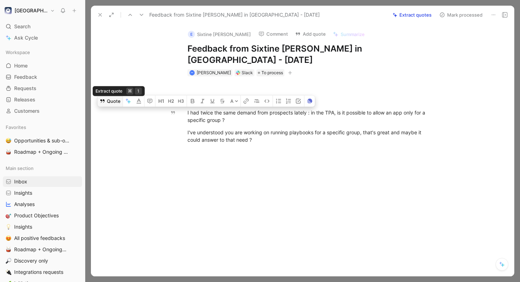
click at [114, 96] on button "Quote" at bounding box center [110, 101] width 25 height 11
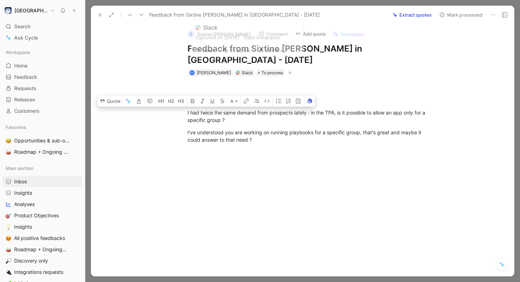
click at [247, 69] on div "Slack" at bounding box center [247, 72] width 11 height 7
click at [214, 47] on button "Open" at bounding box center [204, 49] width 25 height 10
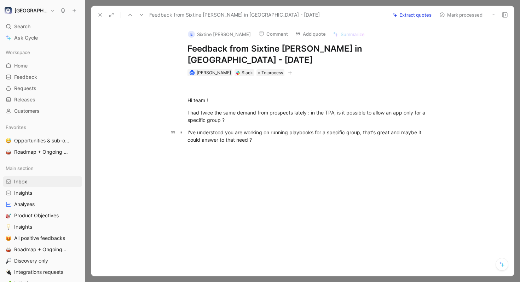
click at [236, 129] on div "I've understood you are working on running playbooks for a specific group, that…" at bounding box center [309, 136] width 245 height 15
click at [250, 109] on div "I had twice the same demand from prospects lately : in the TPA, is it possible …" at bounding box center [309, 116] width 245 height 15
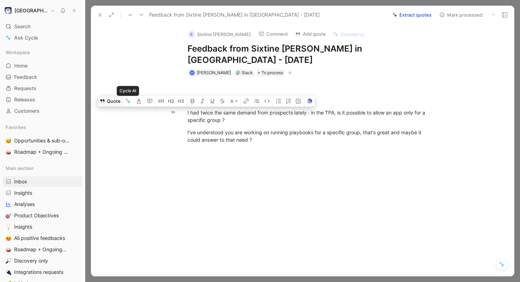
click at [118, 96] on button "Quote" at bounding box center [110, 101] width 25 height 11
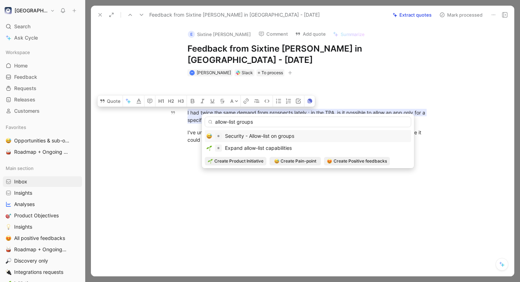
type input "allow-list groups"
click at [282, 135] on span "Security - Allow-list on groups" at bounding box center [259, 136] width 69 height 6
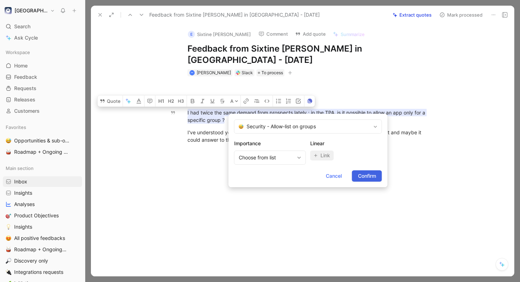
click at [366, 177] on span "Confirm" at bounding box center [367, 176] width 18 height 8
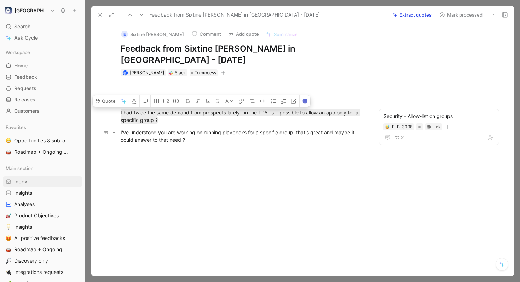
click at [262, 129] on div "I've understood you are working on running playbooks for a specific group, that…" at bounding box center [243, 136] width 245 height 15
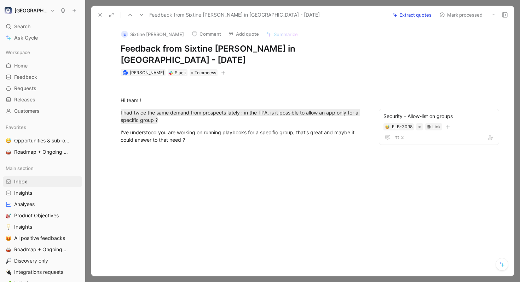
click at [470, 16] on button "Mark processed" at bounding box center [461, 15] width 50 height 10
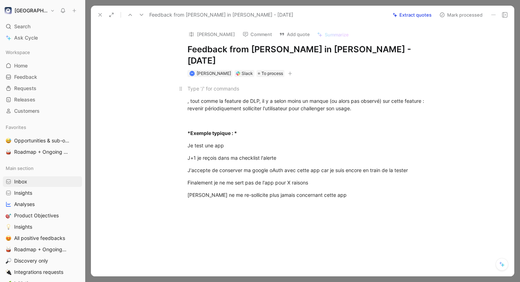
click at [243, 83] on p at bounding box center [310, 89] width 272 height 12
click at [196, 85] on div at bounding box center [309, 88] width 245 height 7
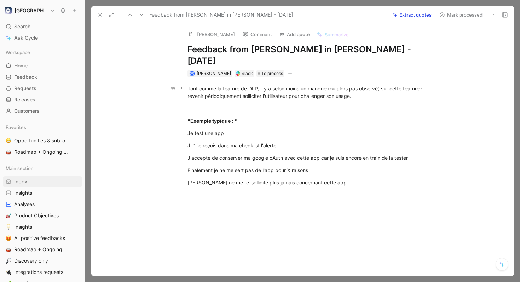
click at [361, 86] on div "Tout comme la feature de DLP, il y a selon moins un manque (ou alors pas observ…" at bounding box center [309, 92] width 245 height 15
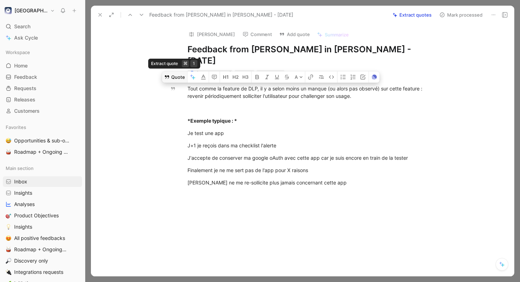
click at [170, 71] on button "Quote" at bounding box center [174, 76] width 25 height 11
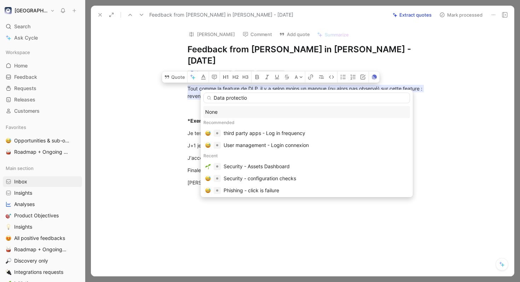
type input "Data protection"
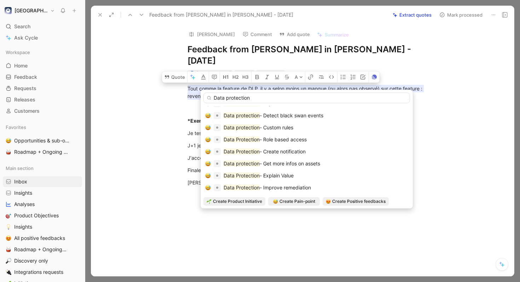
scroll to position [173, 0]
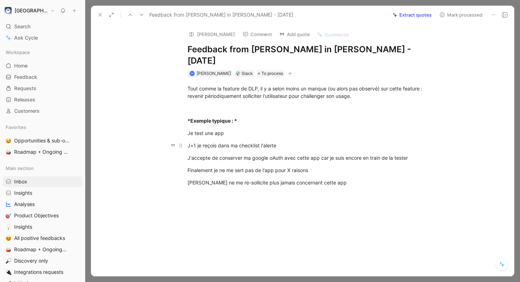
click at [339, 140] on p "J+1 je reçois dans ma checklist l'alerte" at bounding box center [310, 146] width 272 height 12
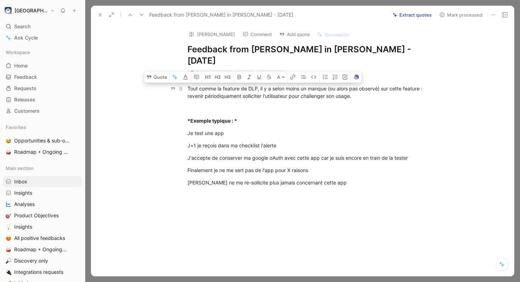
drag, startPoint x: 327, startPoint y: 172, endPoint x: 187, endPoint y: 76, distance: 169.5
click at [187, 77] on div "Tout comme la feature de DLP, il y a selon moins un manque (ou alors pas observ…" at bounding box center [310, 148] width 408 height 142
click at [173, 74] on icon "button" at bounding box center [175, 77] width 6 height 6
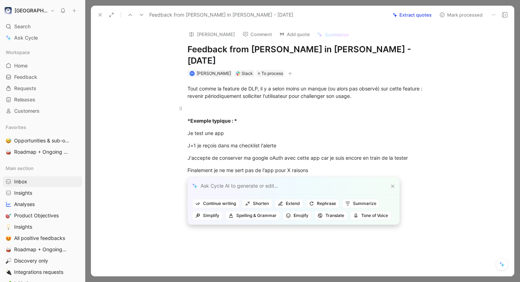
click at [212, 105] on div at bounding box center [309, 108] width 245 height 7
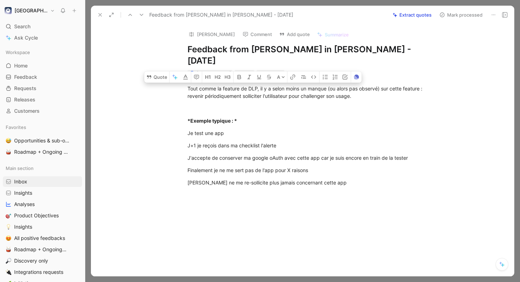
drag, startPoint x: 324, startPoint y: 171, endPoint x: 167, endPoint y: 59, distance: 193.0
click at [167, 59] on div "Mathieu C Comment Add quote Summarize Feedback from Mathieu C in Slack - 7/10/2…" at bounding box center [302, 150] width 423 height 253
click at [161, 71] on button "Quote" at bounding box center [156, 76] width 25 height 11
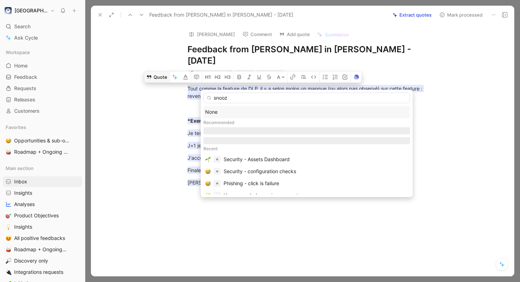
type input "snooze"
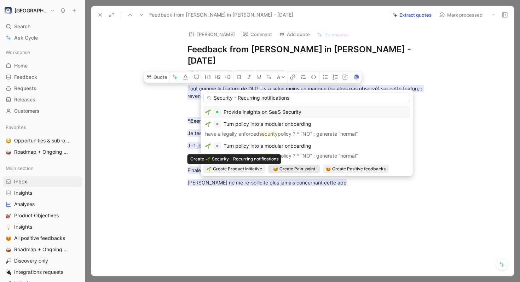
type input "Security - Recurring notifications"
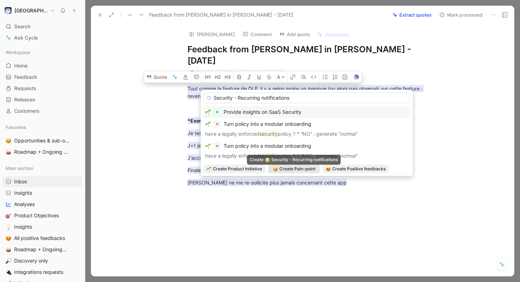
click at [287, 168] on span "Create Pain-point" at bounding box center [297, 169] width 36 height 7
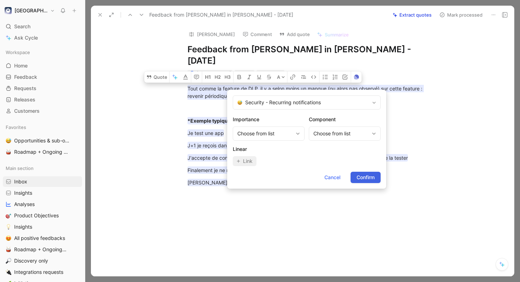
click at [359, 177] on span "Confirm" at bounding box center [366, 177] width 18 height 8
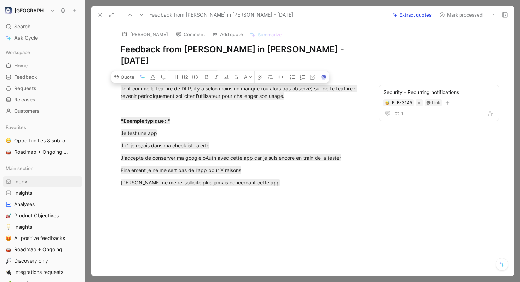
click at [454, 15] on button "Mark processed" at bounding box center [461, 15] width 50 height 10
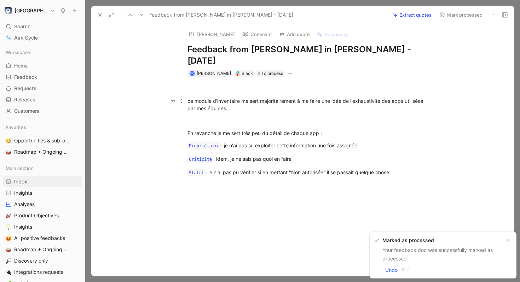
click at [273, 97] on div "ce module d'inventaire me sert majoritairement à me faire une idée de l'exhaust…" at bounding box center [309, 104] width 245 height 15
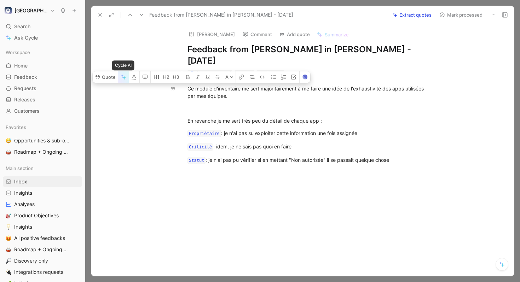
click at [121, 74] on icon "button" at bounding box center [124, 77] width 6 height 6
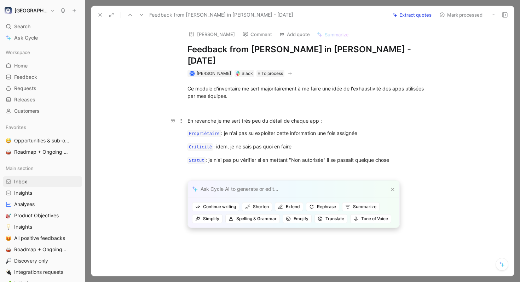
click at [252, 117] on div "En revanche je me sert très peu du détail de chaque app :" at bounding box center [309, 120] width 245 height 7
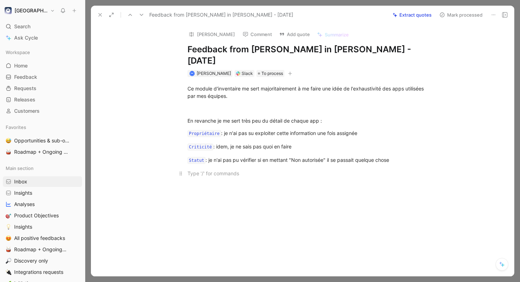
click at [323, 170] on div at bounding box center [309, 173] width 245 height 7
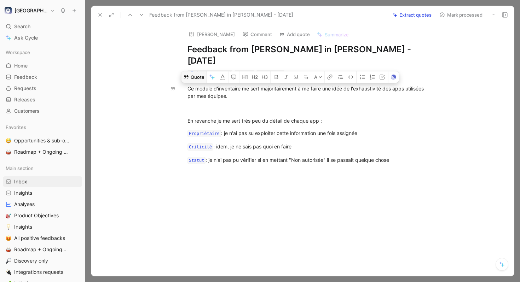
click at [193, 71] on button "Quote" at bounding box center [193, 76] width 25 height 11
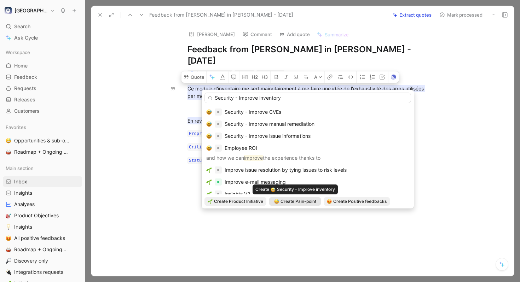
type input "Security - Improve inventory"
click at [306, 201] on span "Create Pain-point" at bounding box center [299, 201] width 36 height 7
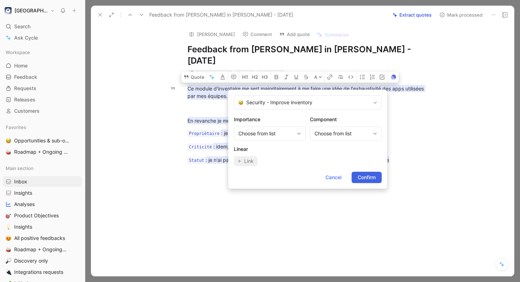
click at [372, 180] on span "Confirm" at bounding box center [367, 177] width 18 height 8
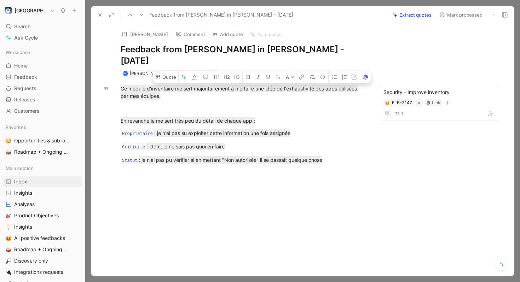
click at [455, 19] on button "Mark processed" at bounding box center [461, 15] width 50 height 10
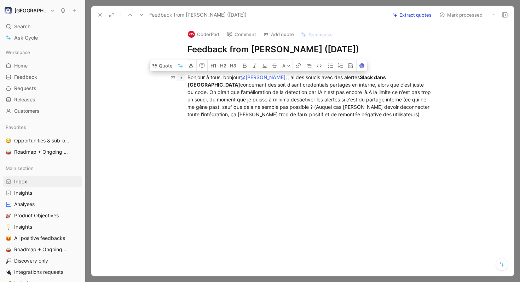
drag, startPoint x: 355, startPoint y: 117, endPoint x: 181, endPoint y: 77, distance: 178.0
click at [181, 77] on p "Bonjour à tous, bonjour @Maxime Berkowicz , j'ai des soucis avec des alertes Sl…" at bounding box center [310, 95] width 272 height 49
click at [164, 68] on button "Quote" at bounding box center [162, 65] width 25 height 11
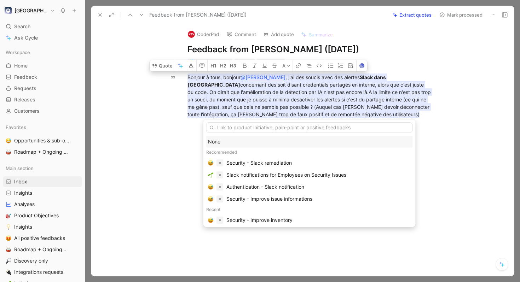
type input "s"
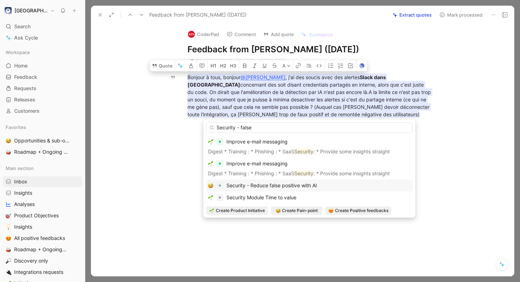
type input "Security - false"
click at [285, 184] on span "Security - Reduce false positive with AI" at bounding box center [271, 186] width 91 height 6
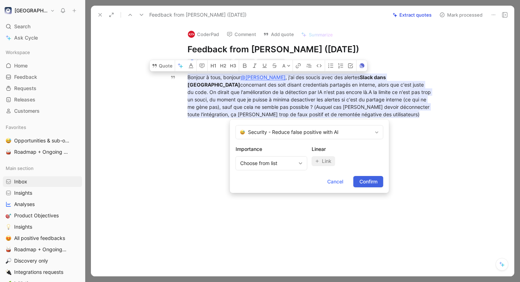
click at [365, 181] on span "Confirm" at bounding box center [368, 182] width 18 height 8
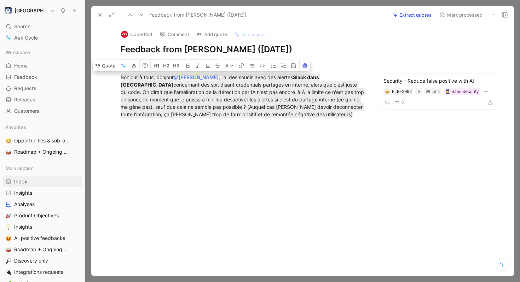
click at [457, 16] on button "Mark processed" at bounding box center [461, 15] width 50 height 10
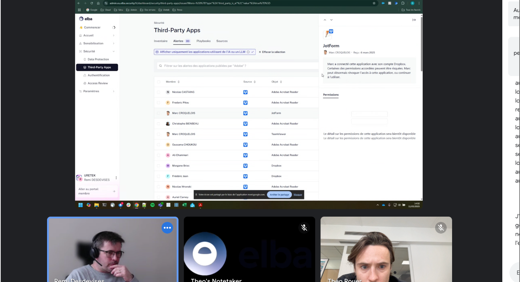
click at [257, 134] on body "Elba Search ⌘ K Ask Cycle Workspace Home G then H Feedback G then F Requests G …" at bounding box center [260, 141] width 520 height 282
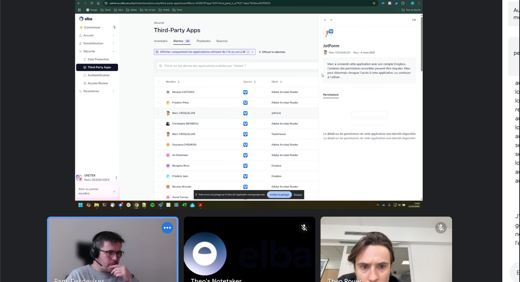
click at [234, 96] on img at bounding box center [260, 141] width 518 height 282
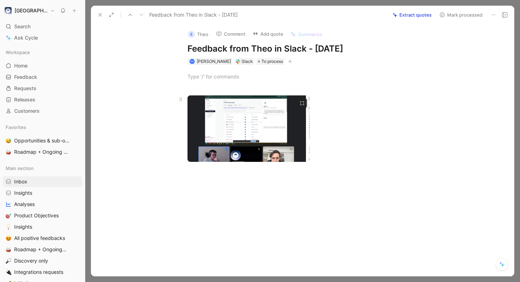
click at [252, 123] on body "Elba Search ⌘ K Ask Cycle Workspace Home G then H Feedback G then F Requests G …" at bounding box center [260, 141] width 520 height 282
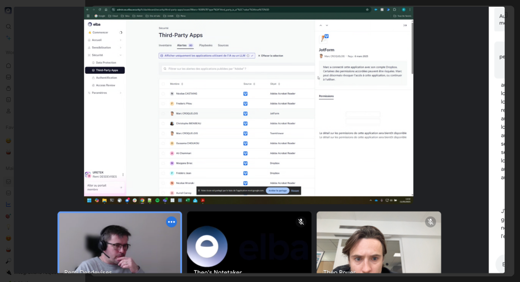
click at [252, 123] on img at bounding box center [259, 139] width 491 height 267
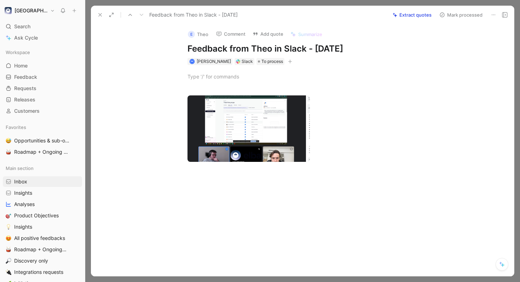
click at [462, 15] on button "Mark processed" at bounding box center [461, 15] width 50 height 10
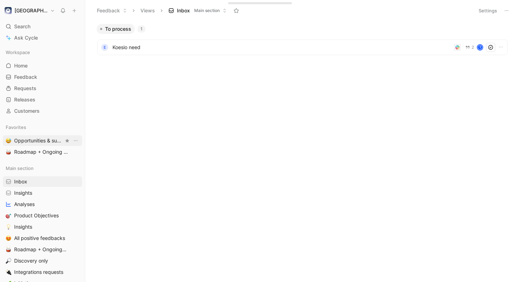
click at [45, 140] on span "Opportunities & sub-opportunities Main section" at bounding box center [39, 140] width 50 height 7
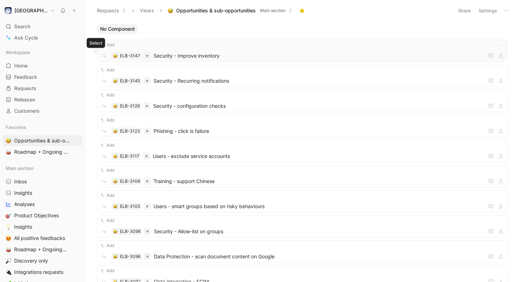
click at [96, 50] on icon at bounding box center [95, 51] width 3 height 3
click at [100, 76] on div "Add ELB-3145 Security - Recurring notifications" at bounding box center [302, 76] width 410 height 22
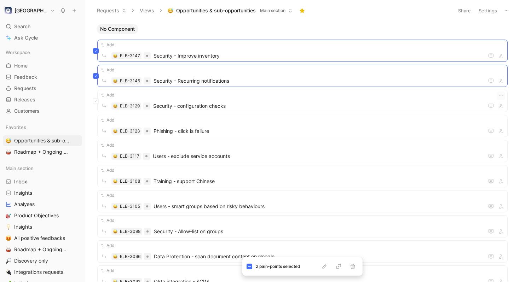
click at [103, 98] on div "Add ELB-3129 Security - configuration checks" at bounding box center [302, 101] width 410 height 22
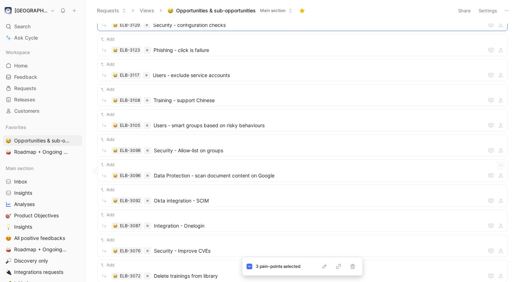
scroll to position [90, 0]
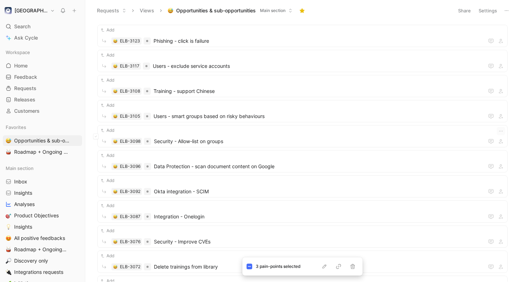
click at [190, 136] on div "Add ELB-3098 Security - Allow-list on groups" at bounding box center [302, 136] width 410 height 22
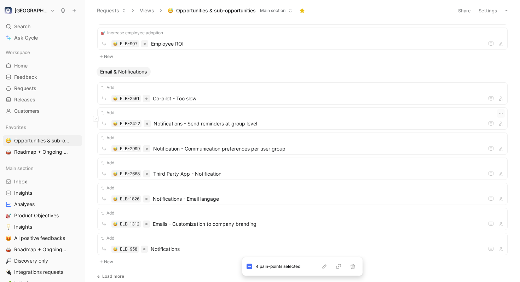
scroll to position [3230, 0]
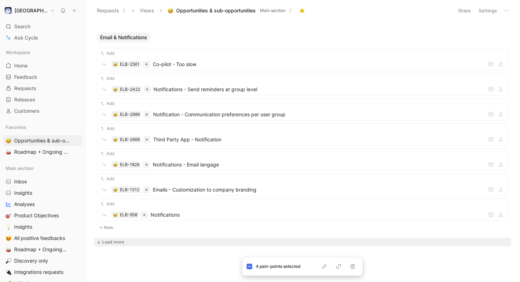
click at [116, 242] on div "Load more" at bounding box center [113, 242] width 22 height 7
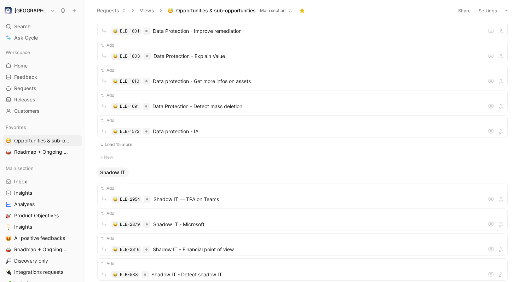
scroll to position [4746, 0]
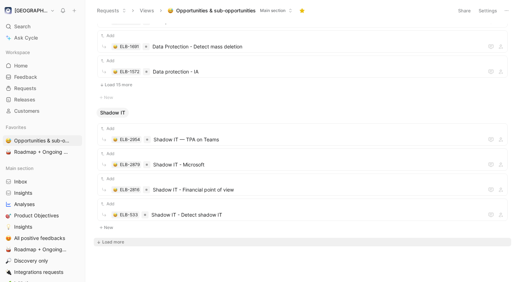
click at [121, 247] on body "Elba Search ⌘ K Ask Cycle Workspace Home G then H Feedback G then F Requests G …" at bounding box center [260, 141] width 520 height 282
click at [118, 243] on div "Load more" at bounding box center [113, 242] width 22 height 7
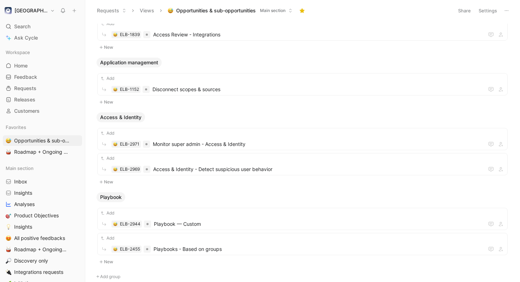
scroll to position [5246, 0]
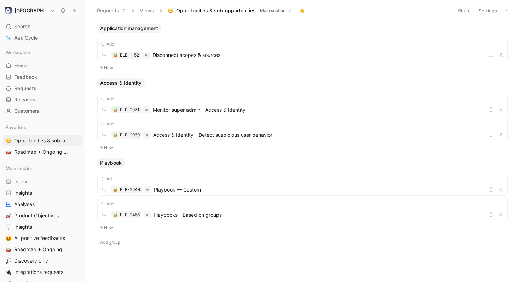
drag, startPoint x: 111, startPoint y: 241, endPoint x: 150, endPoint y: 262, distance: 44.0
click at [150, 261] on div "No Component Load 15 more New ⛵️ Onboarding New 👮 Saas Security Load 15 more Ne…" at bounding box center [301, 153] width 425 height 258
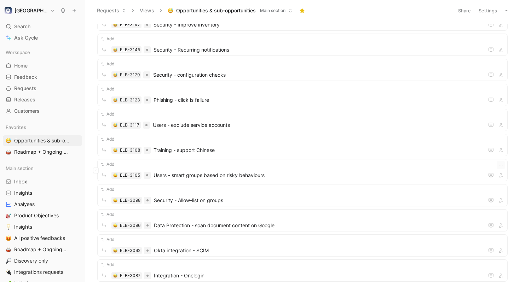
scroll to position [0, 0]
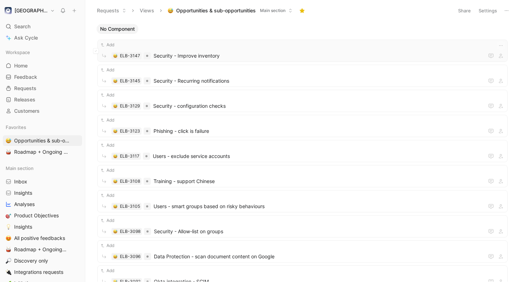
click at [178, 54] on span "Security - Improve inventory" at bounding box center [319, 56] width 330 height 8
click at [105, 50] on div "Add ELB-3147 Security - Improve inventory" at bounding box center [302, 50] width 405 height 19
click at [96, 51] on icon at bounding box center [95, 51] width 3 height 3
click at [94, 77] on icon at bounding box center [95, 76] width 3 height 3
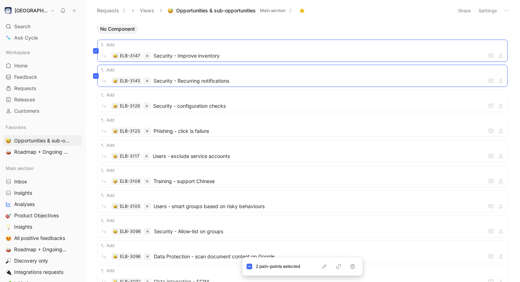
click at [96, 100] on div "Add ELB-3147 Security - Improve inventory Add ELB-3145 Security - Recurring not…" at bounding box center [302, 231] width 417 height 395
click at [92, 104] on body "Elba Search ⌘ K Ask Cycle Workspace Home G then H Feedback G then F Requests G …" at bounding box center [260, 141] width 520 height 282
click at [97, 102] on icon at bounding box center [95, 101] width 3 height 3
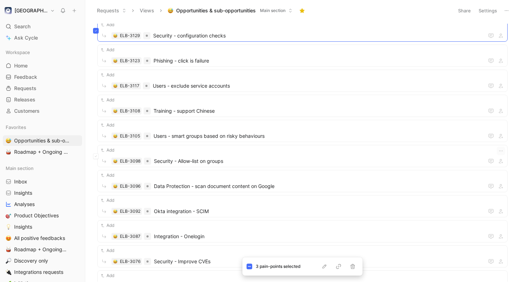
scroll to position [71, 0]
click at [97, 156] on button at bounding box center [96, 156] width 6 height 6
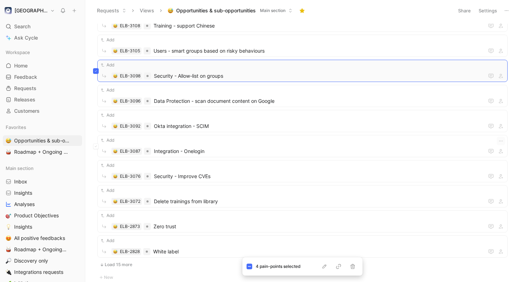
scroll to position [163, 0]
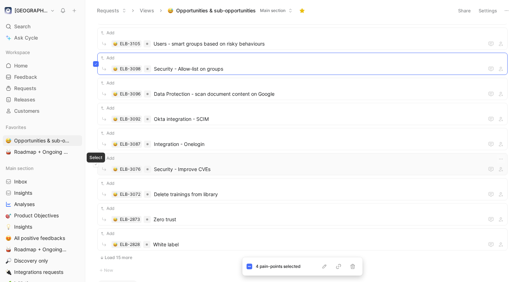
click at [95, 163] on icon at bounding box center [95, 164] width 3 height 3
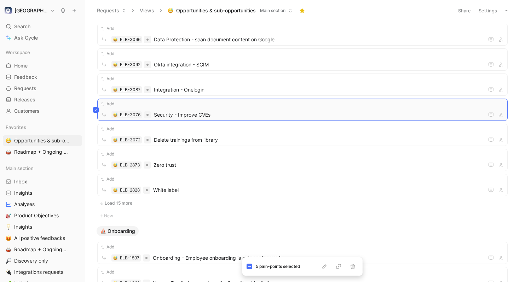
scroll to position [213, 0]
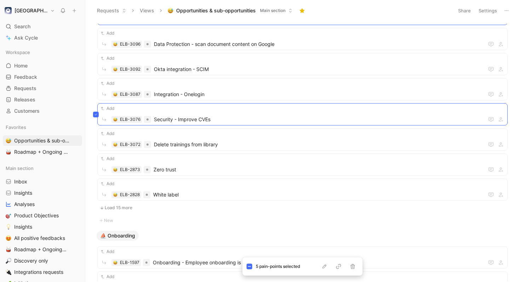
click at [114, 209] on button "Load 15 more" at bounding box center [302, 208] width 410 height 8
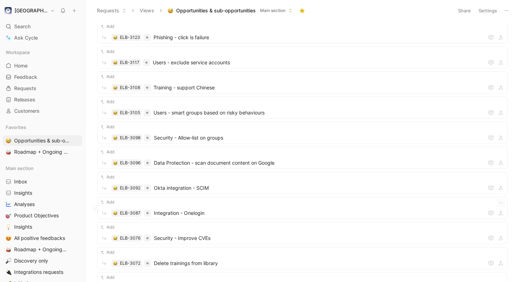
scroll to position [0, 0]
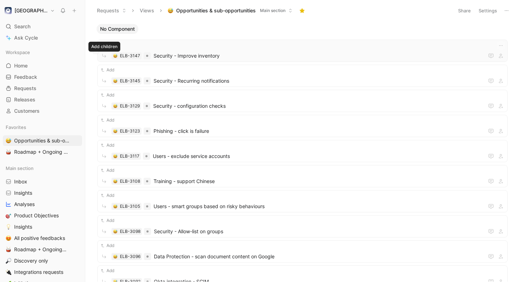
click at [97, 51] on icon at bounding box center [95, 51] width 3 height 3
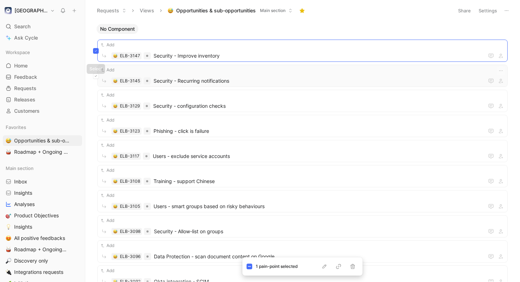
click at [97, 77] on icon at bounding box center [95, 76] width 3 height 3
